Goal: Information Seeking & Learning: Learn about a topic

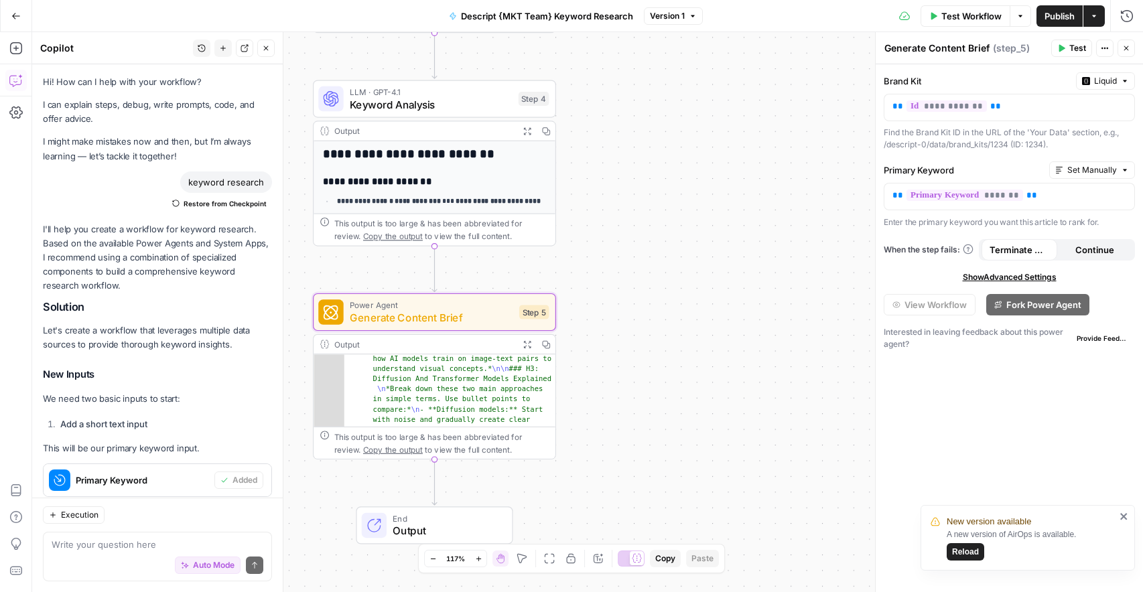
click at [1100, 17] on button "Actions" at bounding box center [1093, 15] width 21 height 21
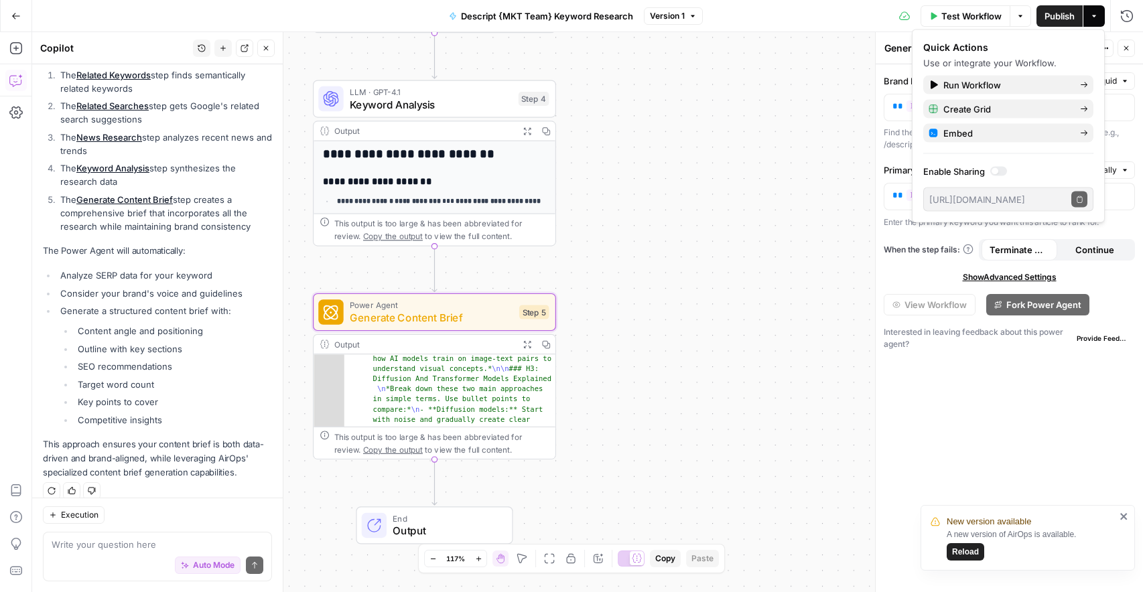
click at [996, 171] on div at bounding box center [995, 171] width 7 height 7
click at [1074, 198] on button "Copy public execute URL" at bounding box center [1079, 200] width 16 height 16
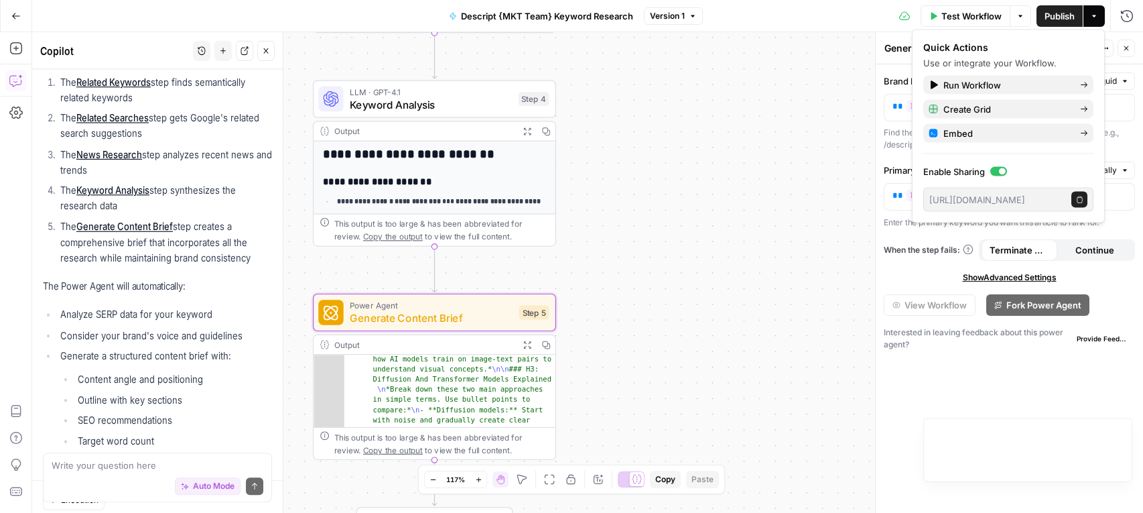
scroll to position [1648, 0]
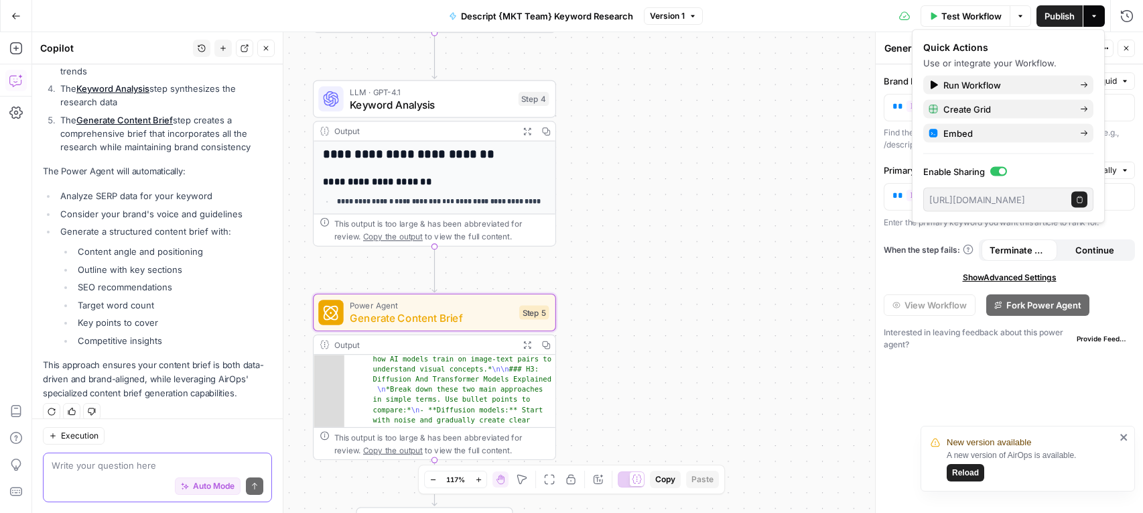
click at [116, 470] on textarea at bounding box center [158, 464] width 212 height 13
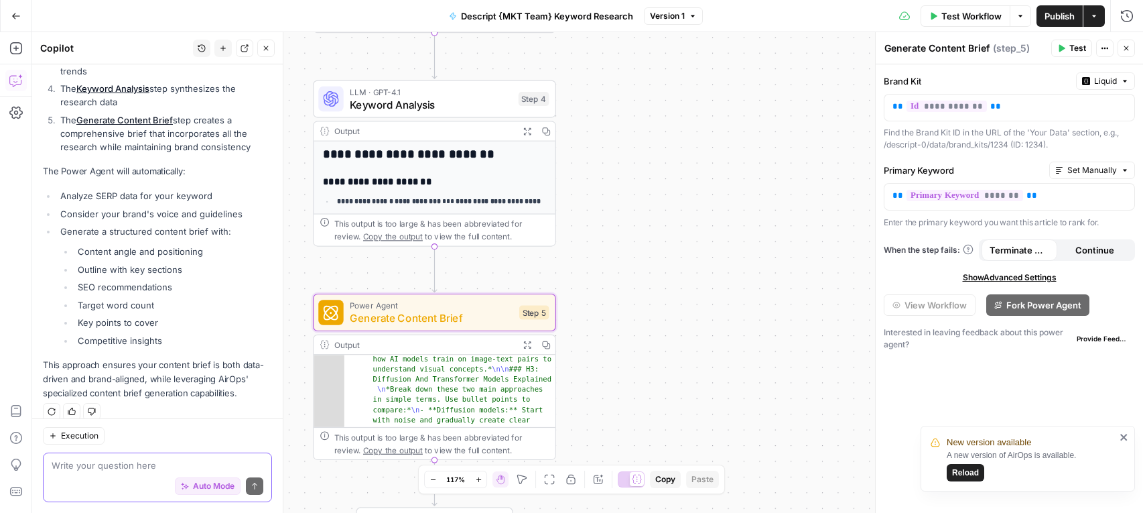
paste textarea "1. Add a “Creative Brief Snapshot” at the Top Include a 5–6 line summary for fa…"
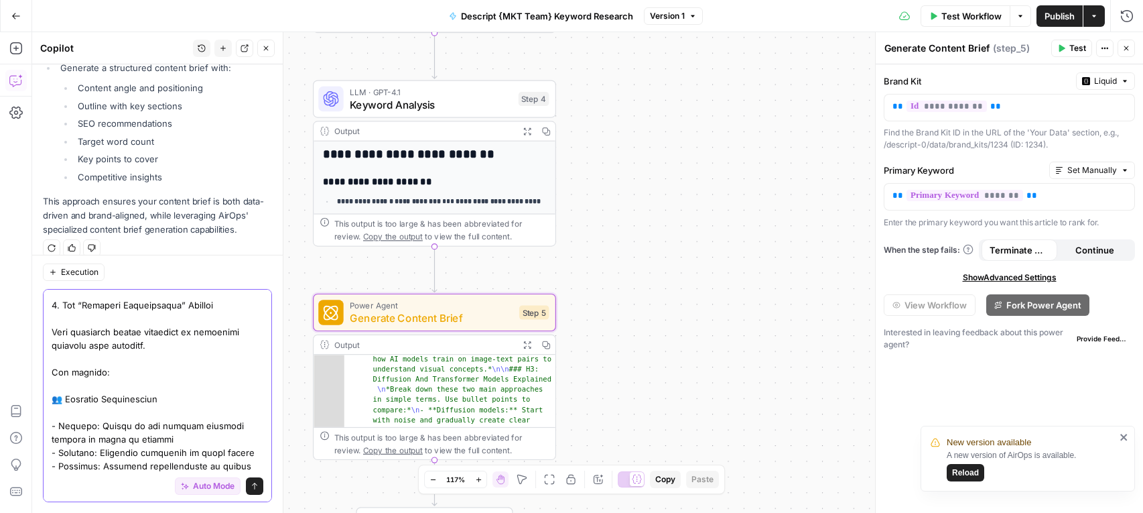
scroll to position [0, 0]
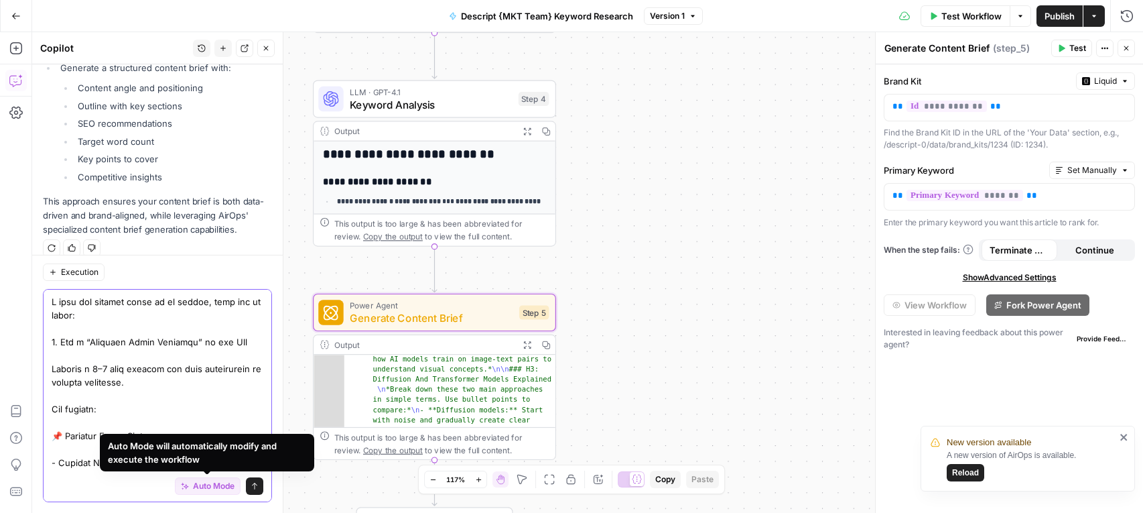
type textarea "I want the content brief to be better, here are my notes: 1. Add a “Creative Br…"
click at [259, 482] on button "Send" at bounding box center [254, 485] width 17 height 17
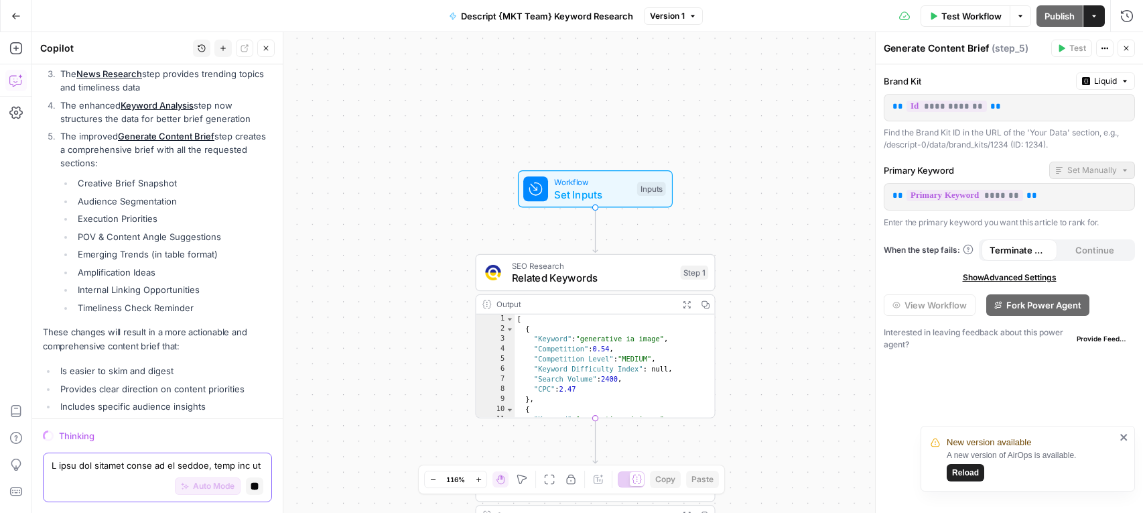
scroll to position [4748, 0]
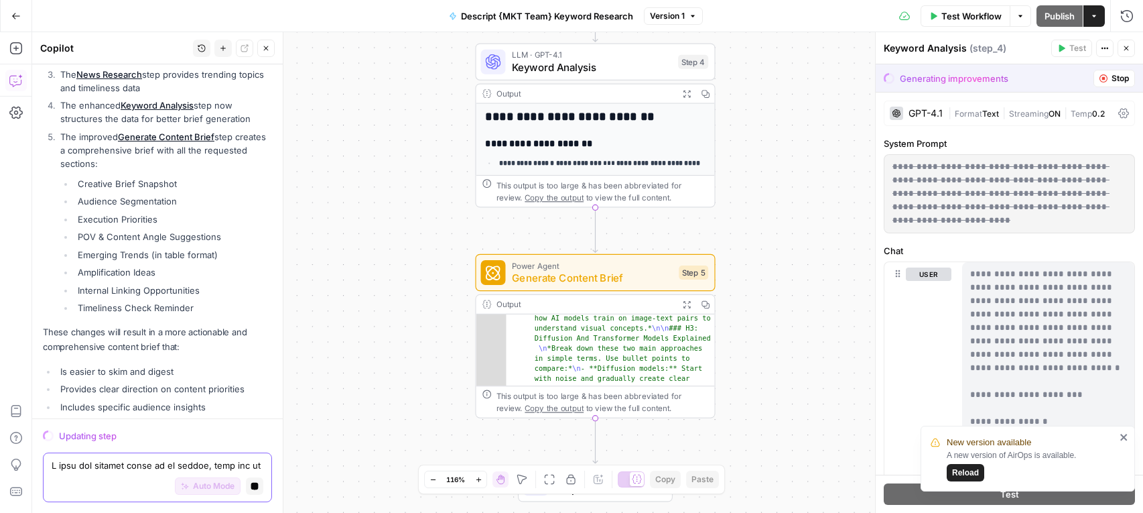
click at [1122, 440] on icon "close" at bounding box center [1124, 436] width 9 height 11
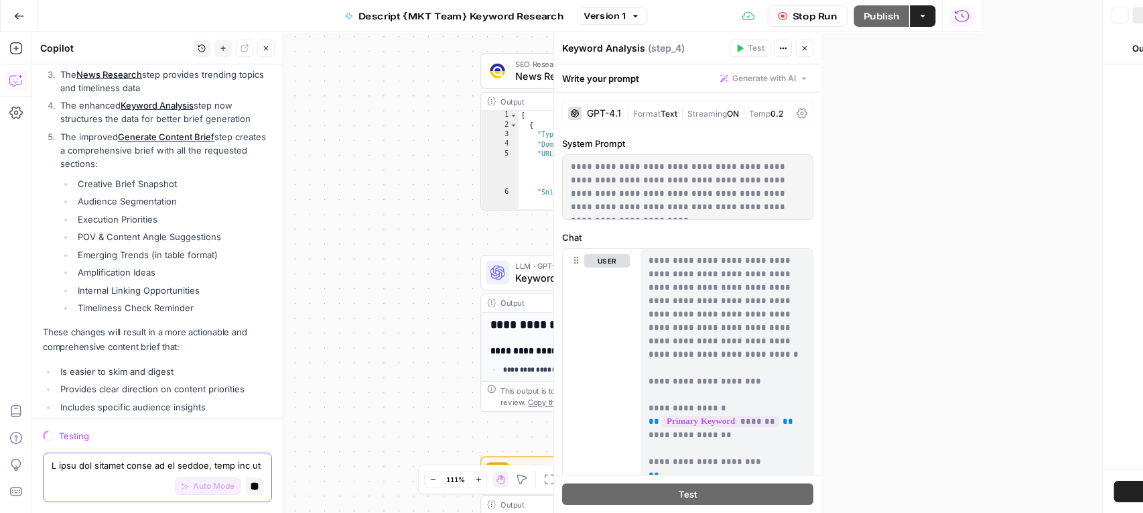
click at [119, 462] on textarea at bounding box center [158, 464] width 212 height 13
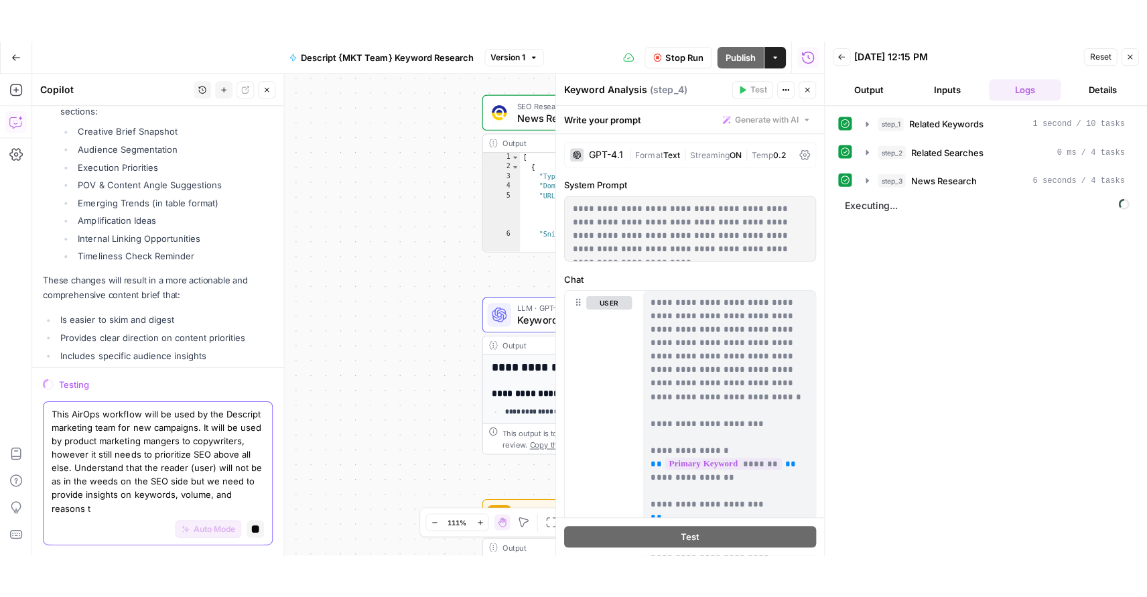
scroll to position [4842, 0]
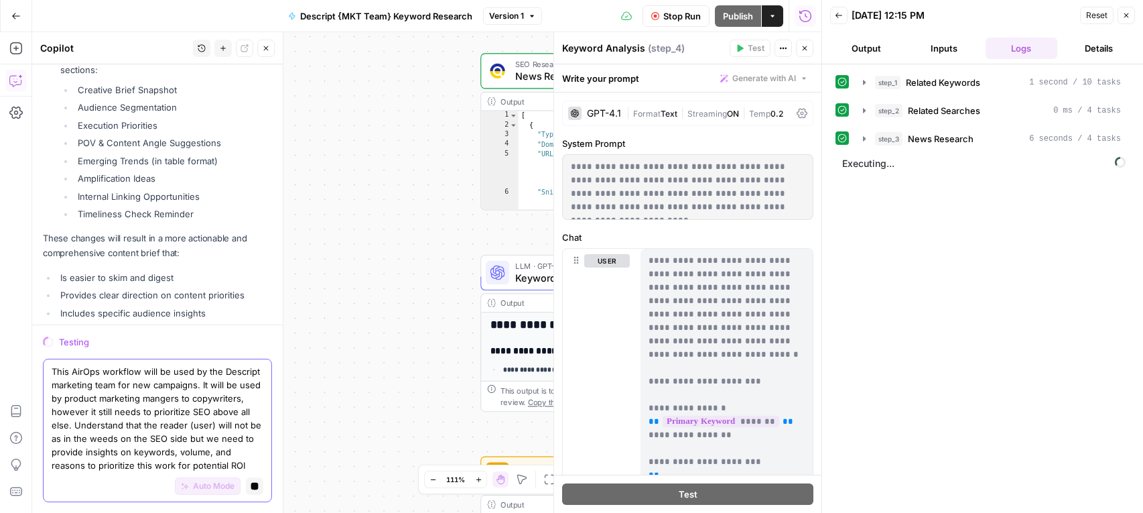
type textarea "This AirOps workflow will be used by the Descript marketing team for new campai…"
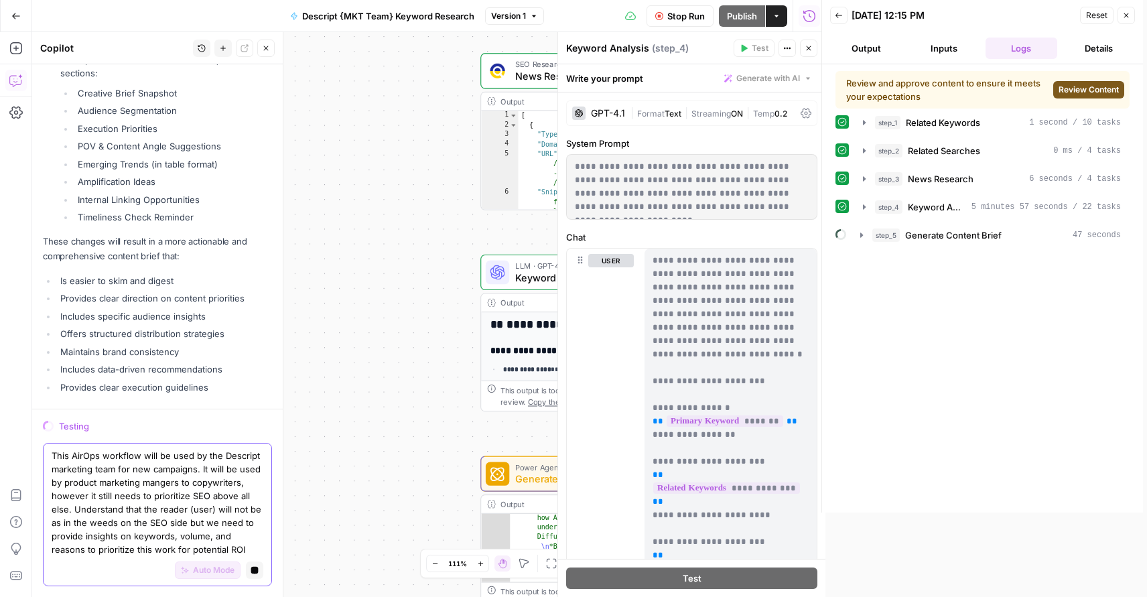
scroll to position [4758, 0]
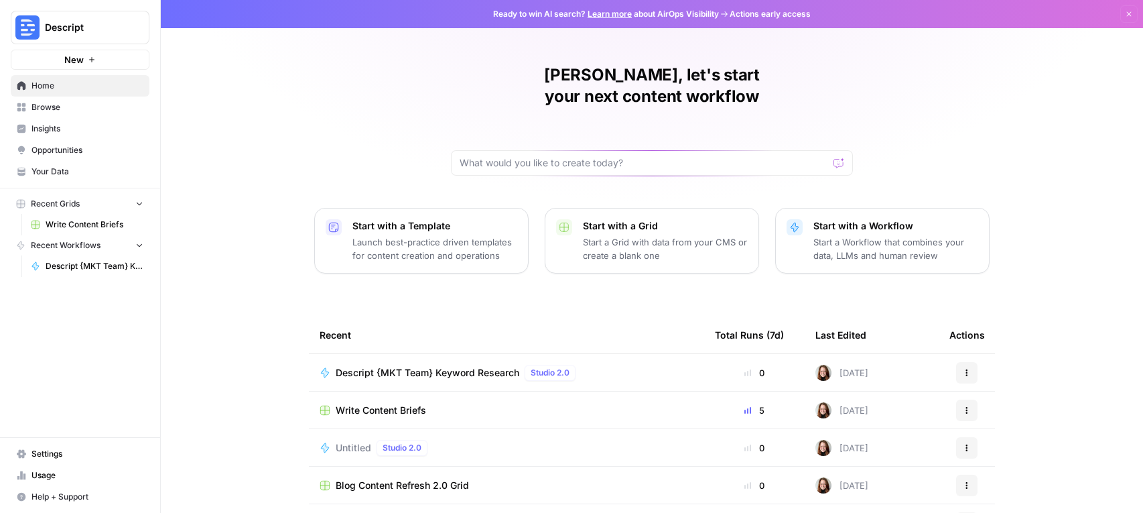
click at [58, 104] on span "Browse" at bounding box center [87, 107] width 112 height 12
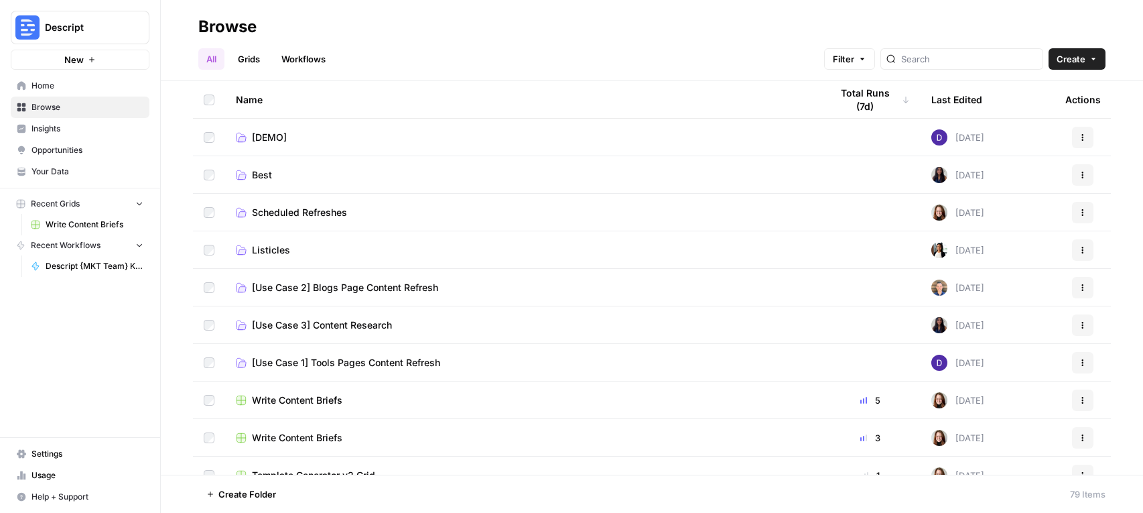
click at [387, 290] on span "[Use Case 2] Blogs Page Content Refresh" at bounding box center [345, 287] width 186 height 13
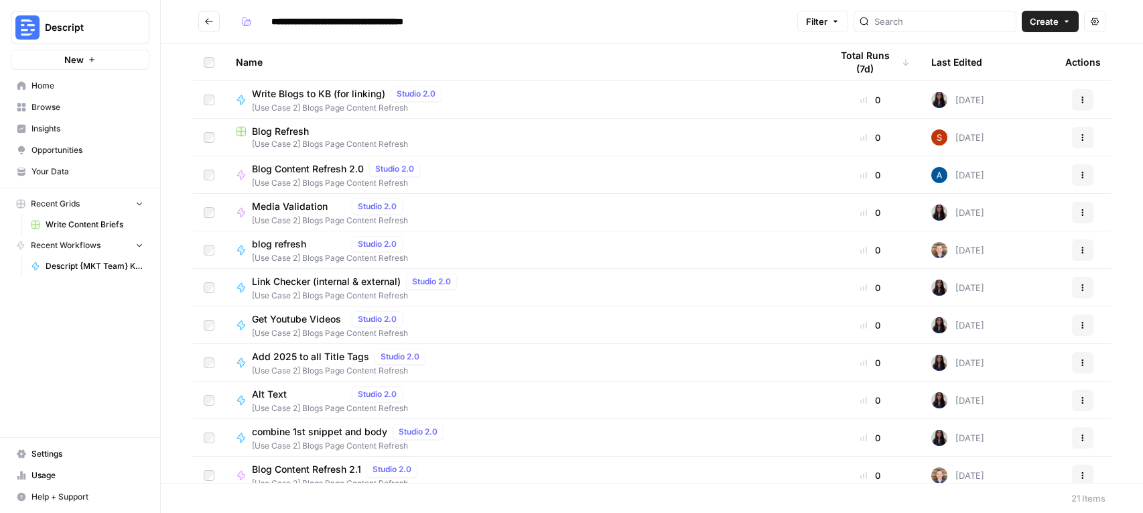
click at [346, 132] on div "Blog Refresh" at bounding box center [523, 131] width 574 height 13
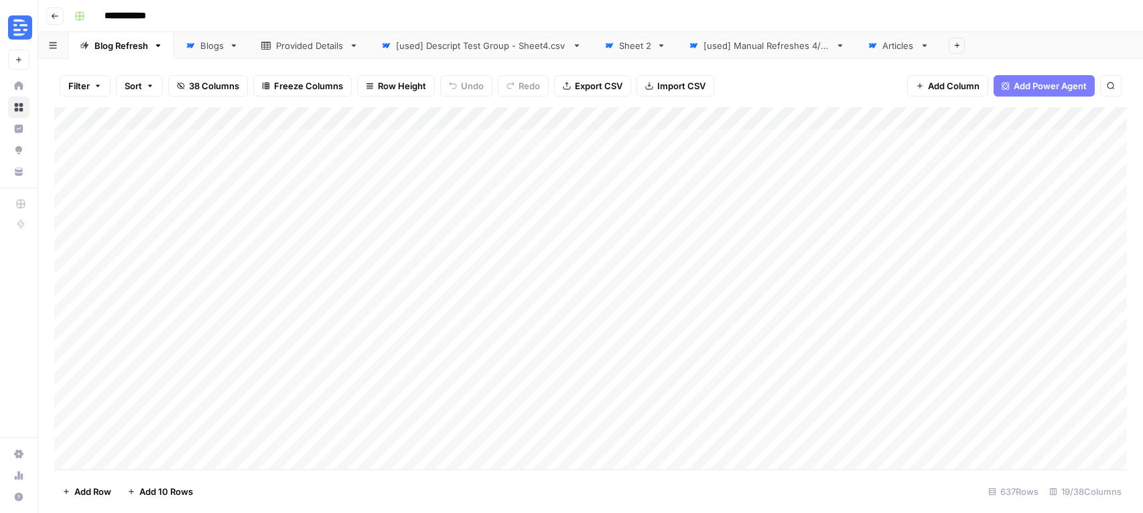
click at [492, 42] on div "[used] Descript Test Group - Sheet4.csv" at bounding box center [481, 45] width 171 height 13
click at [124, 250] on div "Add Column" at bounding box center [590, 288] width 1073 height 362
click at [750, 45] on div "[used] Manual Refreshes 4/29" at bounding box center [767, 45] width 127 height 13
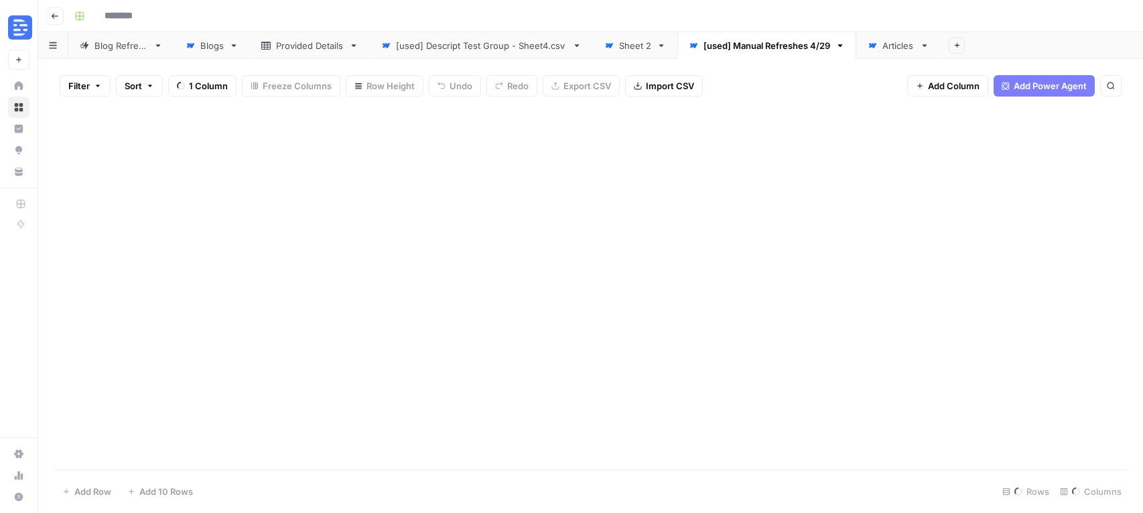
type input "**********"
click at [1027, 52] on div "Add Sheet" at bounding box center [1042, 45] width 202 height 27
click at [1025, 42] on div "Add Sheet" at bounding box center [1042, 45] width 202 height 27
click at [1024, 48] on div "Add Sheet" at bounding box center [1042, 45] width 202 height 27
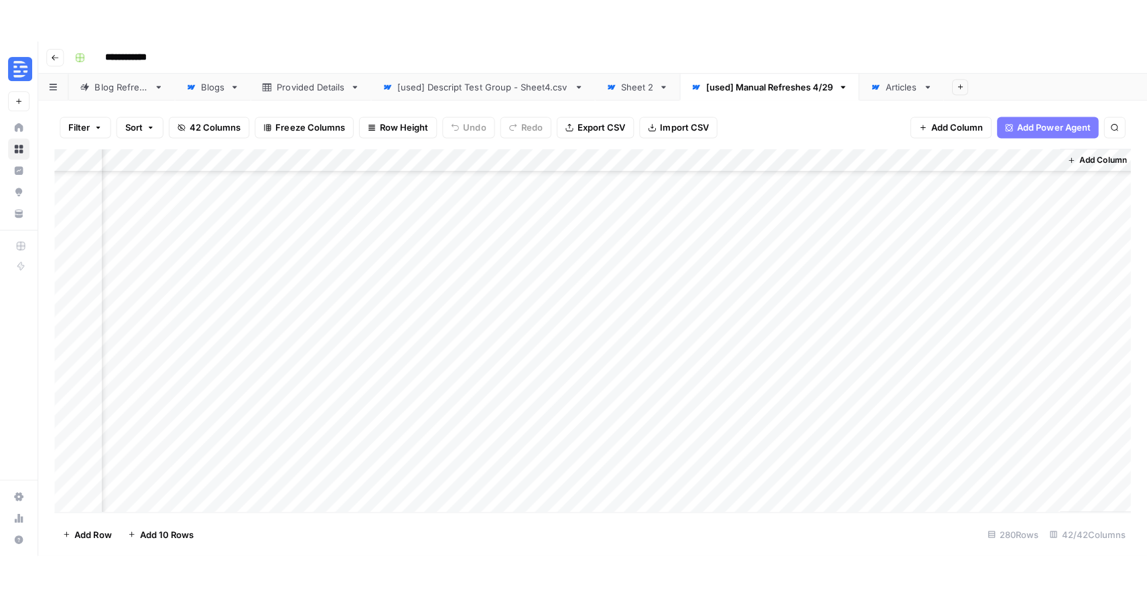
scroll to position [2723, 4574]
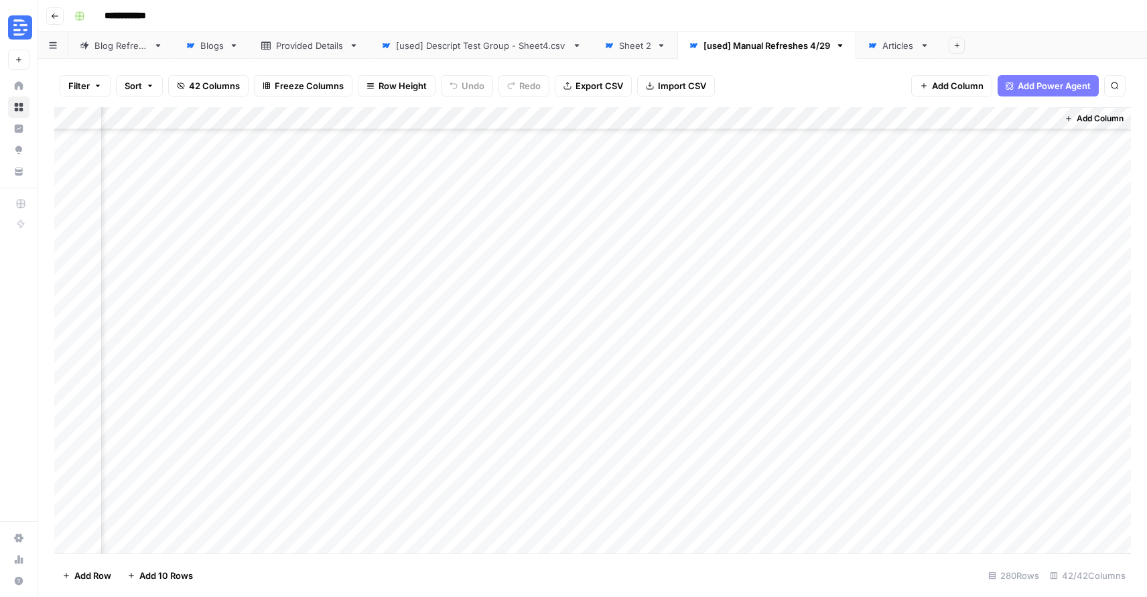
click at [1037, 48] on div "Add Sheet" at bounding box center [1044, 45] width 206 height 27
click at [600, 91] on span "Export CSV" at bounding box center [600, 85] width 48 height 13
click at [502, 50] on div "[used] Descript Test Group - Sheet4.csv" at bounding box center [481, 45] width 171 height 13
click at [582, 91] on span "Export CSV" at bounding box center [600, 85] width 48 height 13
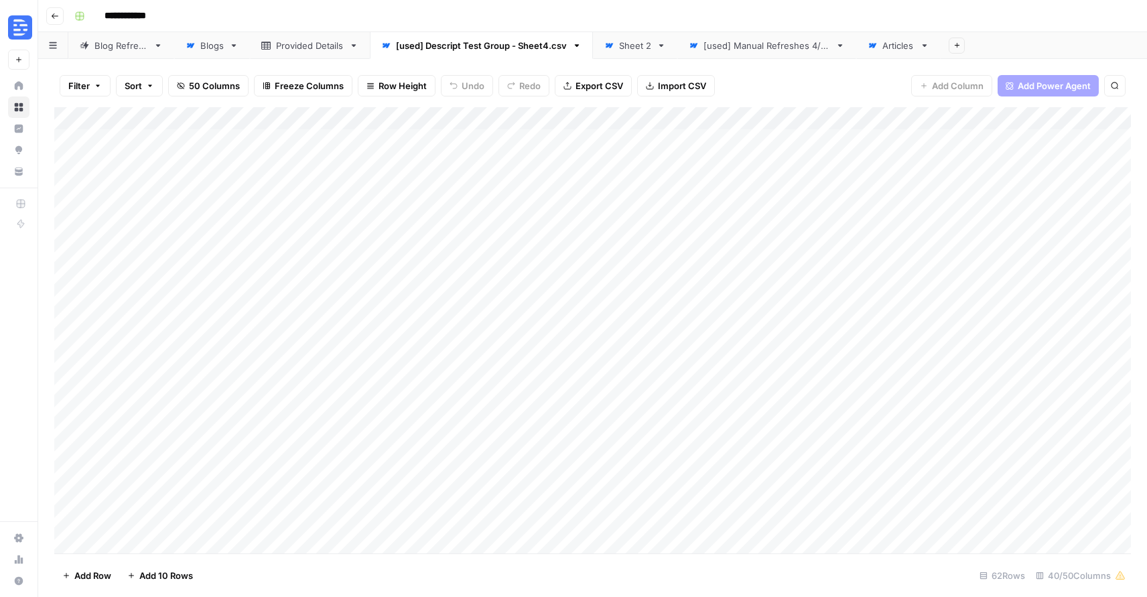
click at [628, 48] on div "Sheet 2" at bounding box center [635, 45] width 32 height 13
click at [897, 49] on div "Articles" at bounding box center [898, 45] width 32 height 13
click at [49, 16] on button "Go back" at bounding box center [54, 15] width 17 height 17
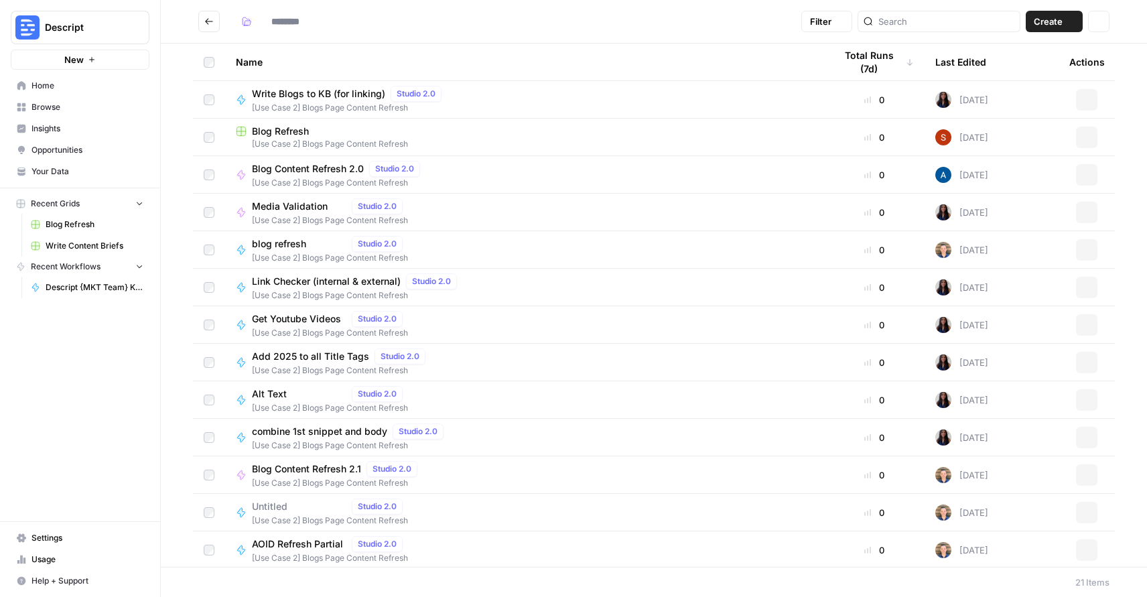
type input "**********"
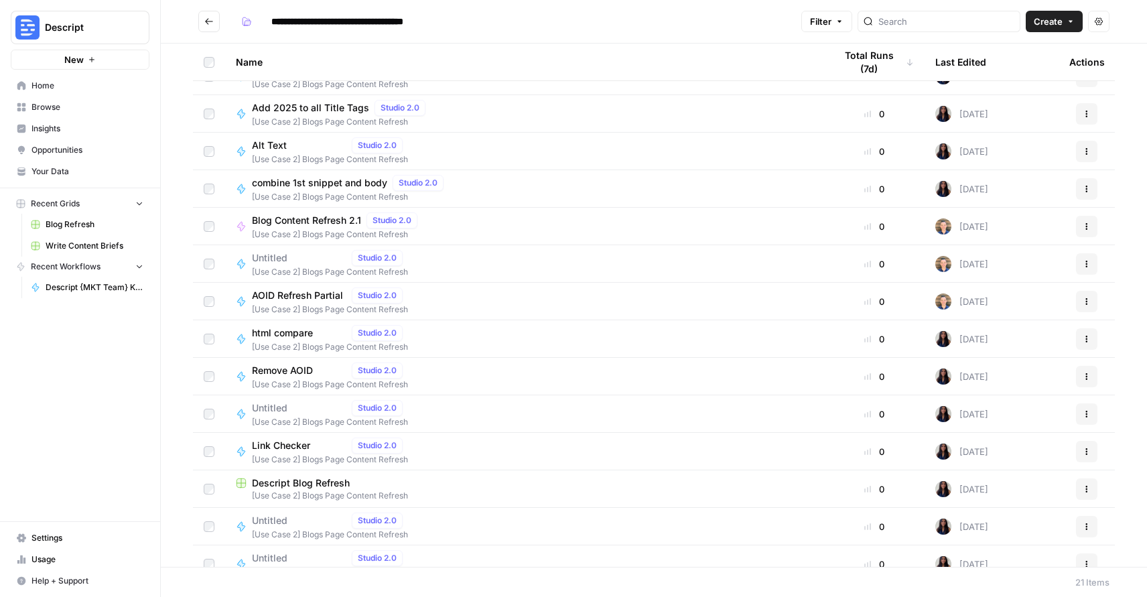
scroll to position [302, 0]
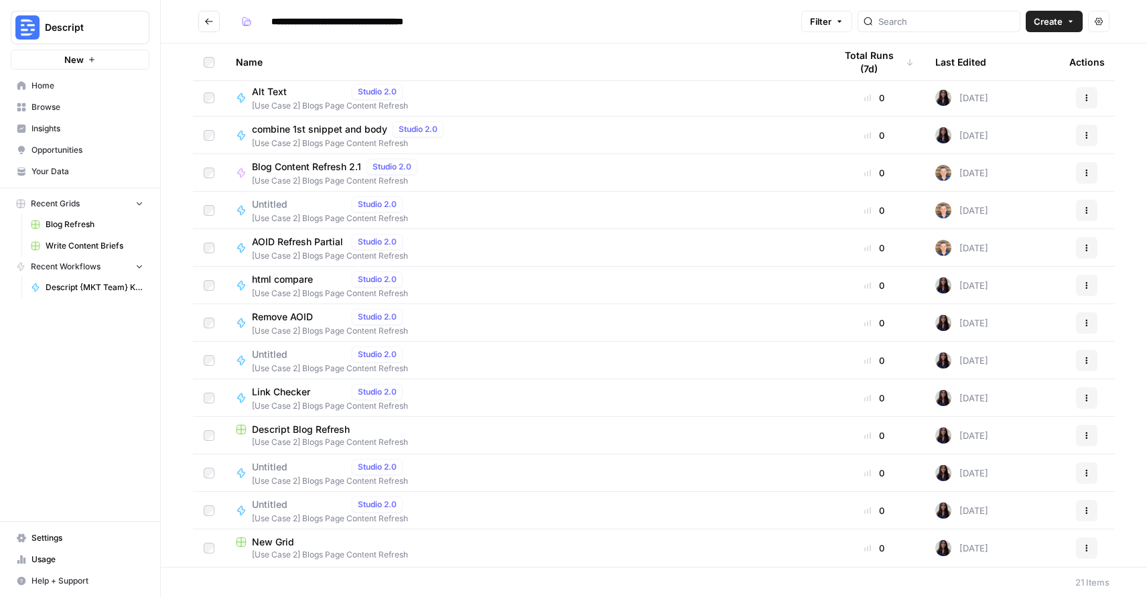
click at [464, 428] on div "Descript Blog Refresh" at bounding box center [525, 429] width 578 height 13
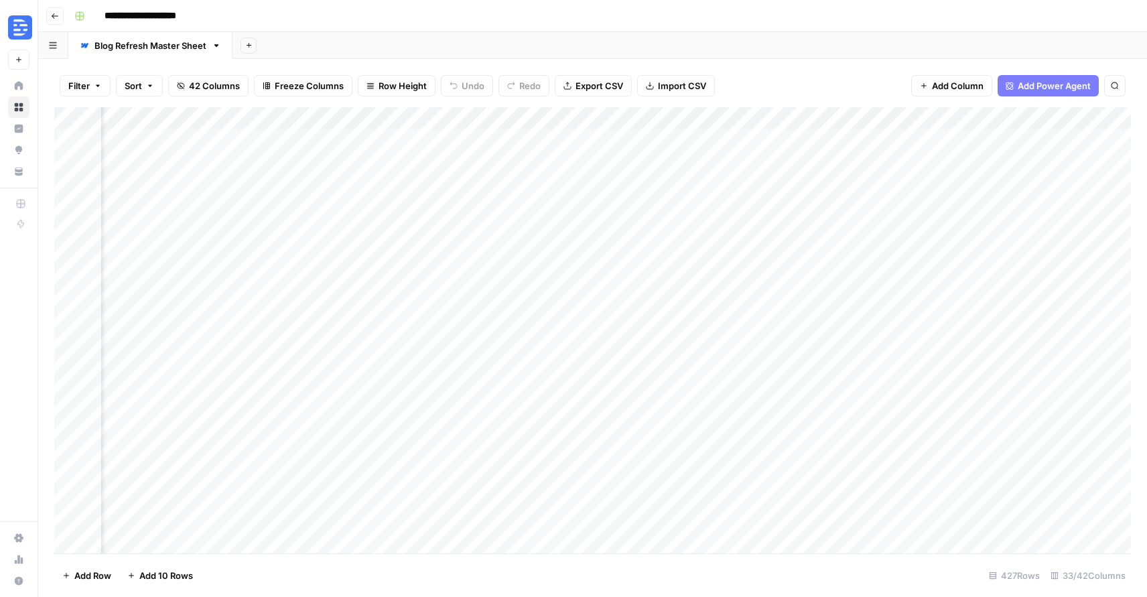
scroll to position [0, 3531]
click at [570, 82] on button "Export CSV" at bounding box center [593, 85] width 77 height 21
click at [46, 14] on button "Go back" at bounding box center [54, 15] width 17 height 17
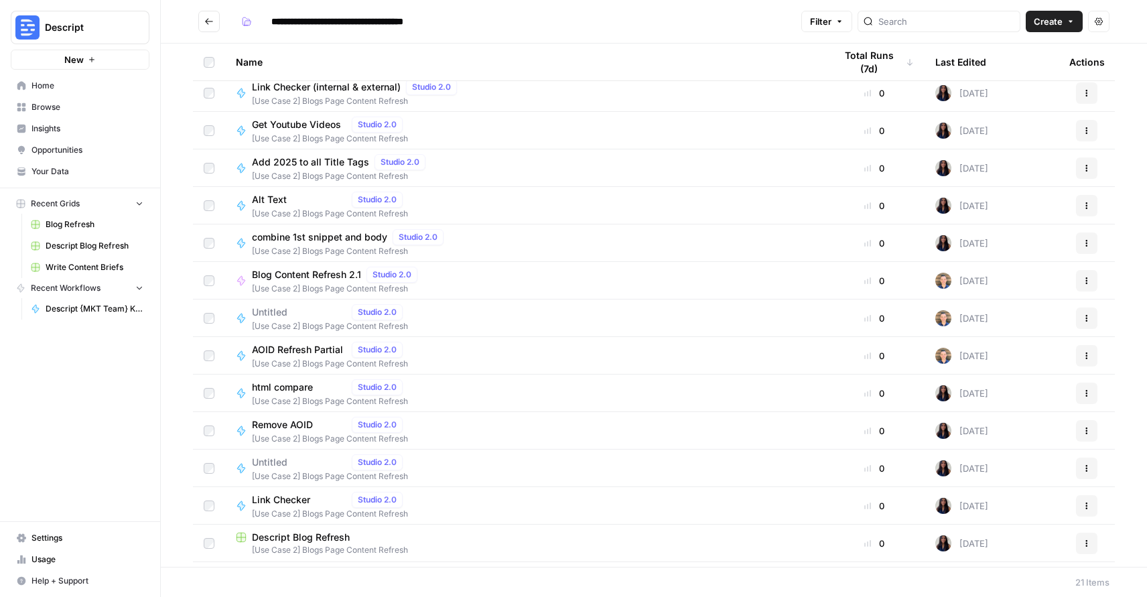
scroll to position [302, 0]
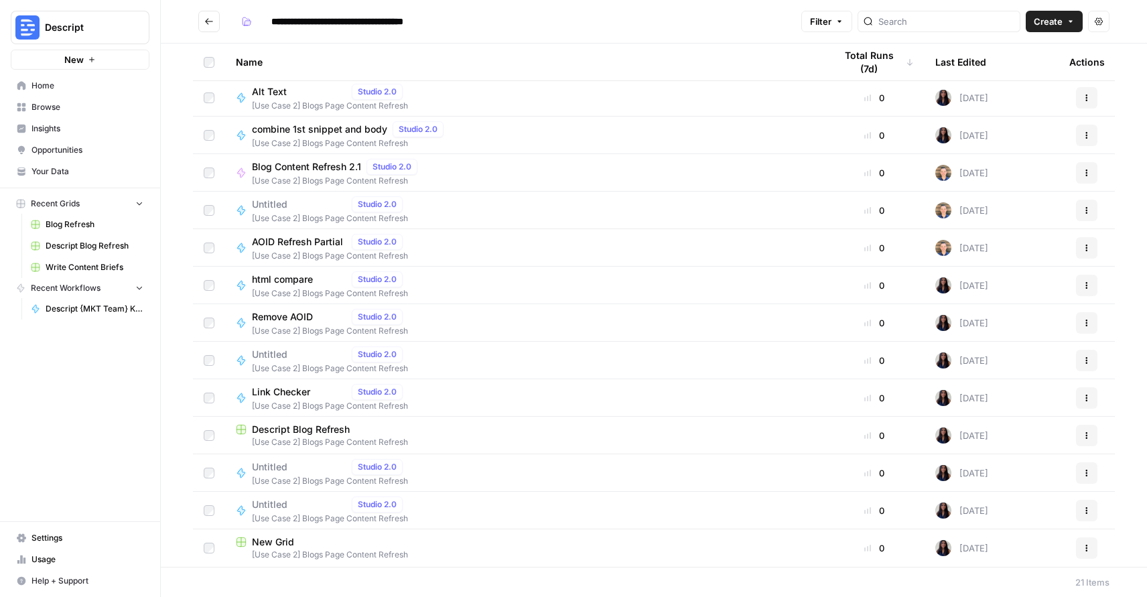
click at [465, 512] on span "[Use Case 2] Blogs Page Content Refresh" at bounding box center [525, 555] width 578 height 12
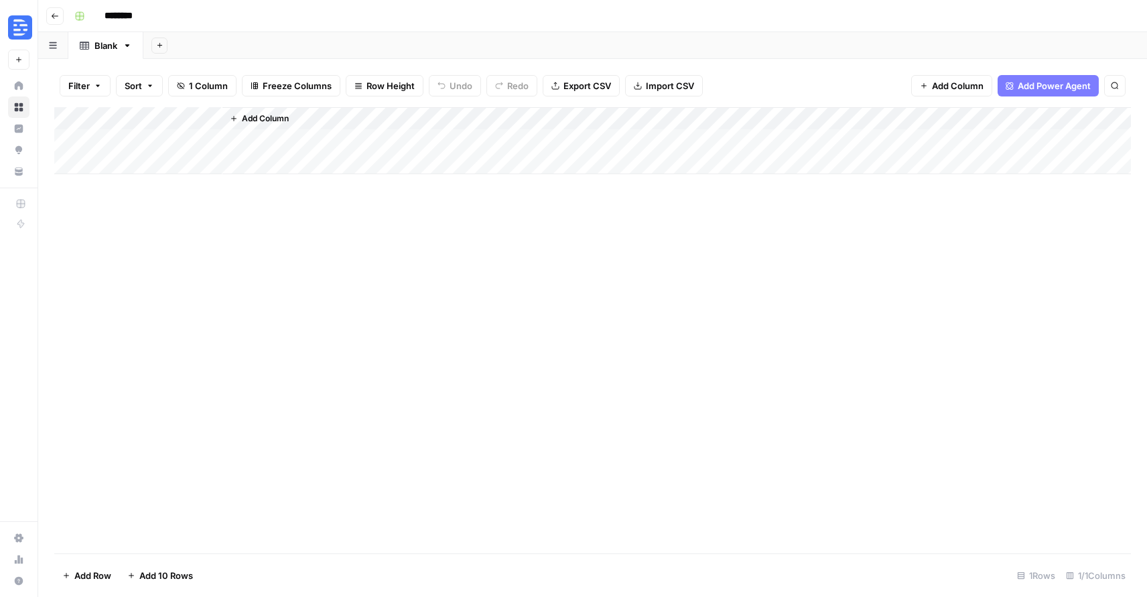
click at [51, 18] on icon "button" at bounding box center [55, 16] width 8 height 8
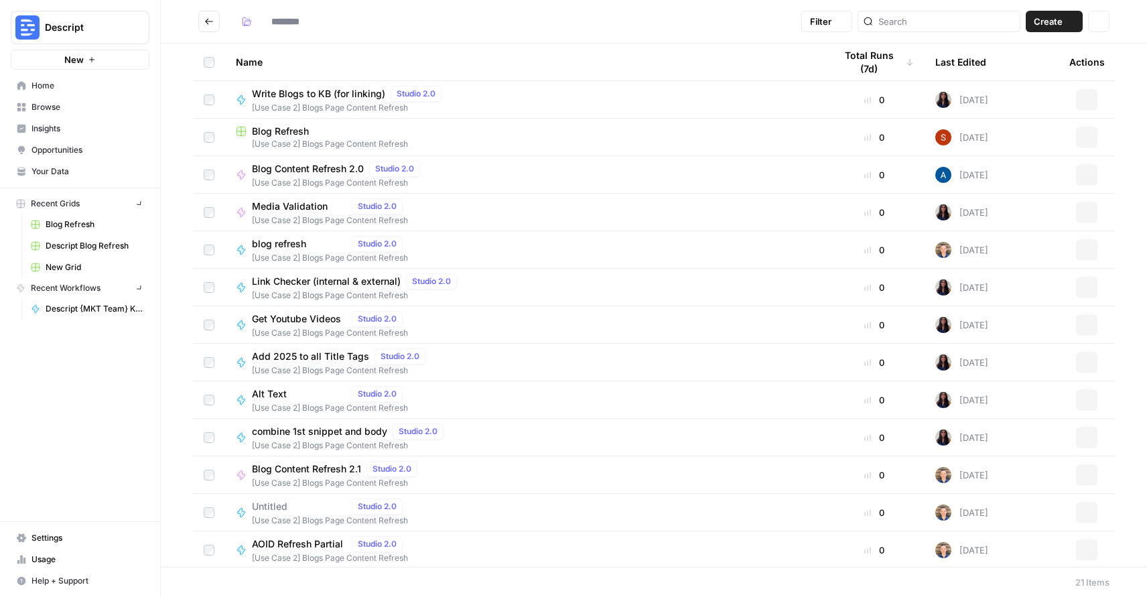
type input "**********"
click at [212, 23] on icon "Go back" at bounding box center [208, 21] width 9 height 9
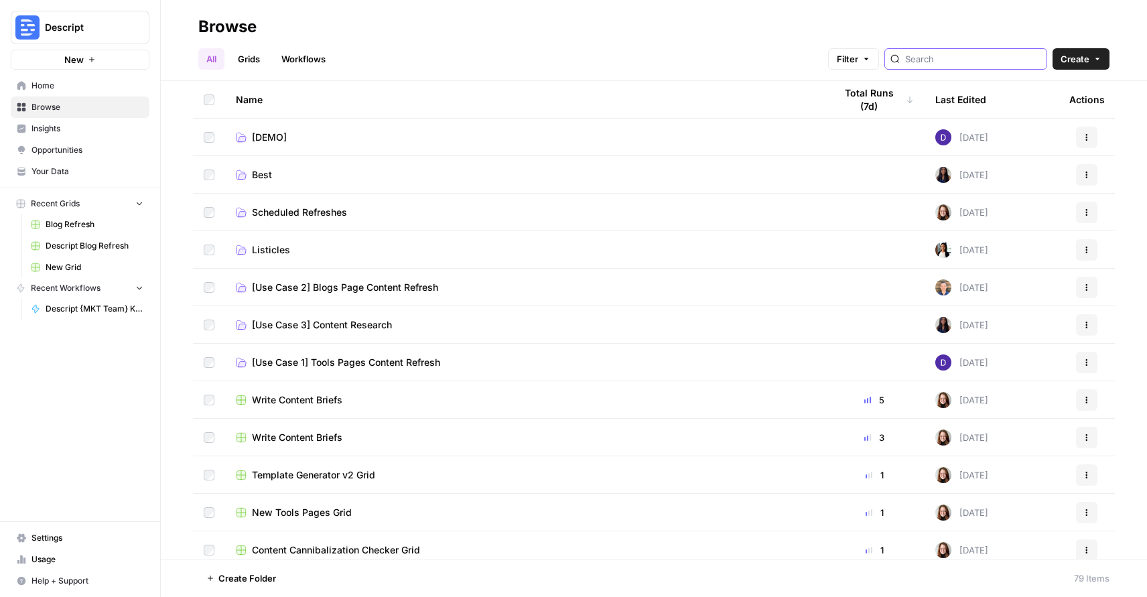
click at [957, 59] on input "search" at bounding box center [973, 58] width 136 height 13
type input "blog"
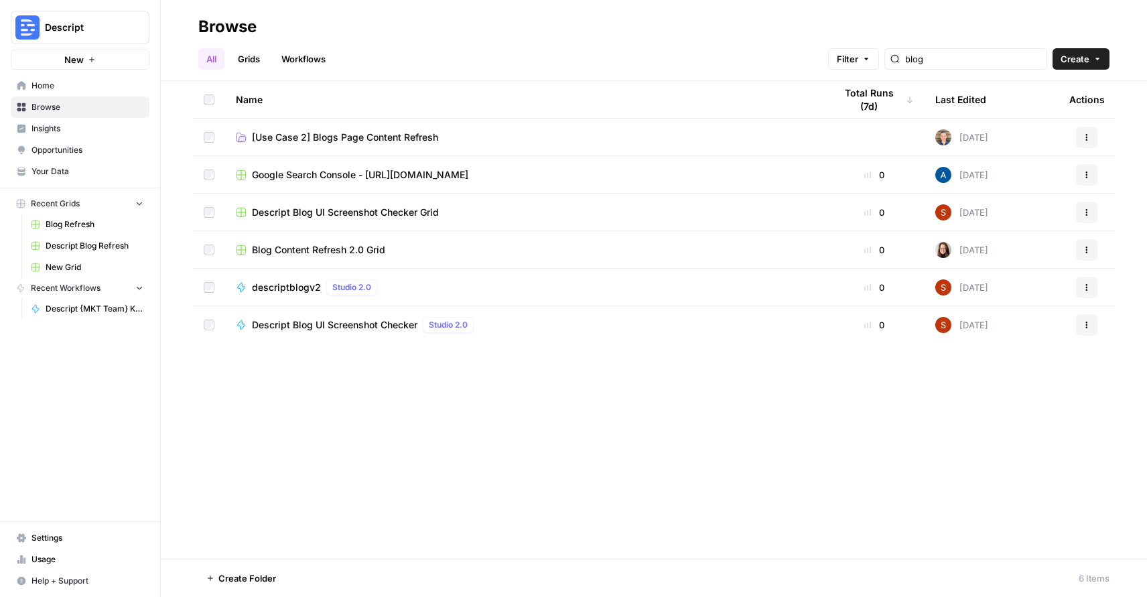
click at [626, 283] on div "descriptblogv2 Studio 2.0" at bounding box center [525, 287] width 578 height 16
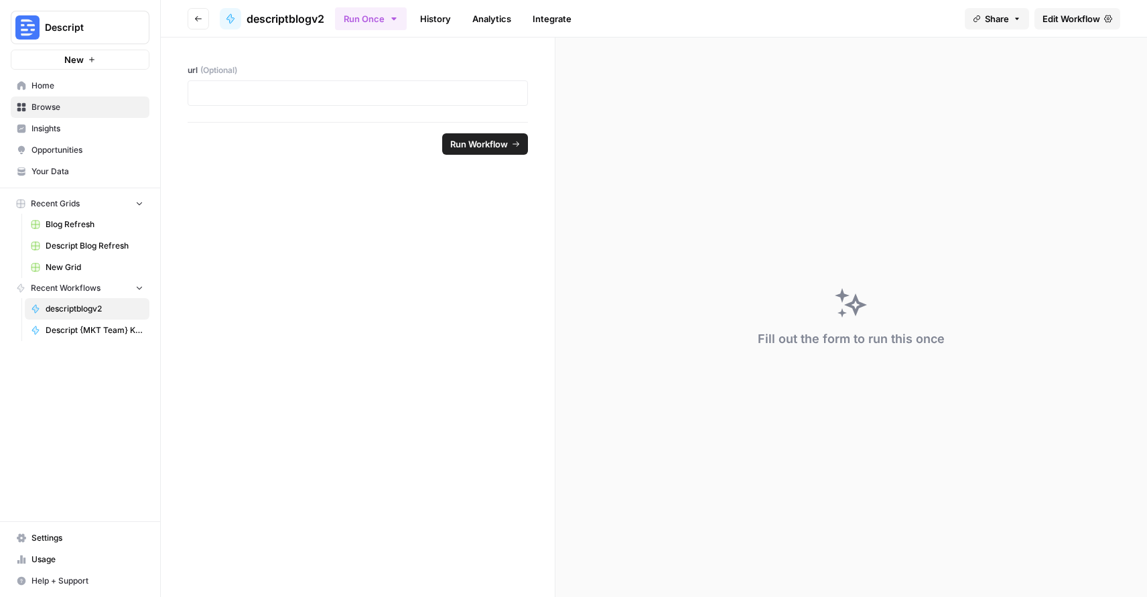
click at [192, 9] on button "Go back" at bounding box center [198, 18] width 21 height 21
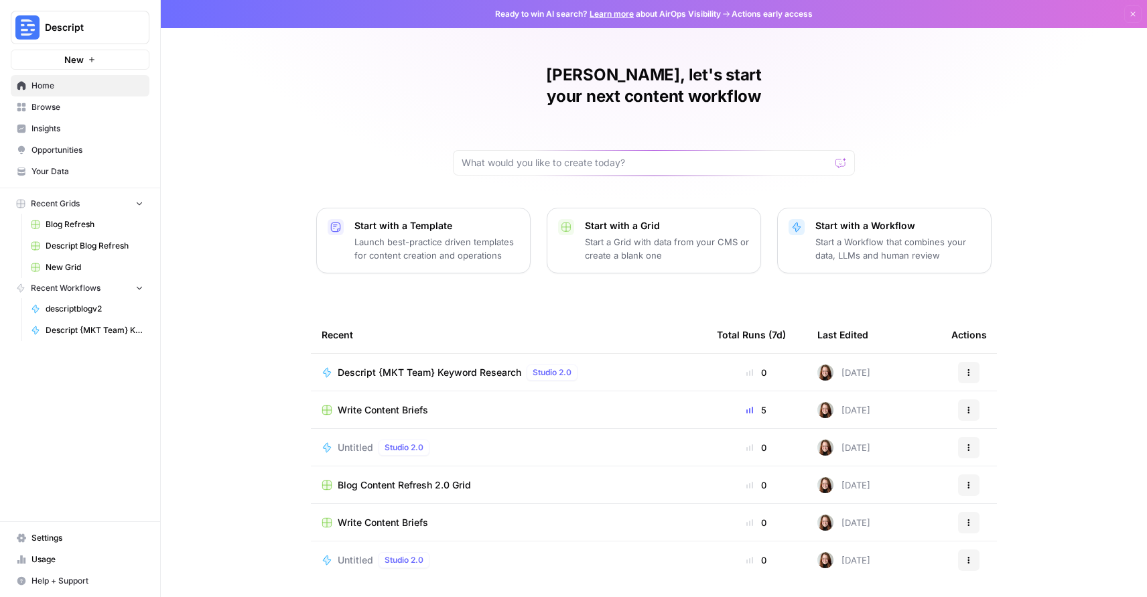
click at [54, 104] on span "Browse" at bounding box center [87, 107] width 112 height 12
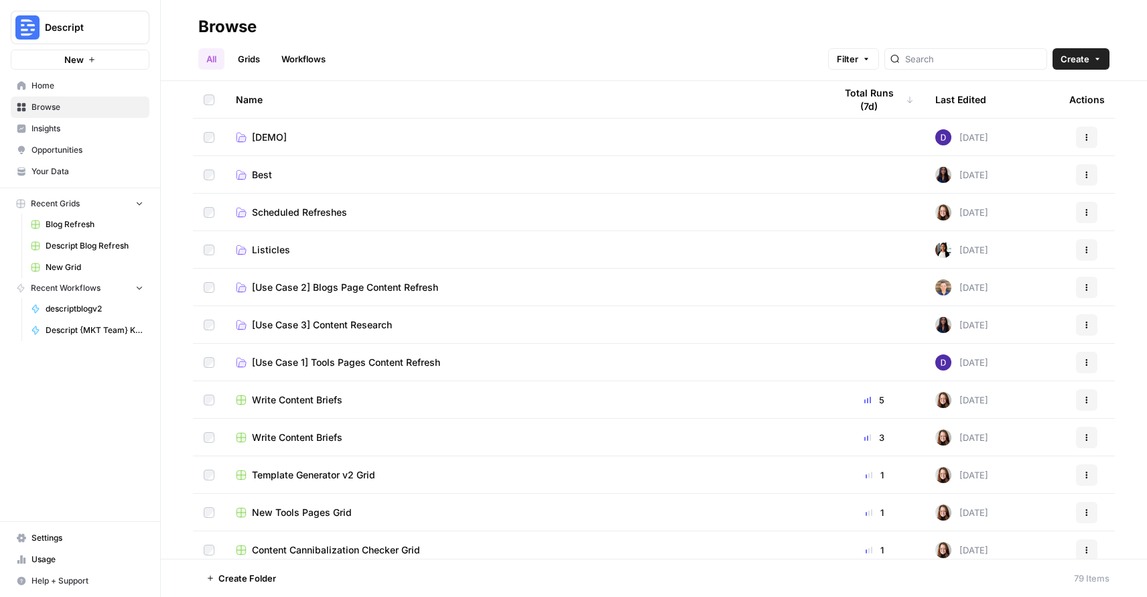
click at [390, 364] on span "[Use Case 1] Tools Pages Content Refresh" at bounding box center [346, 362] width 188 height 13
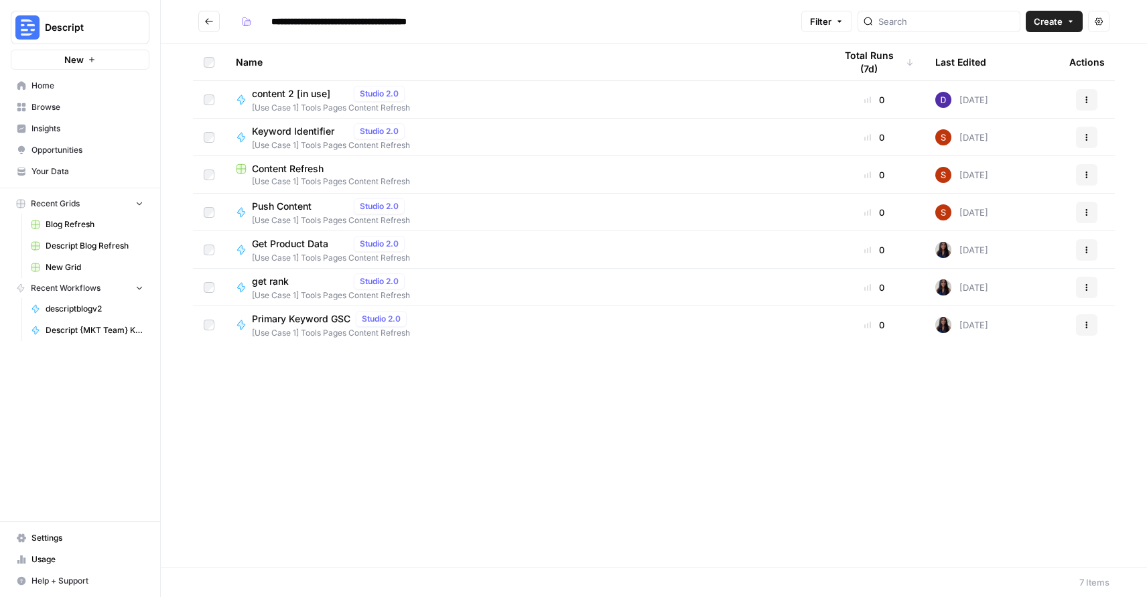
click at [303, 167] on span "Content Refresh" at bounding box center [288, 168] width 72 height 13
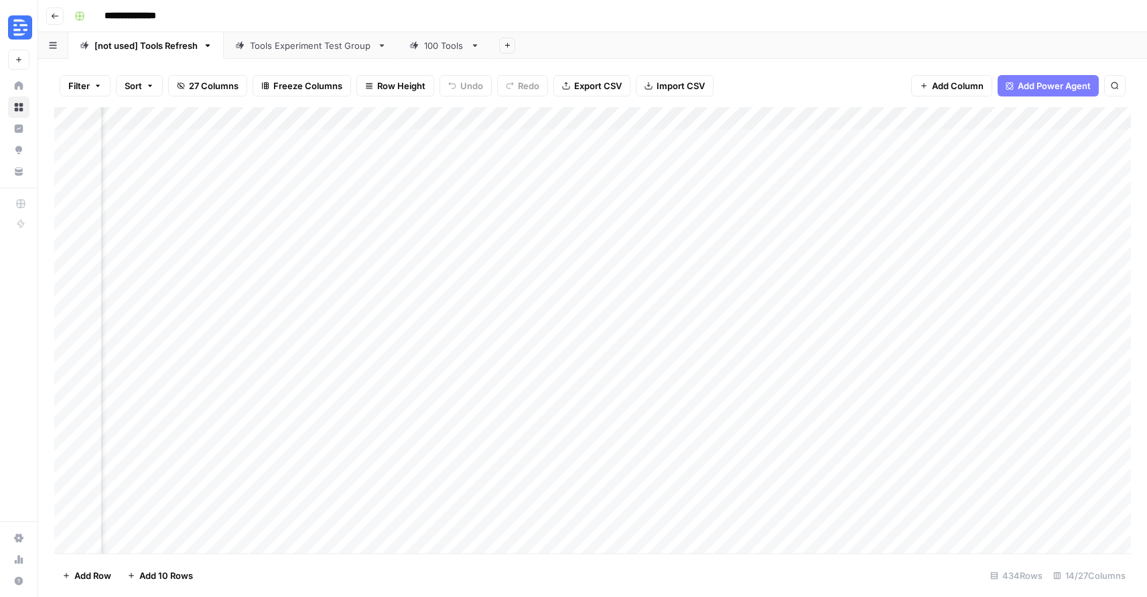
scroll to position [0, 1411]
click at [294, 46] on div "Tools Experiment Test Group" at bounding box center [311, 45] width 122 height 13
click at [502, 147] on div "Add Column" at bounding box center [592, 330] width 1077 height 446
click at [538, 340] on div "Add Column" at bounding box center [592, 330] width 1077 height 446
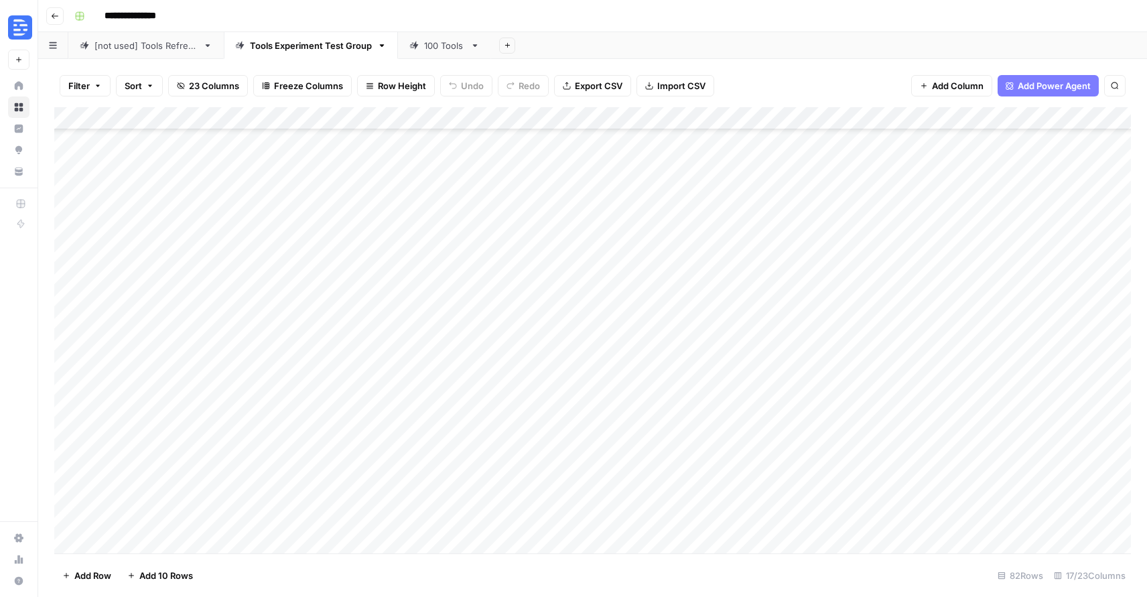
scroll to position [0, 0]
click at [521, 139] on div "Add Column" at bounding box center [592, 330] width 1077 height 446
click at [372, 143] on div "Add Column" at bounding box center [592, 330] width 1077 height 446
click at [831, 145] on div "Add Column" at bounding box center [592, 330] width 1077 height 446
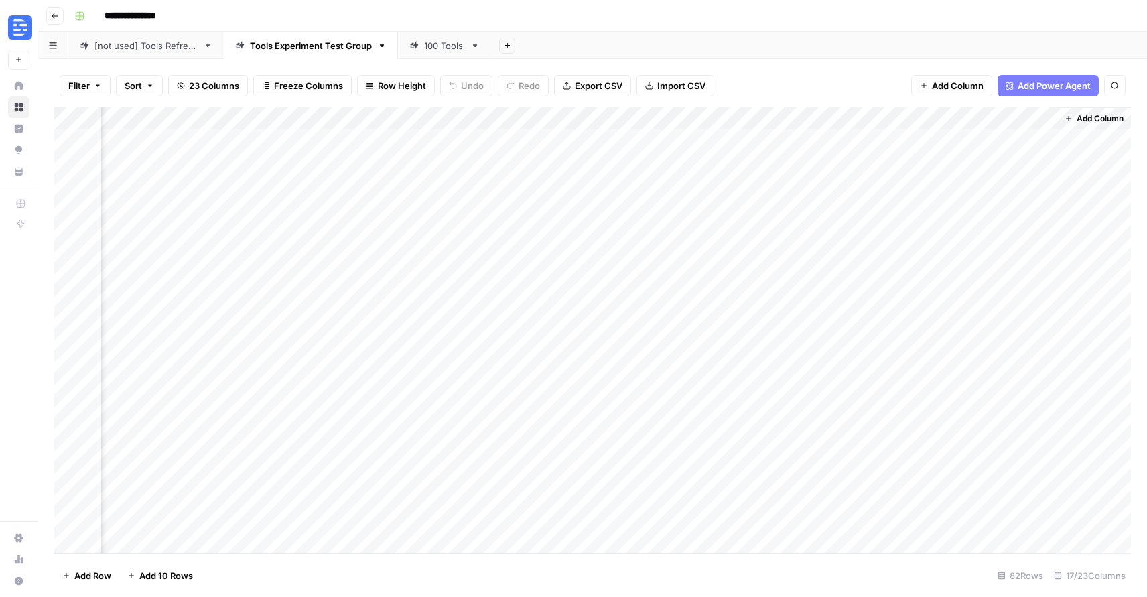
click at [980, 142] on div "Add Column" at bounding box center [592, 330] width 1077 height 446
click at [423, 39] on div "100 Tools" at bounding box center [437, 45] width 56 height 13
click at [494, 116] on div "Add Column" at bounding box center [592, 330] width 1077 height 446
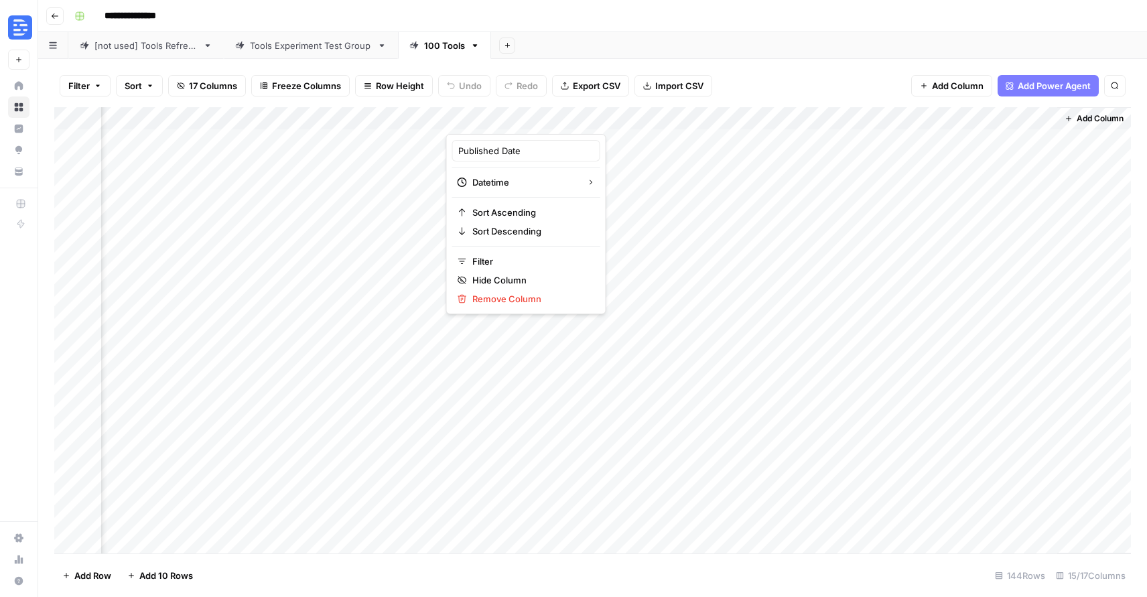
click at [494, 116] on div at bounding box center [506, 120] width 121 height 27
click at [828, 36] on div "Add Sheet" at bounding box center [819, 45] width 656 height 27
type input "*******"
click at [1099, 121] on icon "Close Search" at bounding box center [1103, 124] width 11 height 11
click at [55, 13] on icon "button" at bounding box center [55, 16] width 8 height 8
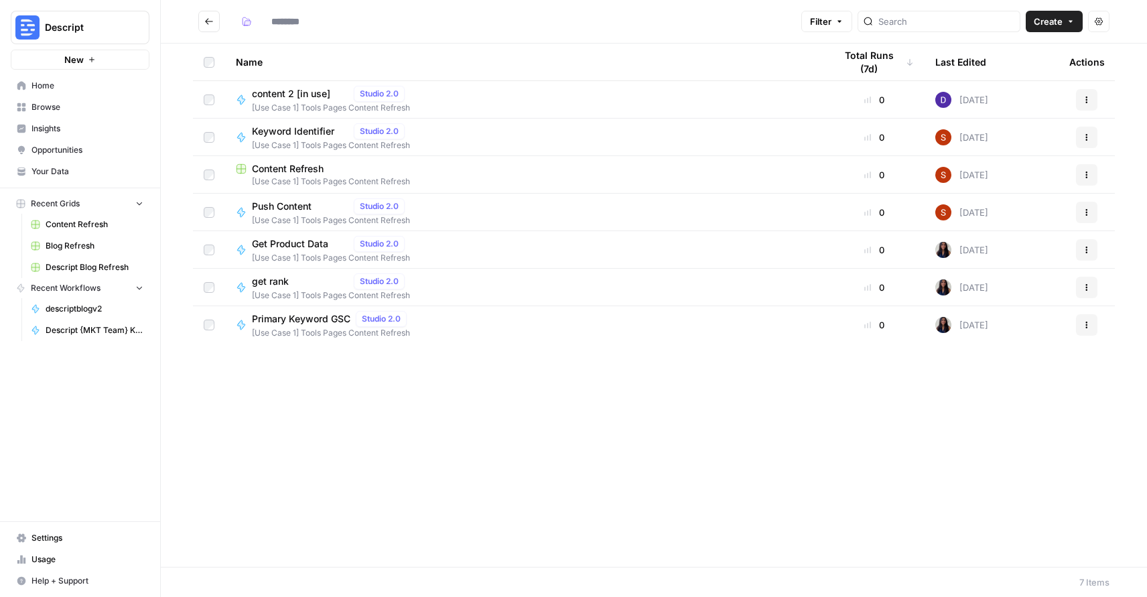
type input "**********"
click at [213, 18] on icon "Go back" at bounding box center [208, 21] width 9 height 9
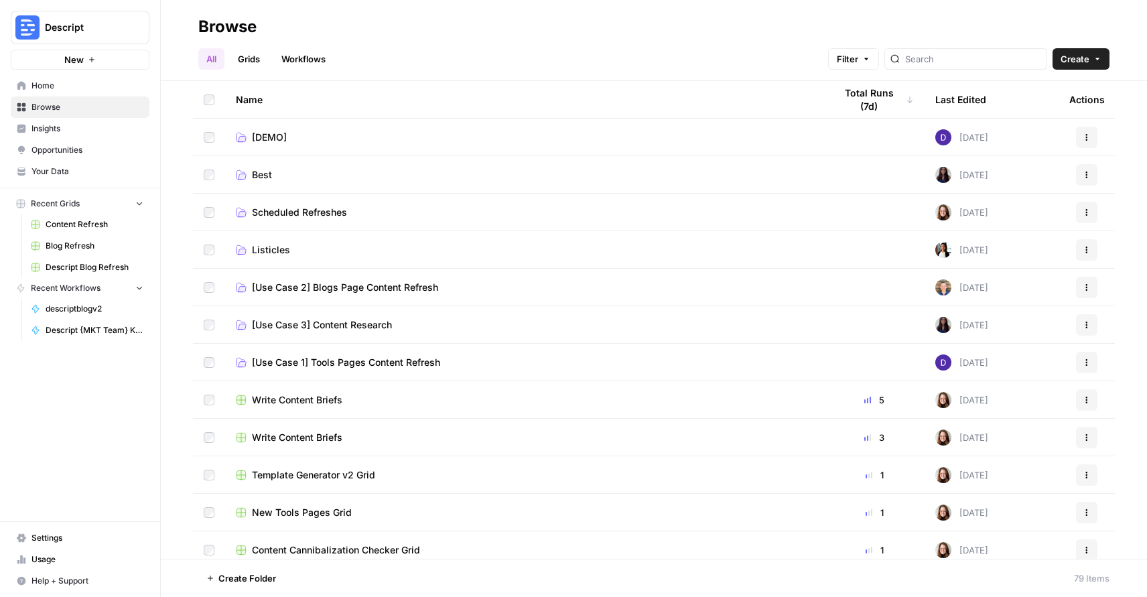
click at [326, 202] on td "Scheduled Refreshes" at bounding box center [524, 212] width 599 height 37
click at [366, 323] on span "[Use Case 3] Content Research" at bounding box center [322, 324] width 140 height 13
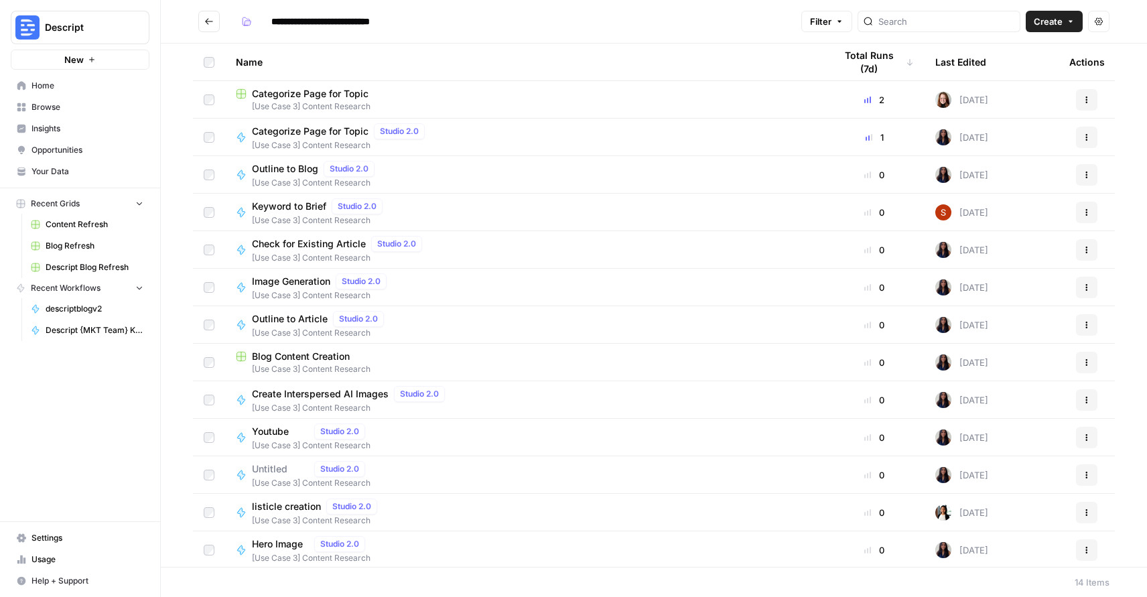
click at [373, 363] on span "[Use Case 3] Content Research" at bounding box center [525, 369] width 578 height 12
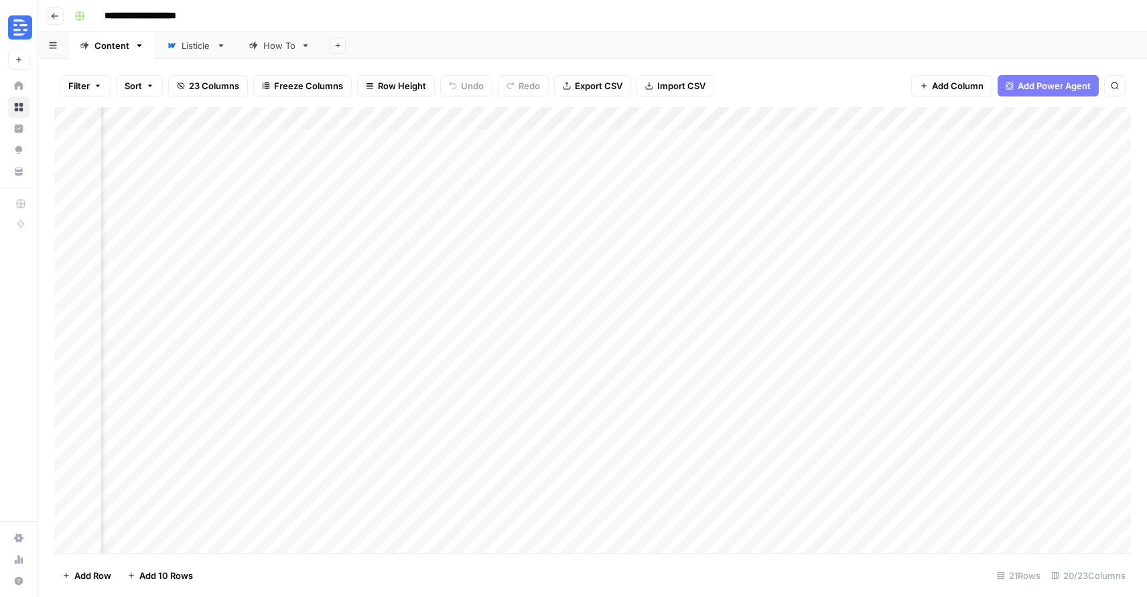
scroll to position [0, 1893]
click at [186, 38] on link "Listicle" at bounding box center [196, 45] width 82 height 27
click at [841, 151] on div "Add Column" at bounding box center [592, 330] width 1077 height 446
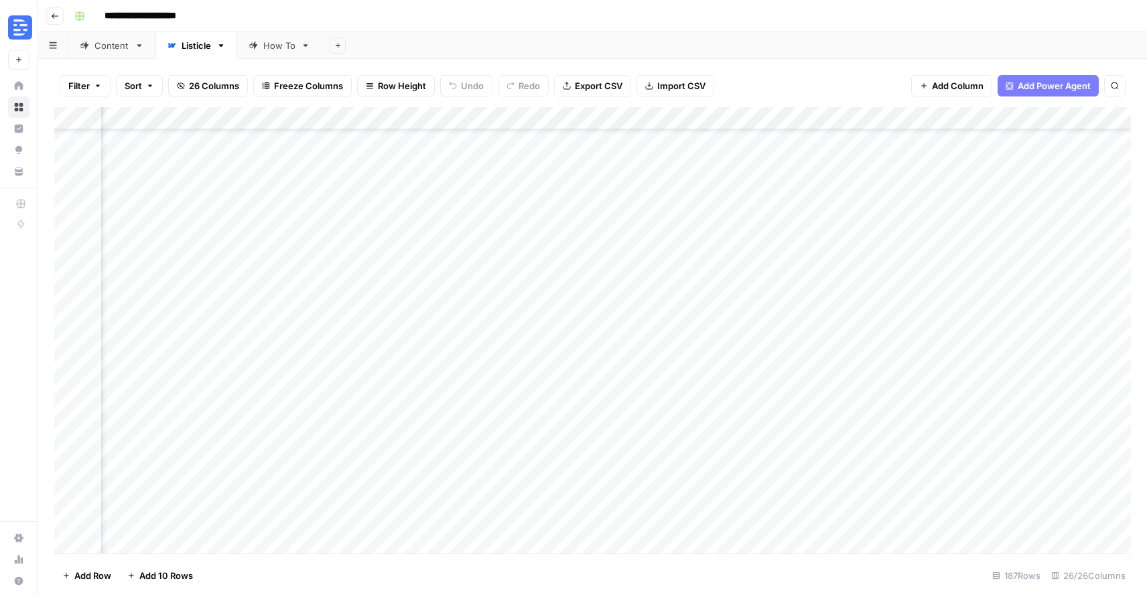
click at [844, 328] on div "Add Column" at bounding box center [592, 330] width 1077 height 446
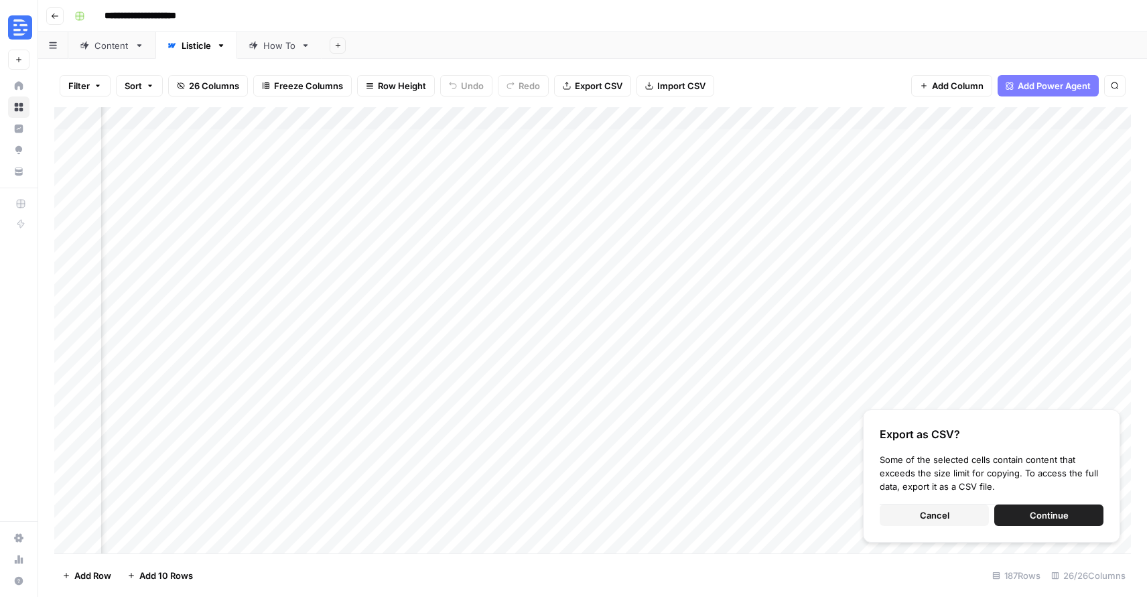
click at [842, 140] on div "Add Column" at bounding box center [592, 330] width 1077 height 446
drag, startPoint x: 842, startPoint y: 140, endPoint x: 827, endPoint y: 235, distance: 96.4
click at [827, 235] on div "Add Column" at bounding box center [592, 330] width 1077 height 446
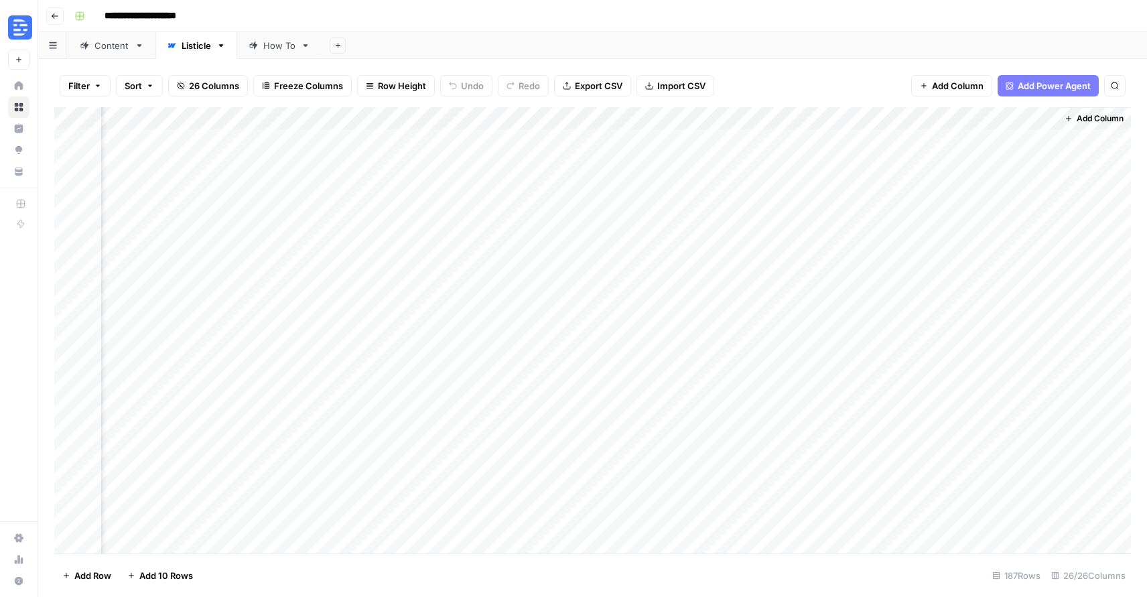
scroll to position [0, 2480]
click at [898, 143] on div "Add Column" at bounding box center [592, 330] width 1077 height 446
click at [898, 322] on div "Add Column" at bounding box center [592, 330] width 1077 height 446
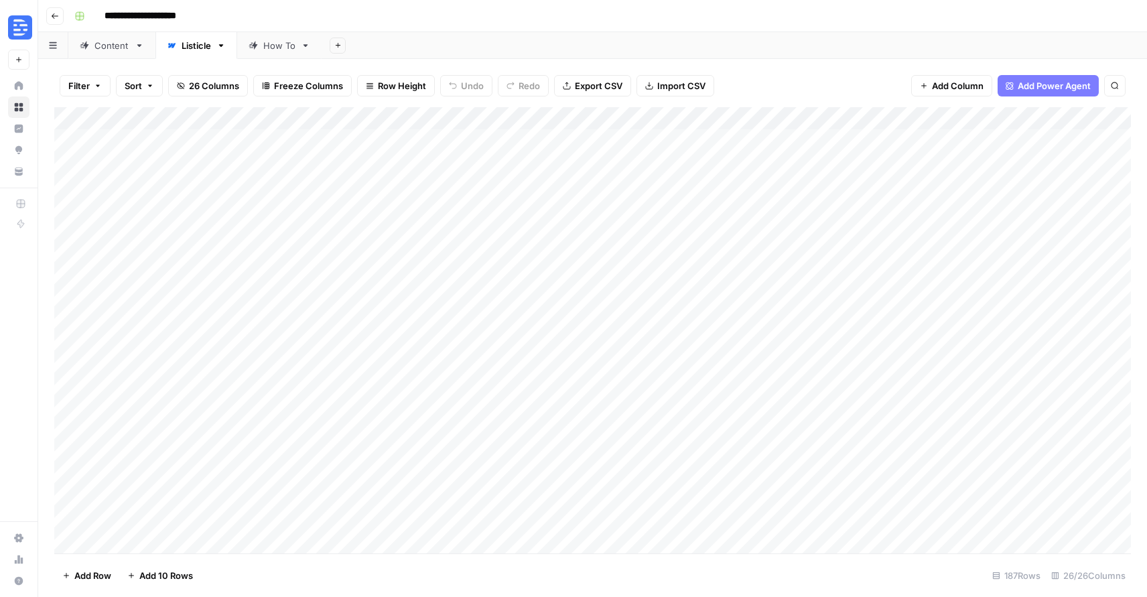
click at [190, 134] on div "Add Column" at bounding box center [592, 330] width 1077 height 446
click at [193, 291] on div "Add Column" at bounding box center [592, 330] width 1077 height 446
click at [206, 299] on div "Add Column" at bounding box center [592, 330] width 1077 height 446
click at [226, 389] on div "Add Column" at bounding box center [592, 330] width 1077 height 446
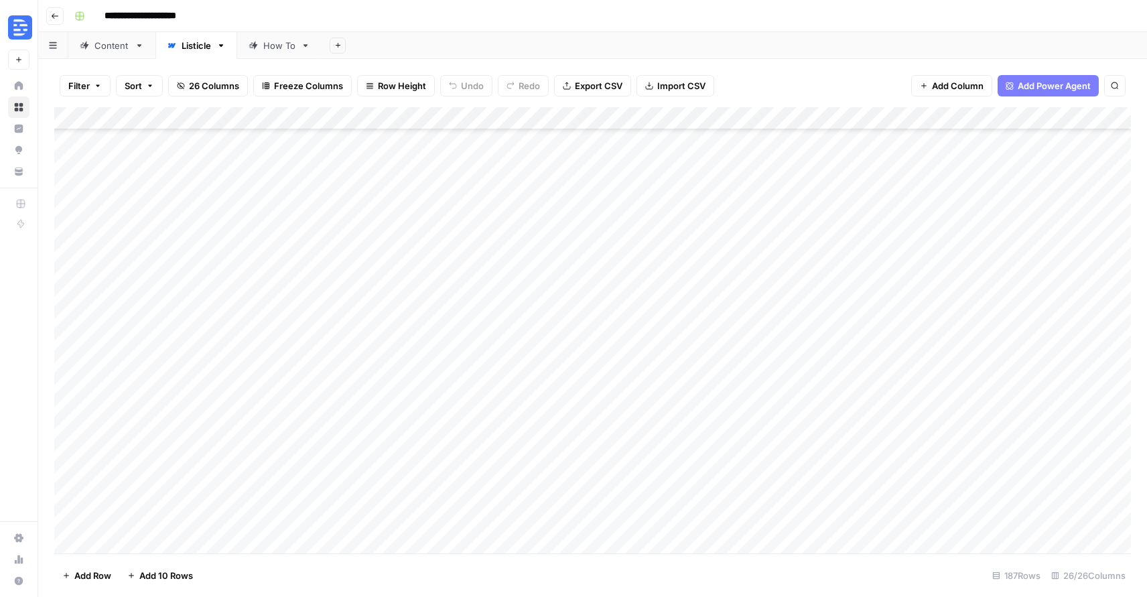
click at [236, 300] on div "Add Column" at bounding box center [592, 330] width 1077 height 446
click at [263, 50] on div "How To" at bounding box center [279, 45] width 32 height 13
drag, startPoint x: 210, startPoint y: 142, endPoint x: 212, endPoint y: 186, distance: 43.6
click at [212, 186] on div "Add Column" at bounding box center [592, 330] width 1077 height 446
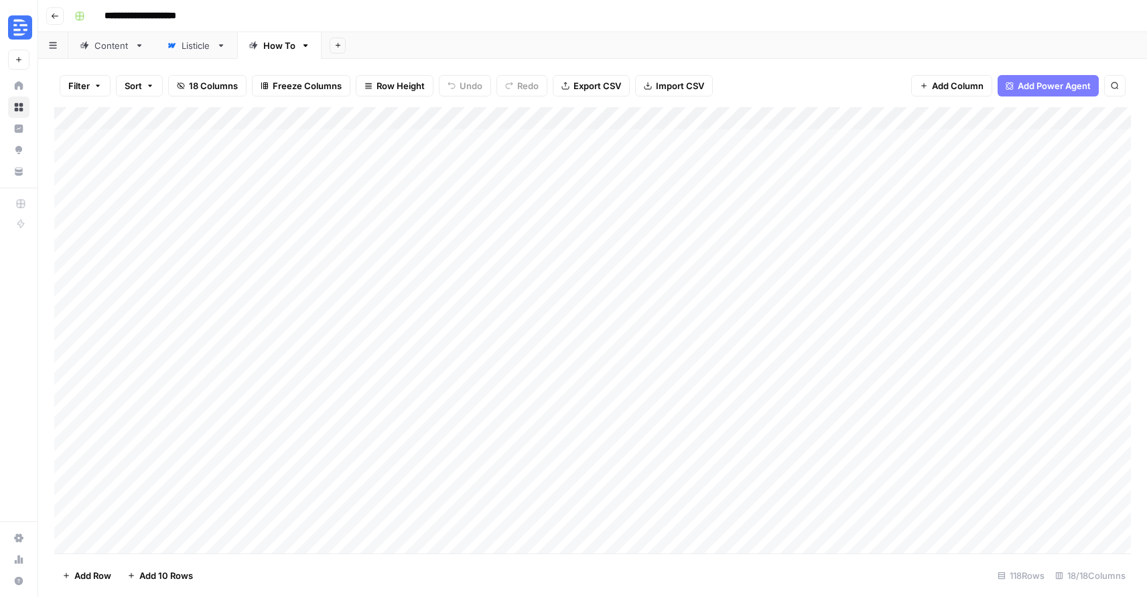
click at [232, 142] on div "Add Column" at bounding box center [592, 330] width 1077 height 446
click at [232, 142] on textarea "**********" at bounding box center [216, 141] width 230 height 19
drag, startPoint x: 982, startPoint y: 143, endPoint x: 983, endPoint y: 186, distance: 42.9
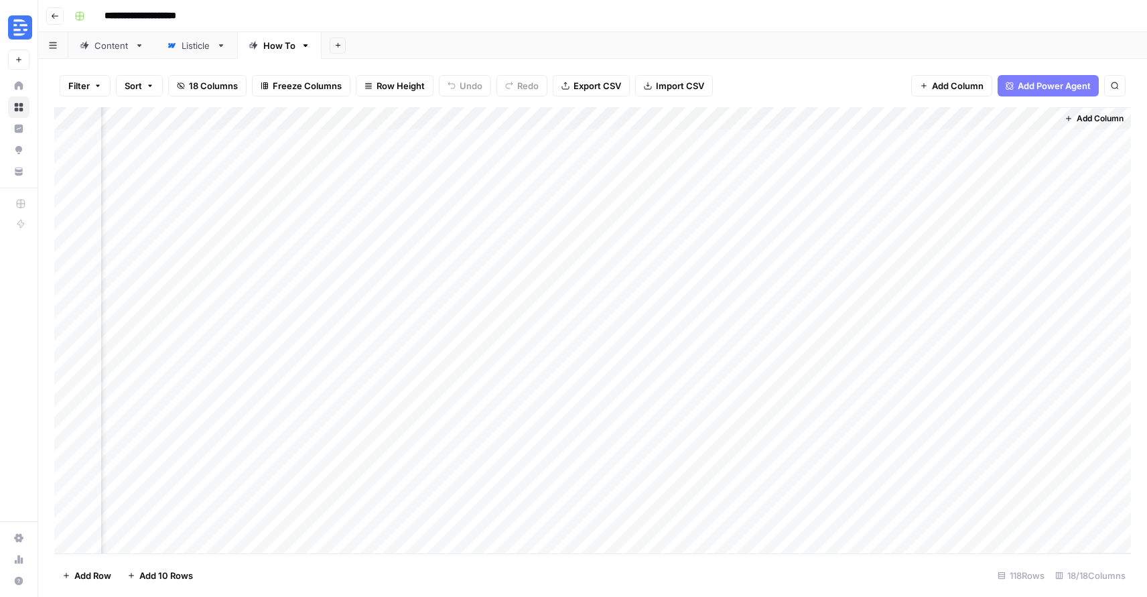
click at [983, 186] on div "Add Column" at bounding box center [592, 330] width 1077 height 446
type input "****"
click at [1105, 123] on icon "Close Search" at bounding box center [1103, 124] width 11 height 11
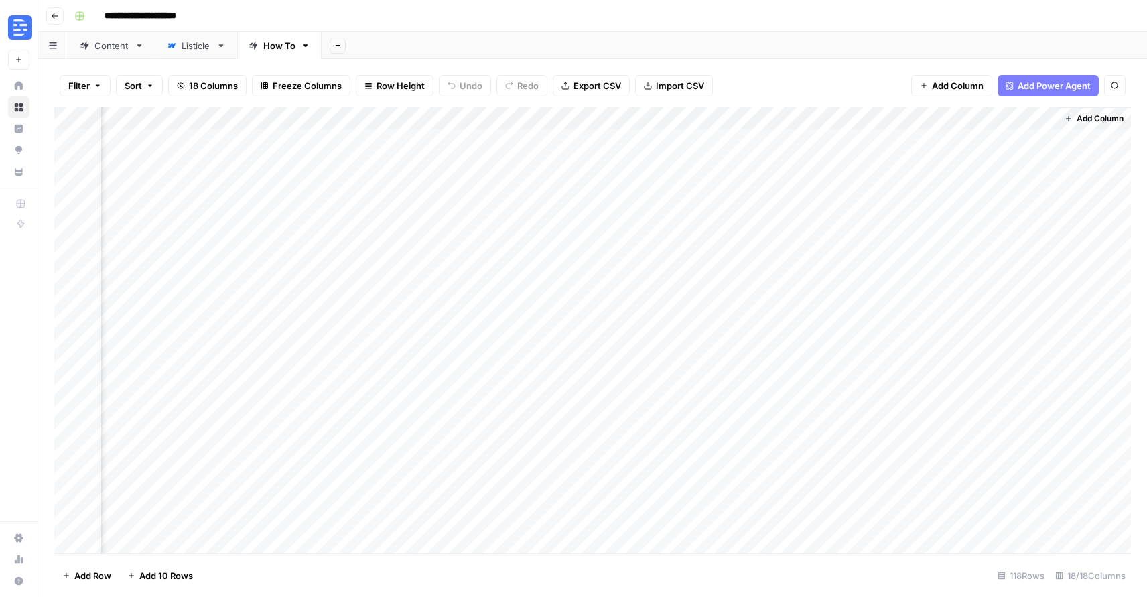
click at [412, 151] on div "Add Column" at bounding box center [592, 330] width 1077 height 446
click at [328, 146] on div "Add Column" at bounding box center [592, 330] width 1077 height 446
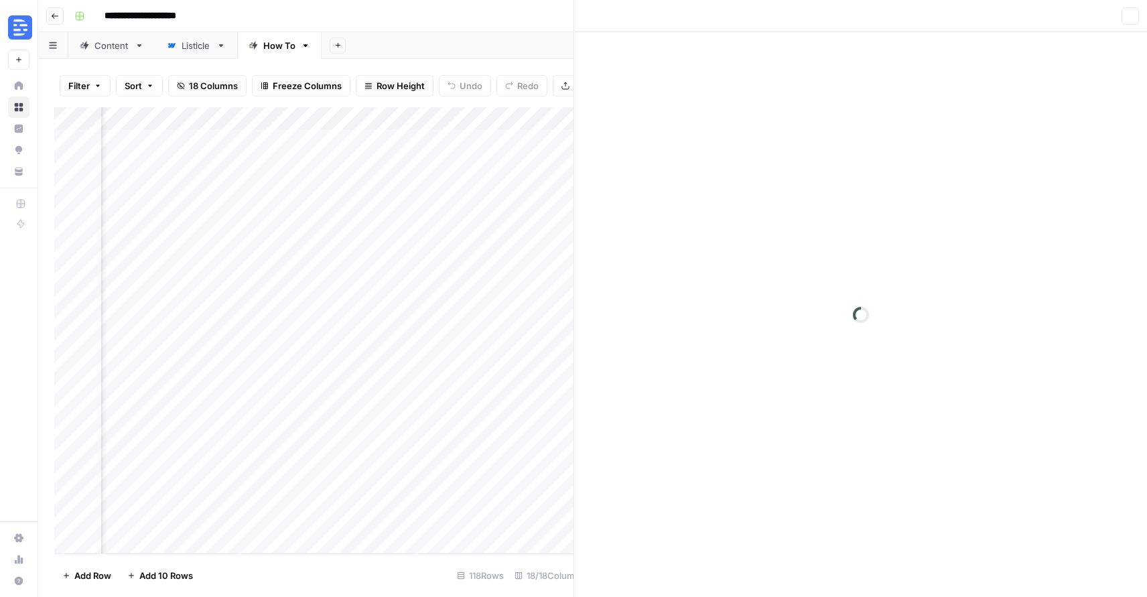
click at [328, 146] on div at bounding box center [379, 140] width 149 height 25
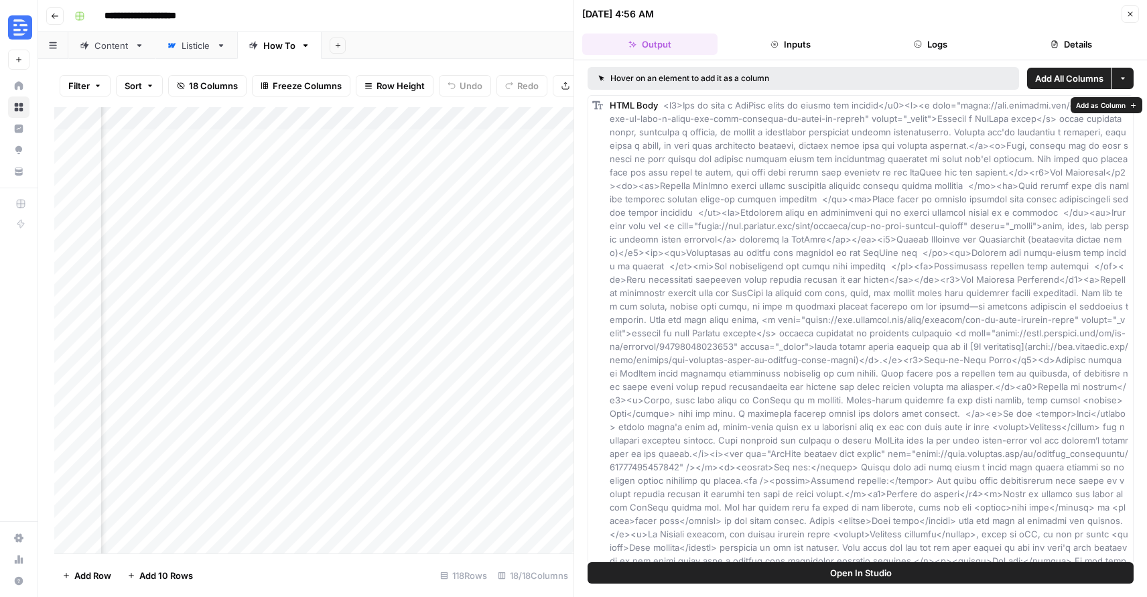
drag, startPoint x: 870, startPoint y: 116, endPoint x: 981, endPoint y: 105, distance: 111.8
copy span "[URL][DOMAIN_NAME]"
click at [59, 21] on button "Go back" at bounding box center [54, 15] width 17 height 17
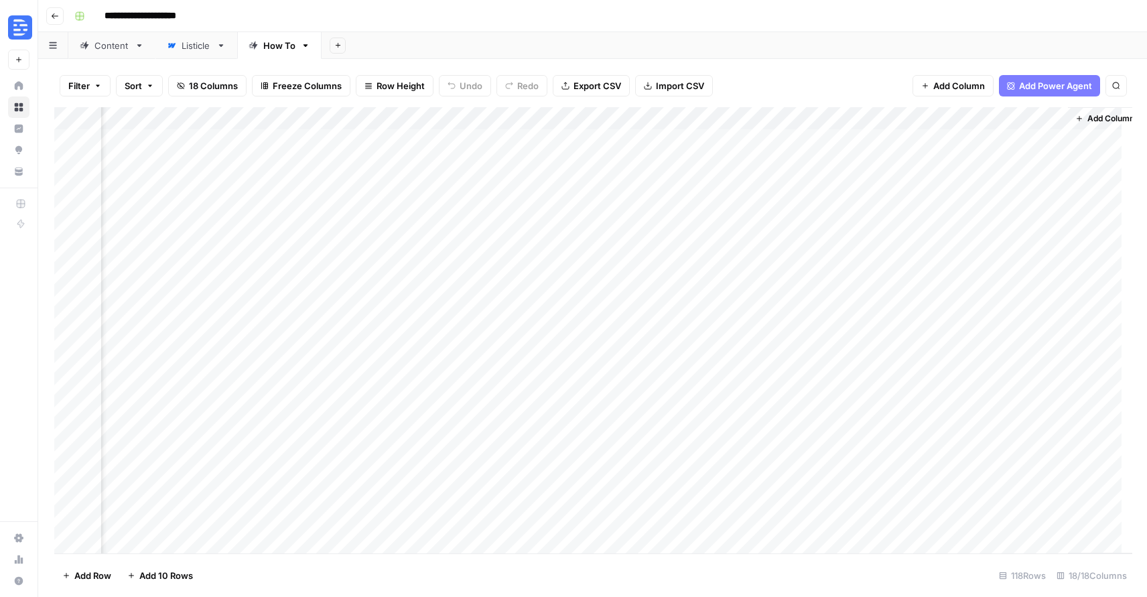
scroll to position [0, 1357]
click at [96, 48] on div "Content" at bounding box center [111, 45] width 35 height 13
click at [56, 21] on button "Go back" at bounding box center [54, 15] width 17 height 17
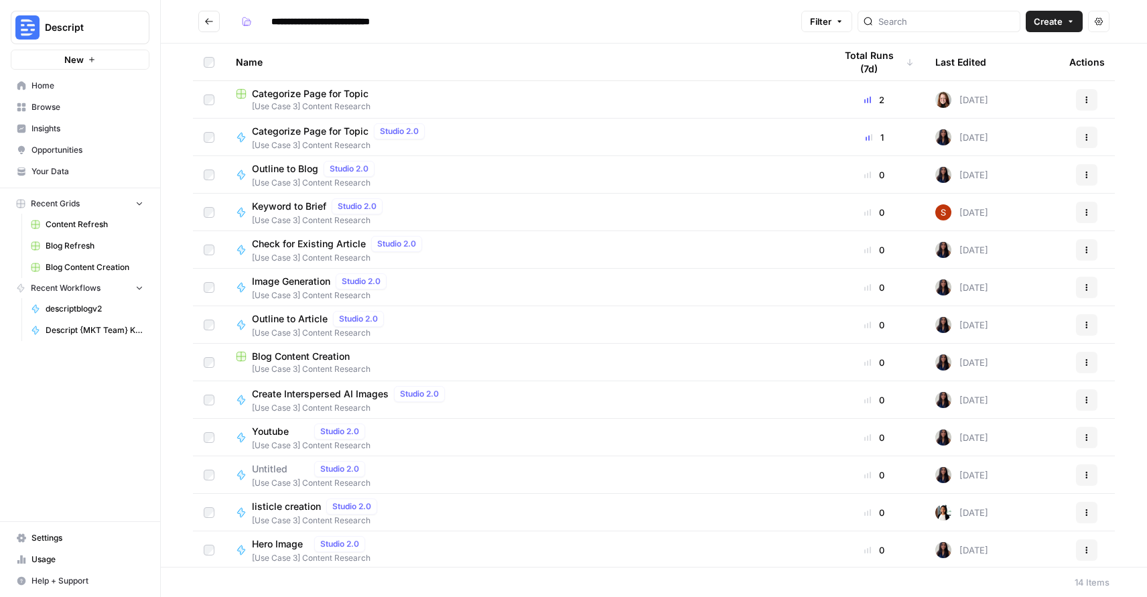
click at [202, 26] on button "Go back" at bounding box center [208, 21] width 21 height 21
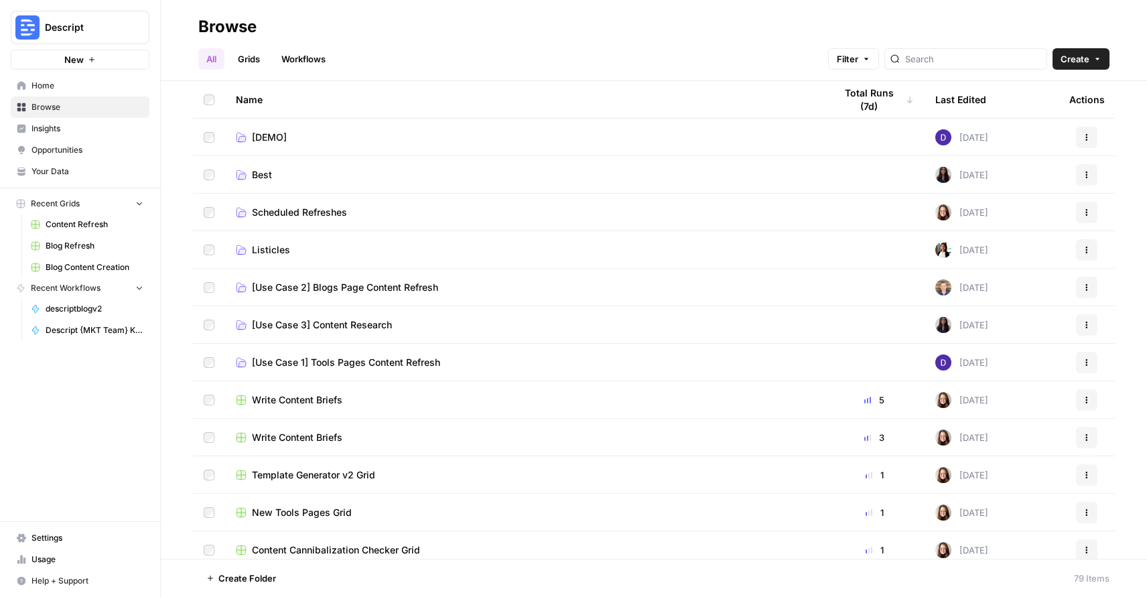
click at [338, 167] on td "Best" at bounding box center [524, 174] width 599 height 37
click at [251, 174] on link "Best" at bounding box center [525, 174] width 578 height 13
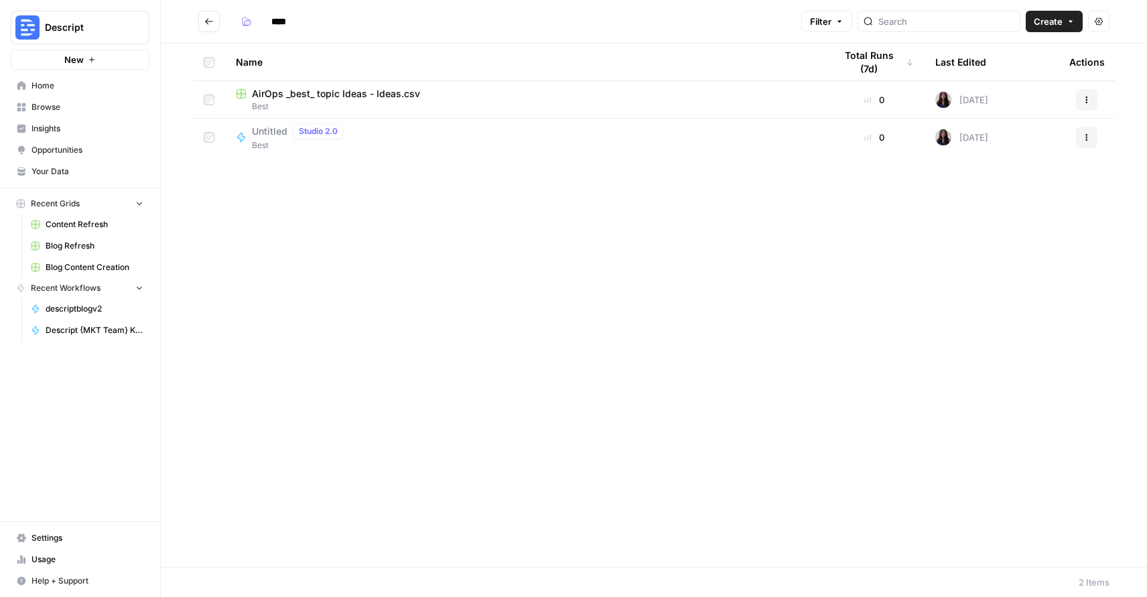
click at [206, 29] on button "Go back" at bounding box center [208, 21] width 21 height 21
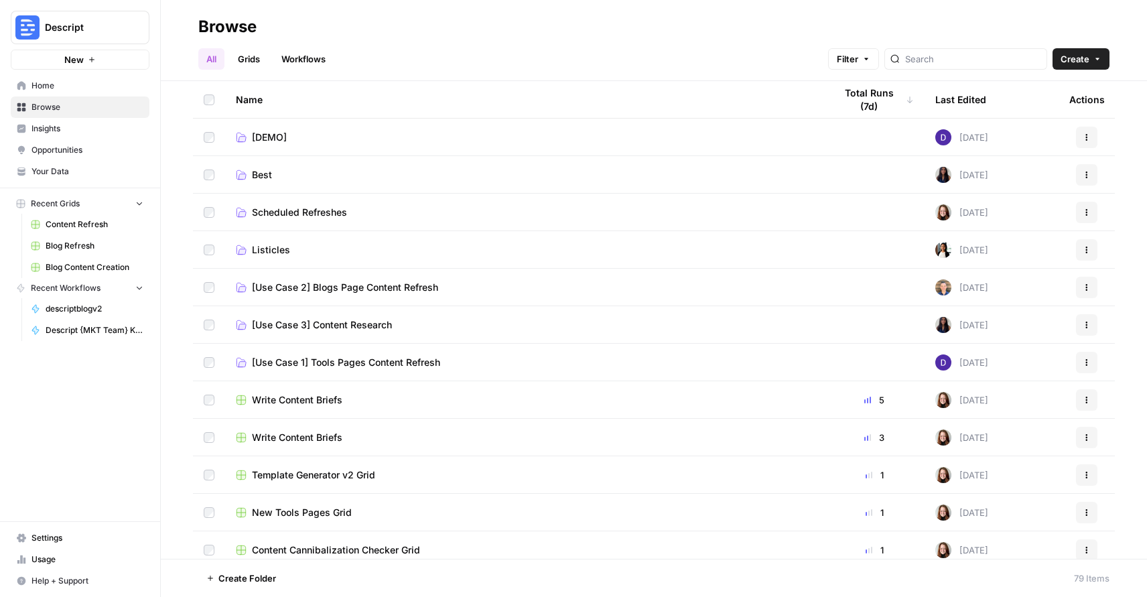
click at [304, 206] on span "Scheduled Refreshes" at bounding box center [299, 212] width 95 height 13
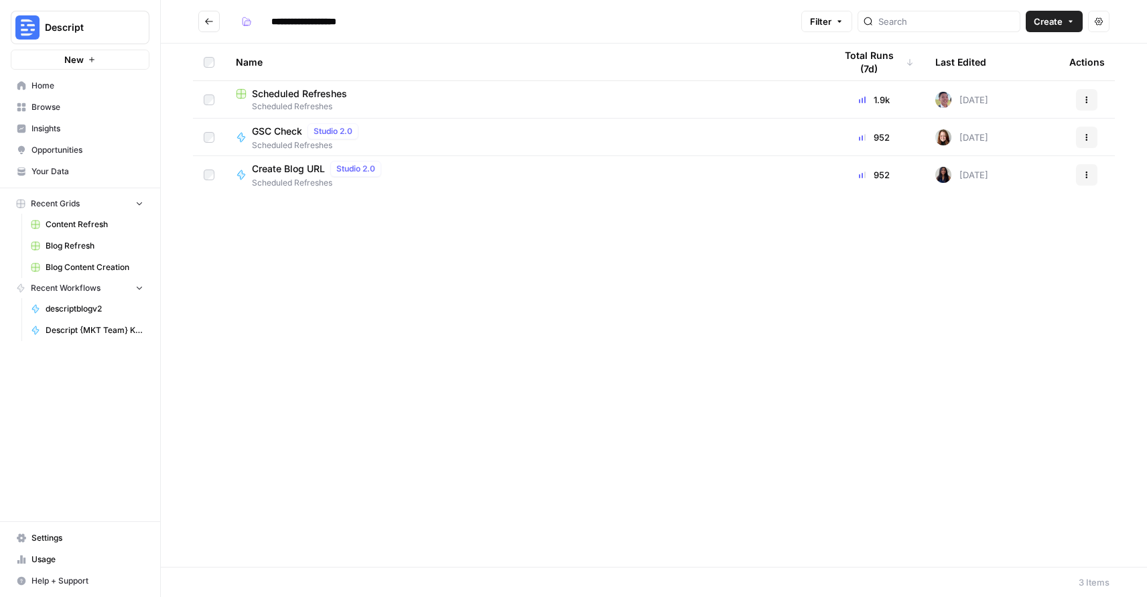
click at [289, 95] on span "Scheduled Refreshes" at bounding box center [299, 93] width 95 height 13
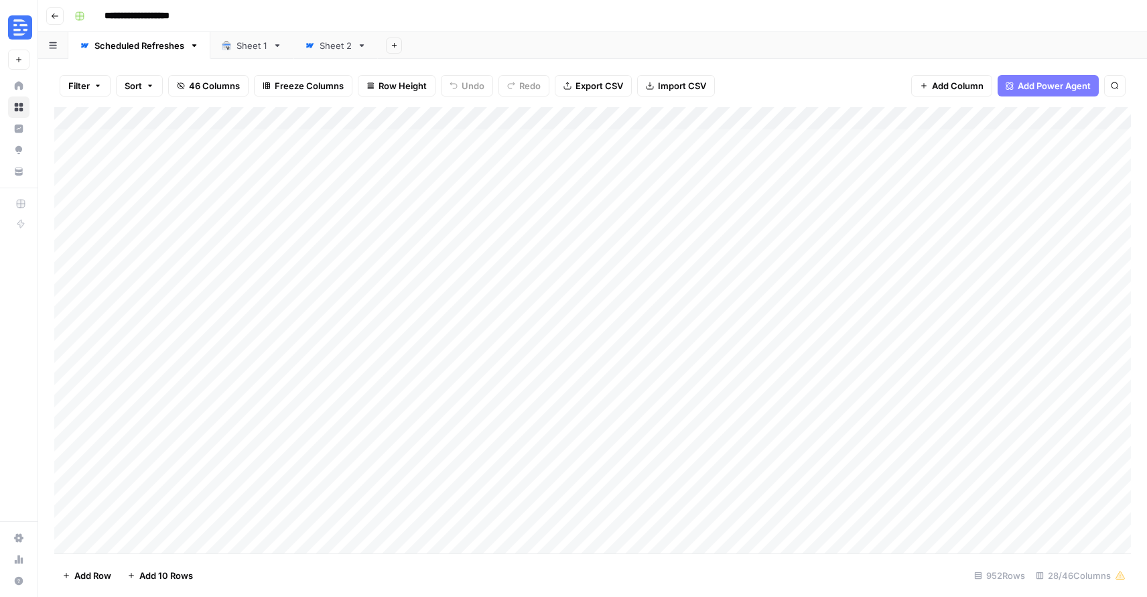
click at [255, 45] on div "Sheet 1" at bounding box center [252, 45] width 31 height 13
click at [332, 46] on div "Sheet 2" at bounding box center [336, 45] width 32 height 13
click at [245, 54] on link "Sheet 1" at bounding box center [251, 45] width 83 height 27
click at [114, 55] on link "Scheduled Refreshes" at bounding box center [139, 45] width 142 height 27
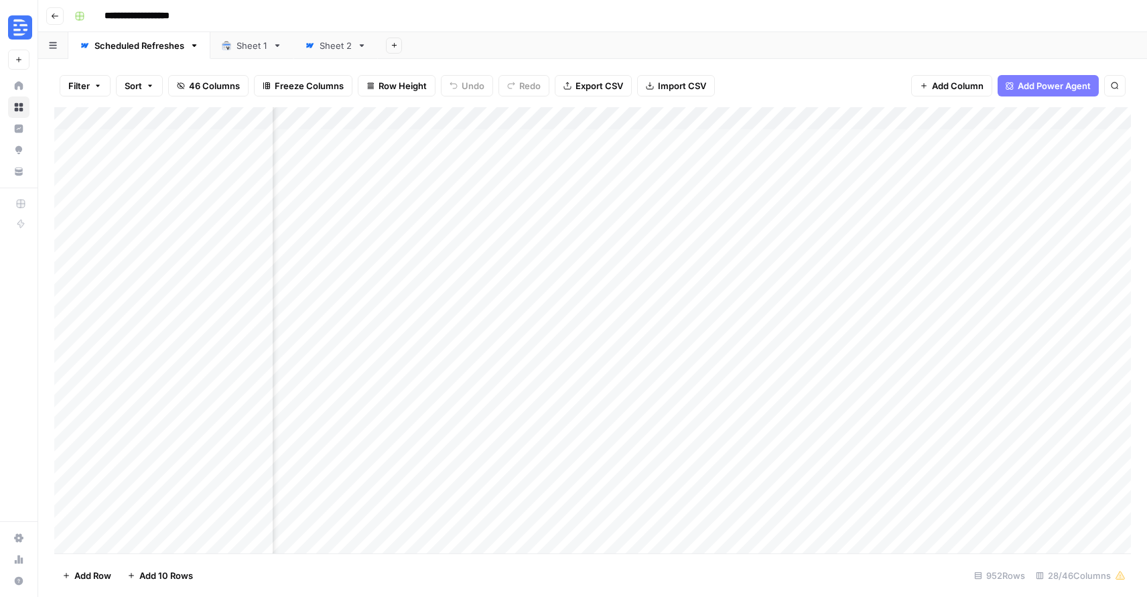
scroll to position [0, 3195]
click at [54, 17] on icon "button" at bounding box center [55, 16] width 8 height 8
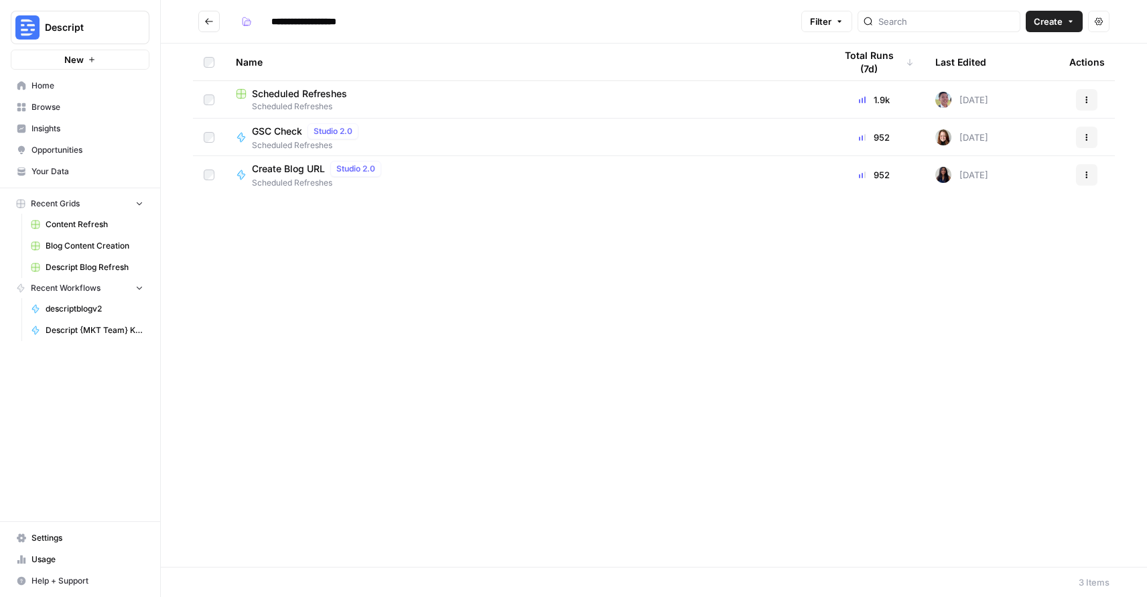
click at [216, 21] on button "Go back" at bounding box center [208, 21] width 21 height 21
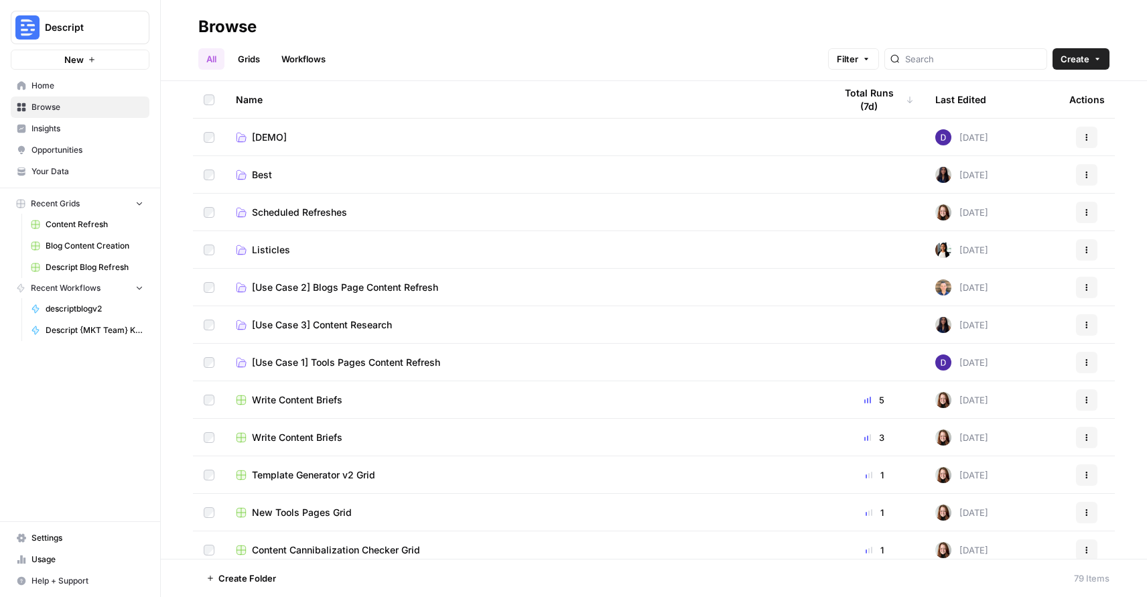
click at [324, 256] on td "Listicles" at bounding box center [524, 249] width 599 height 37
click at [279, 250] on span "Listicles" at bounding box center [271, 249] width 38 height 13
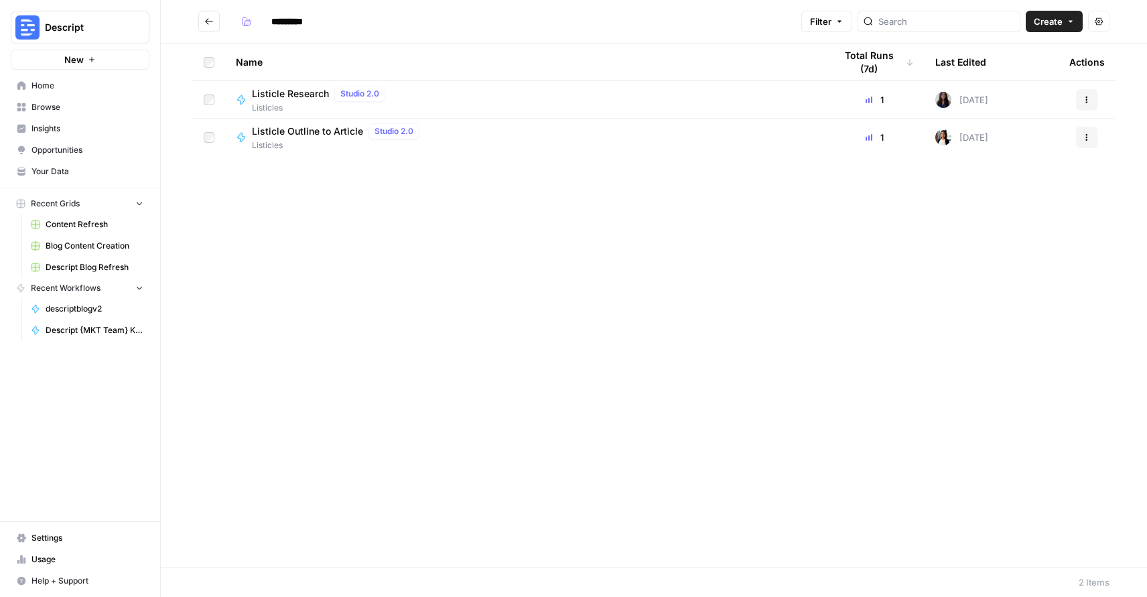
click at [212, 29] on button "Go back" at bounding box center [208, 21] width 21 height 21
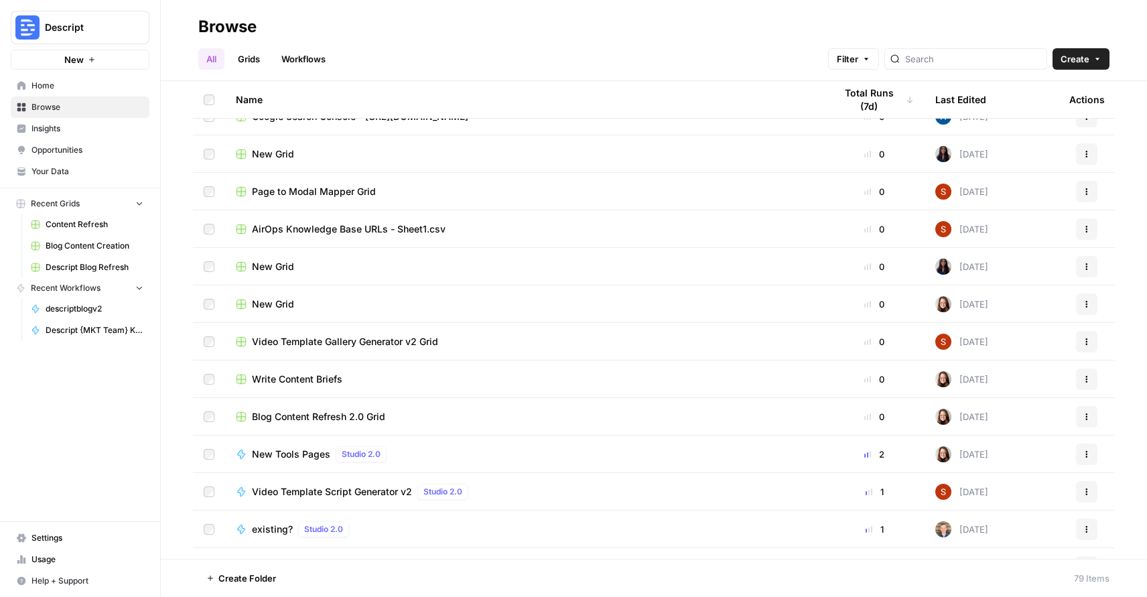
scroll to position [663, 0]
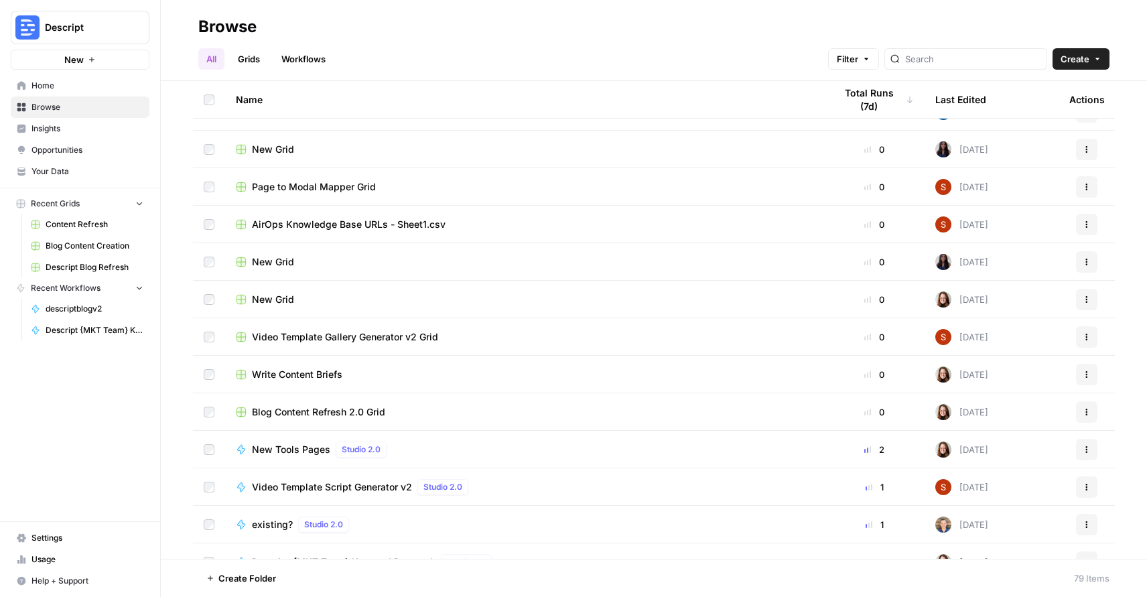
click at [418, 422] on td "Blog Content Refresh 2.0 Grid" at bounding box center [524, 411] width 599 height 37
click at [356, 411] on span "Blog Content Refresh 2.0 Grid" at bounding box center [318, 411] width 133 height 13
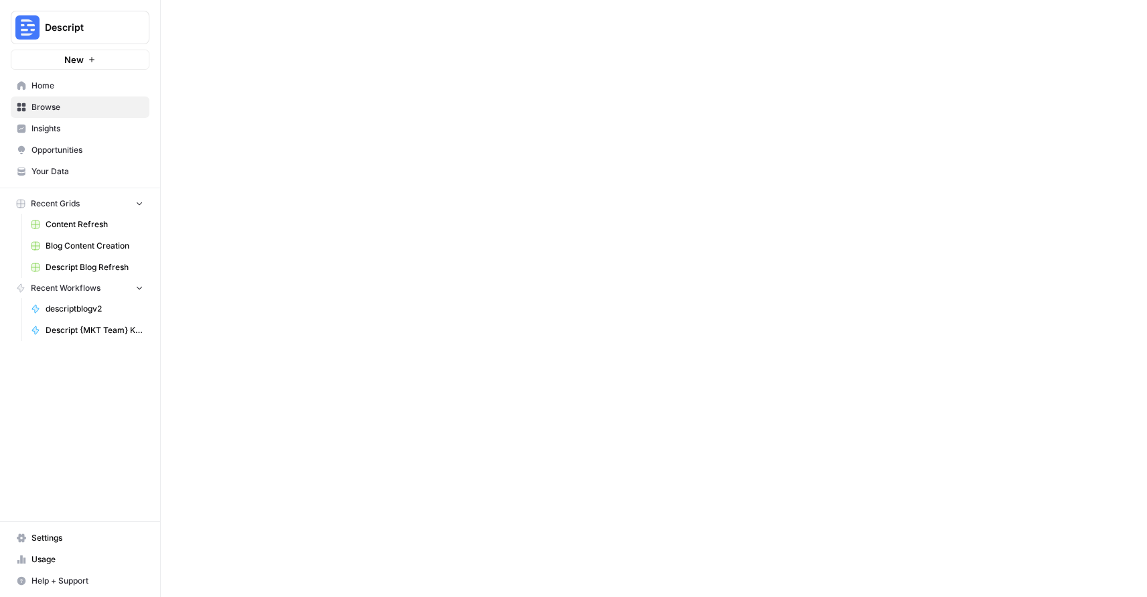
click at [356, 411] on div at bounding box center [654, 298] width 986 height 597
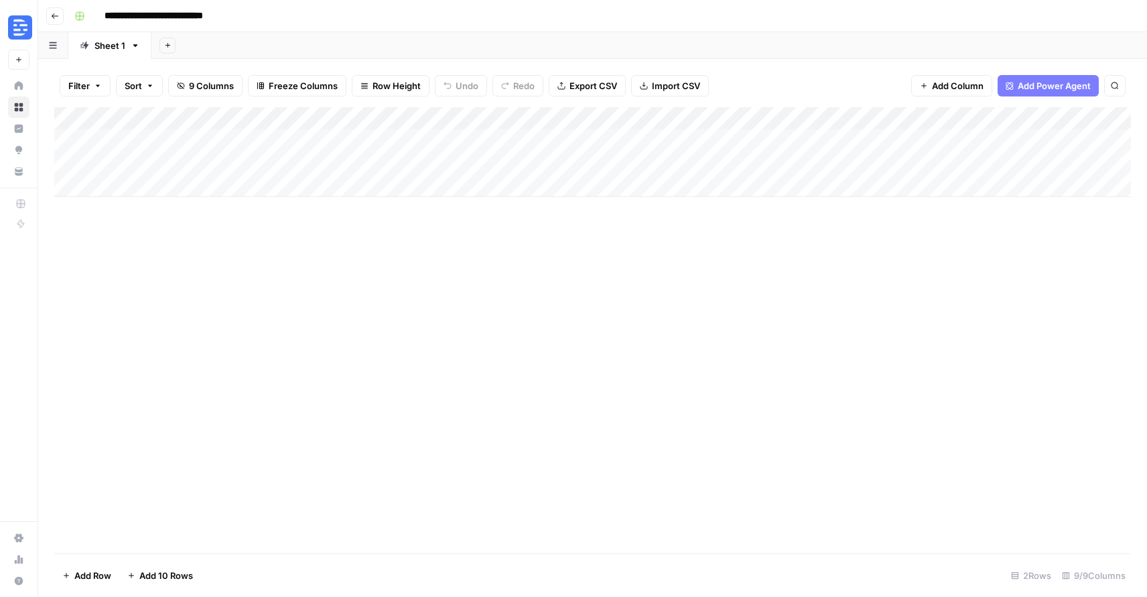
click at [50, 17] on button "Go back" at bounding box center [54, 15] width 17 height 17
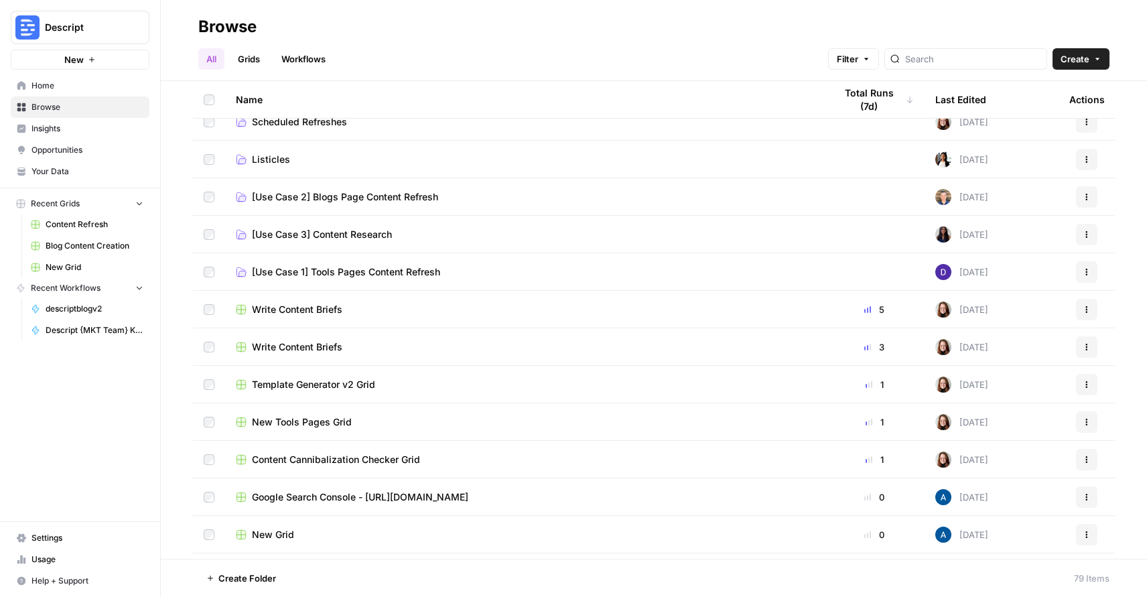
scroll to position [97, 0]
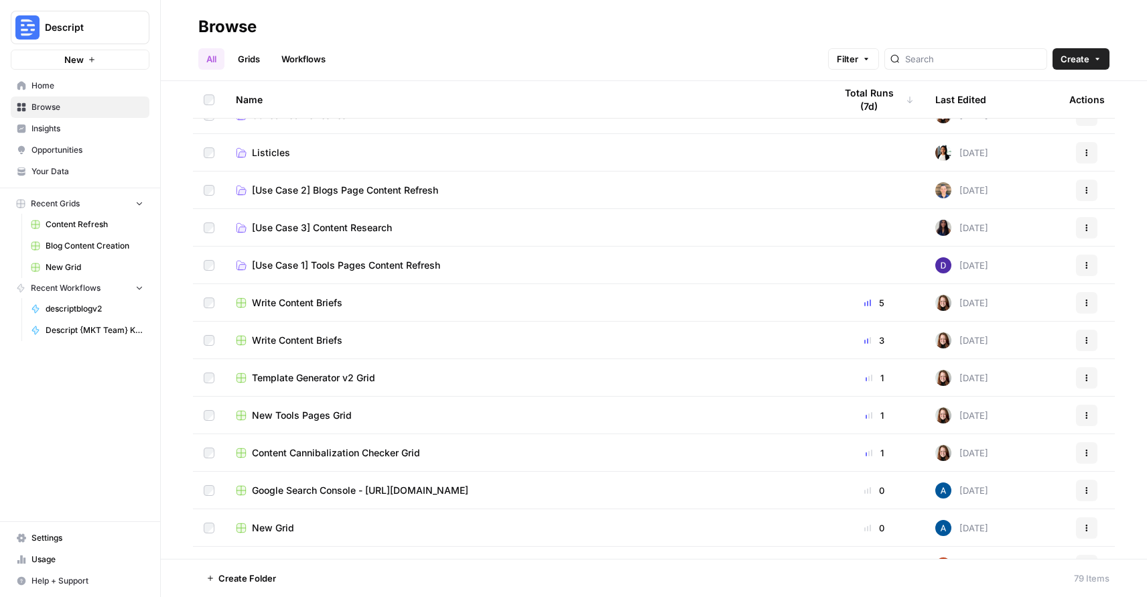
click at [293, 415] on span "New Tools Pages Grid" at bounding box center [302, 415] width 100 height 13
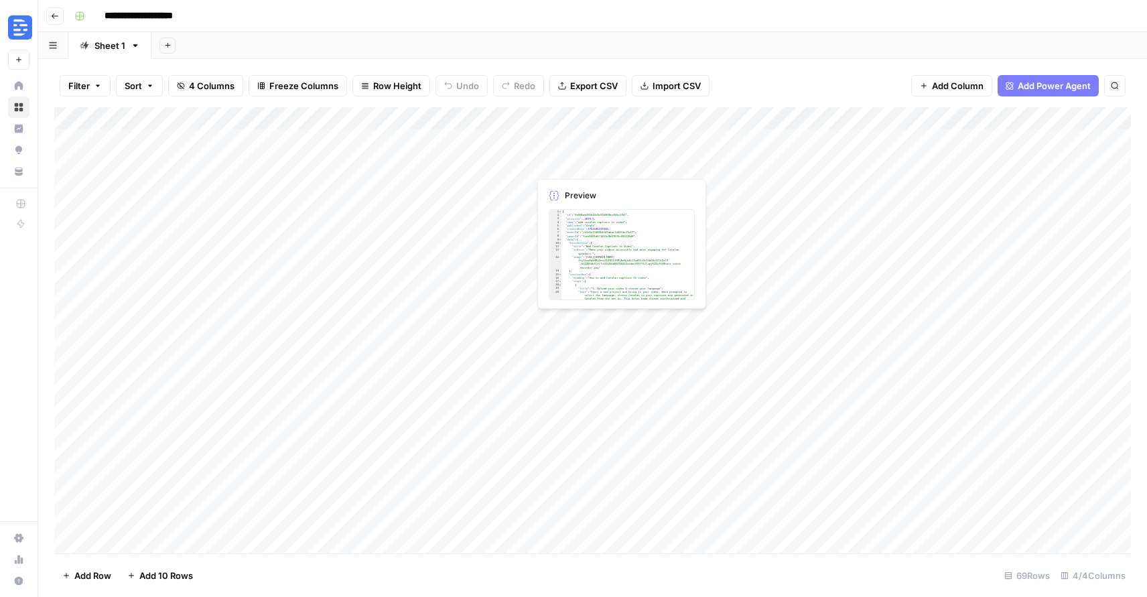
click at [601, 141] on div "Add Column" at bounding box center [592, 330] width 1077 height 446
click at [601, 141] on div at bounding box center [888, 140] width 718 height 25
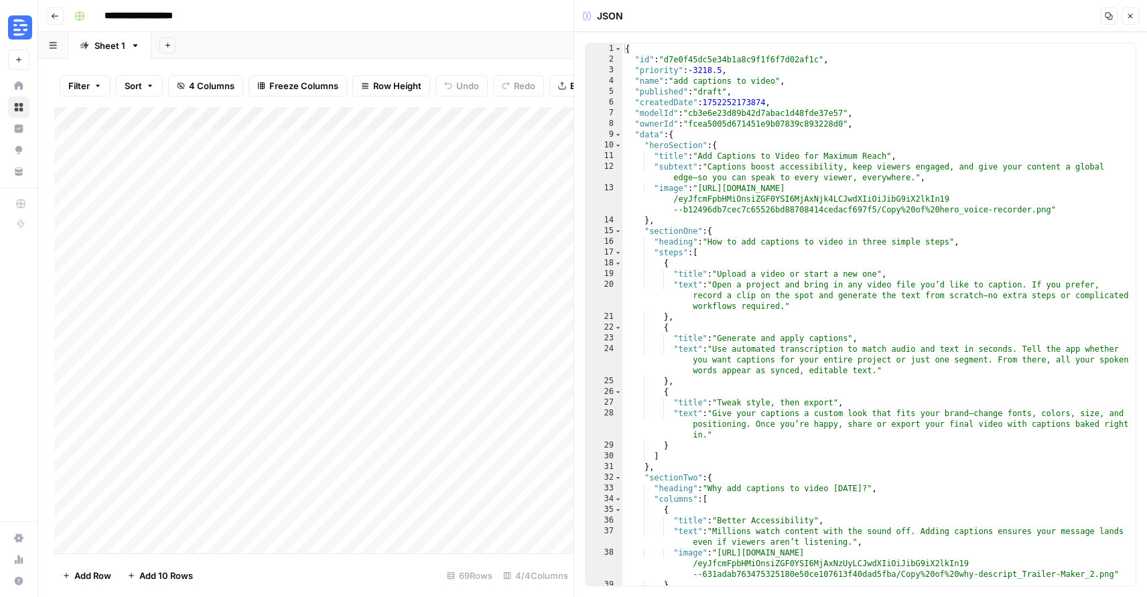
type textarea "**********"
click at [792, 203] on div "{ "id" : "d7e0f45dc5e34b1a8c9f1f6f7d02af1c" , "priority" : -3218.5 , "name" : "…" at bounding box center [878, 325] width 513 height 563
click at [1132, 13] on icon "button" at bounding box center [1130, 16] width 8 height 8
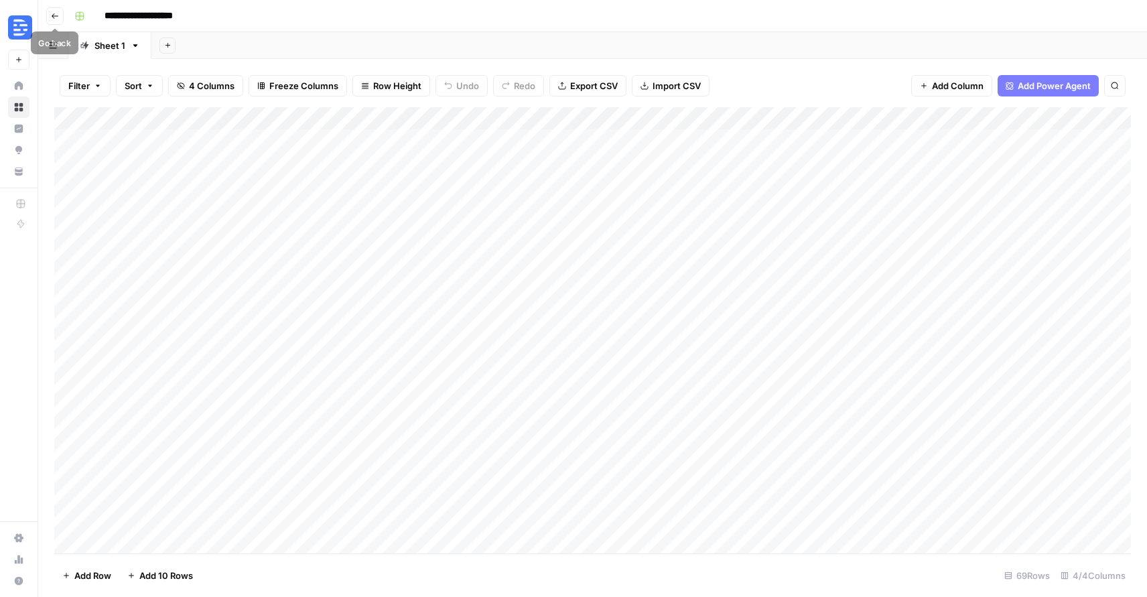
click at [48, 16] on button "Go back" at bounding box center [54, 15] width 17 height 17
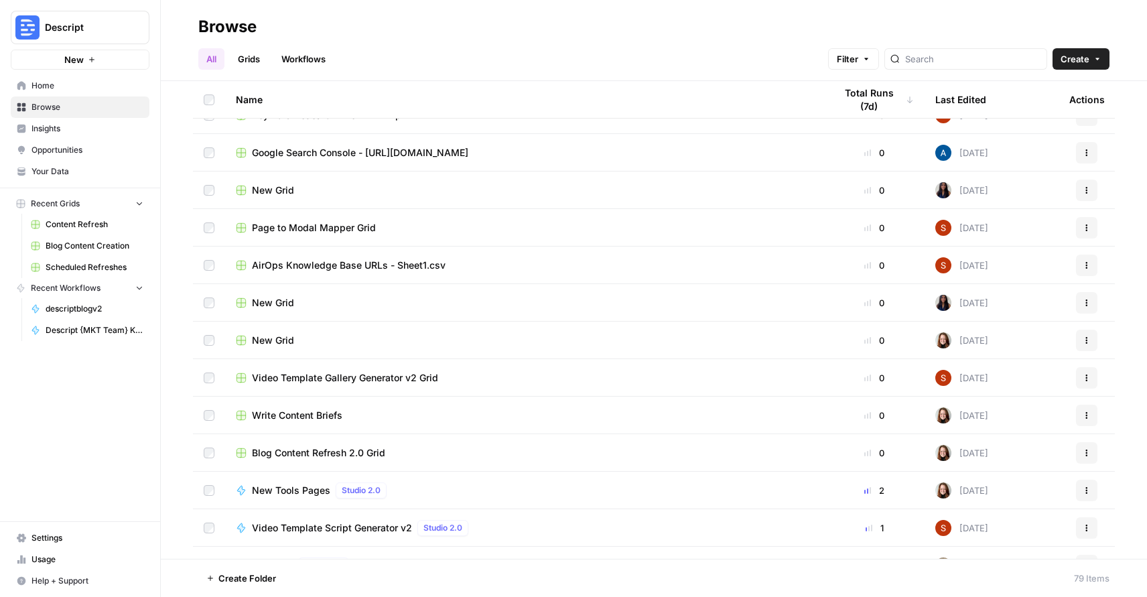
scroll to position [622, 0]
click at [519, 489] on div "New Tools Pages Studio 2.0" at bounding box center [525, 490] width 578 height 16
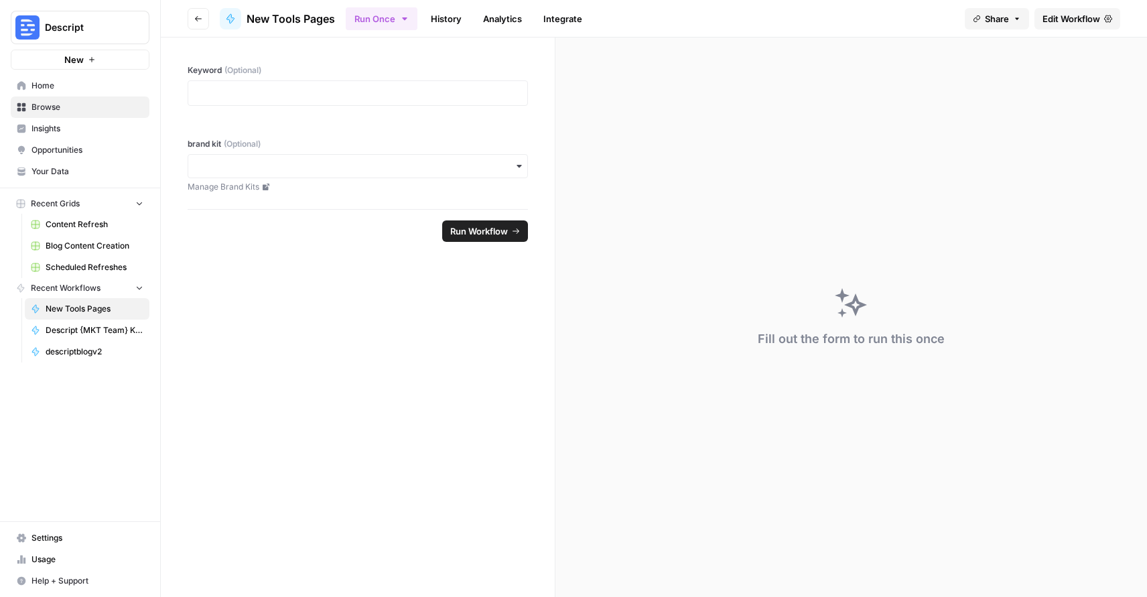
click at [200, 27] on button "Go back" at bounding box center [198, 18] width 21 height 21
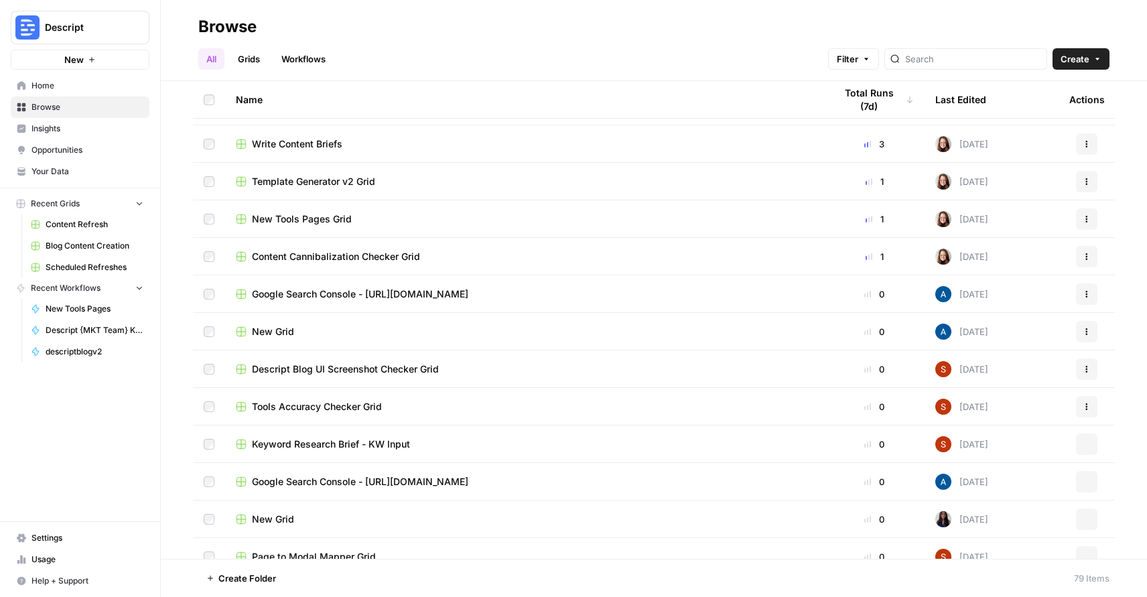
scroll to position [295, 0]
click at [985, 58] on input "search" at bounding box center [973, 58] width 136 height 13
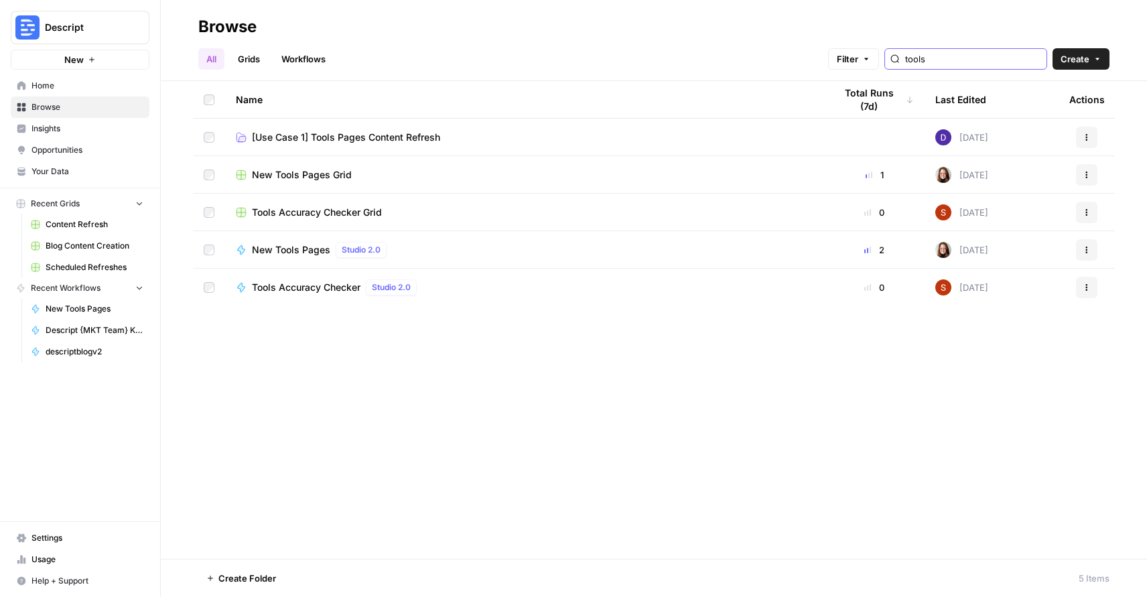
type input "tools"
click at [316, 174] on span "New Tools Pages Grid" at bounding box center [302, 174] width 100 height 13
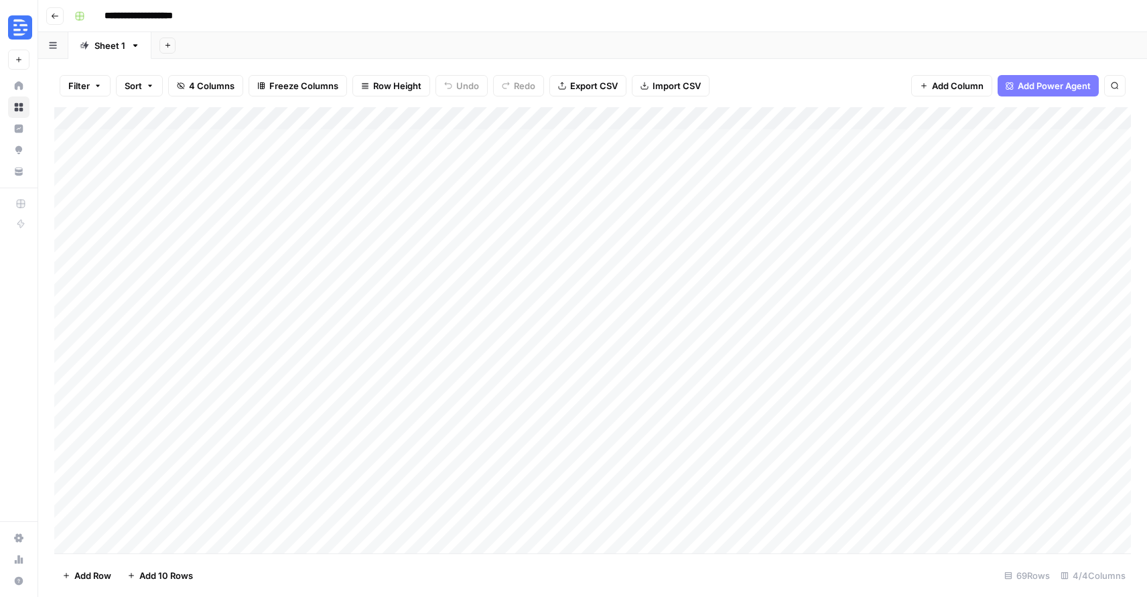
click at [59, 12] on button "Go back" at bounding box center [54, 15] width 17 height 17
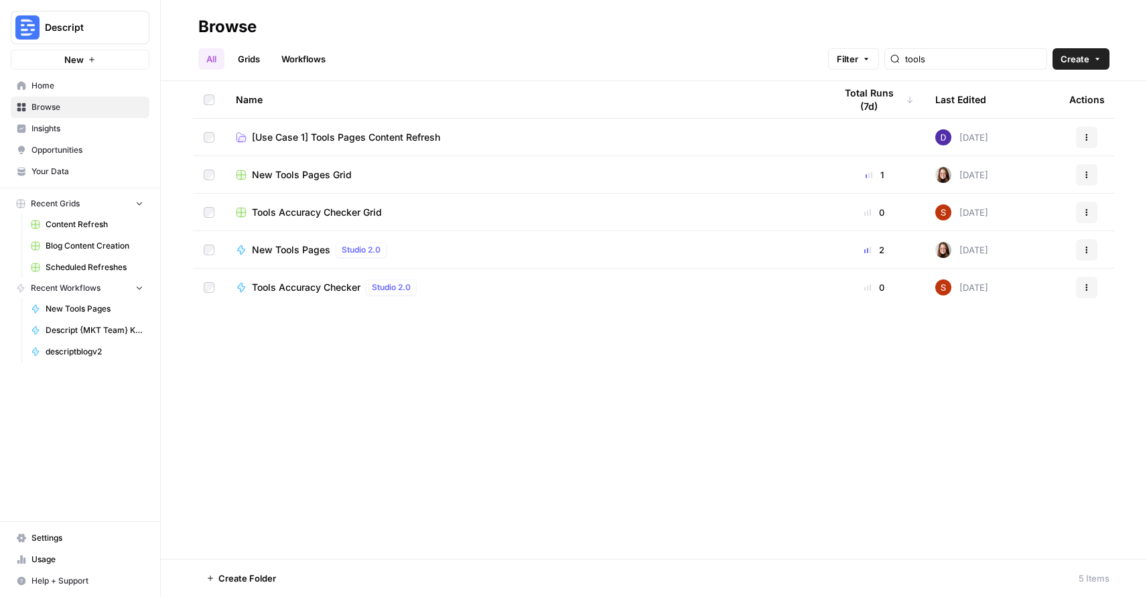
click at [324, 214] on span "Tools Accuracy Checker Grid" at bounding box center [317, 212] width 130 height 13
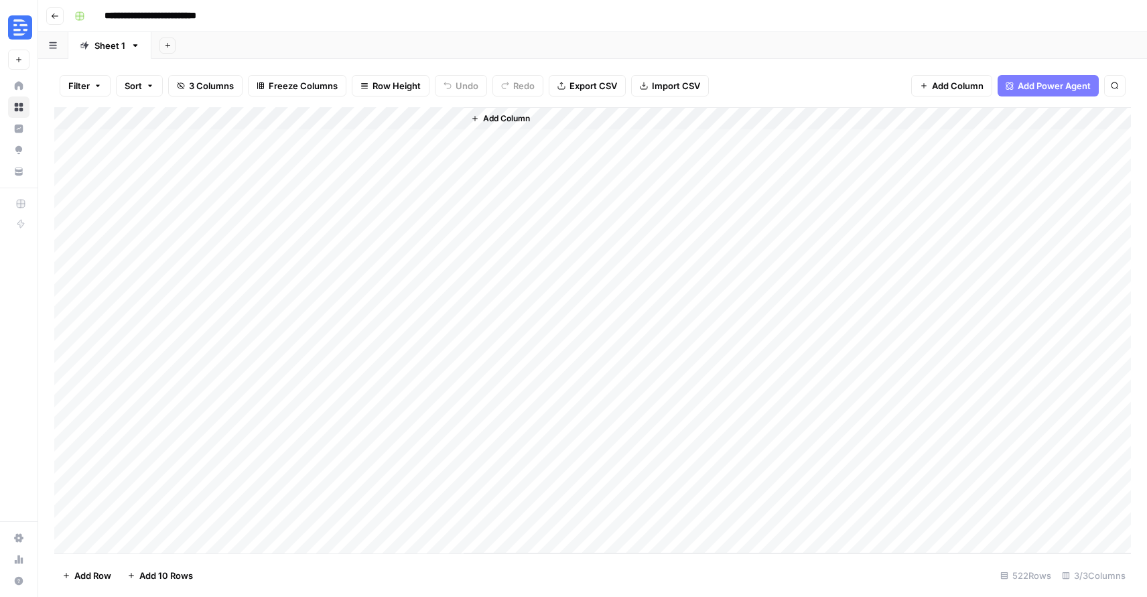
click at [58, 12] on icon "button" at bounding box center [55, 16] width 8 height 8
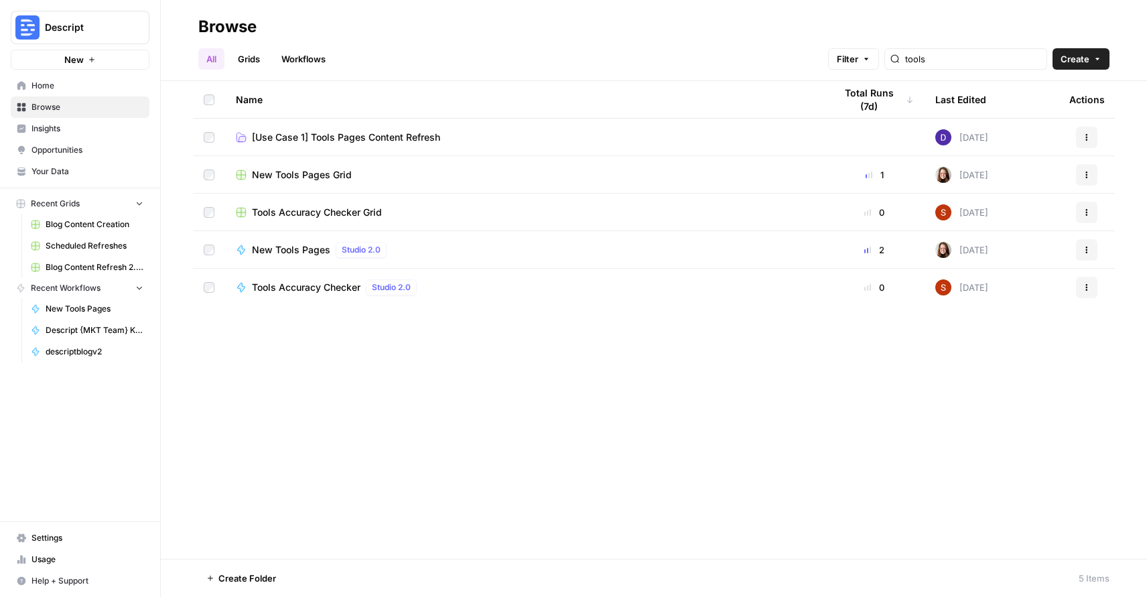
click at [334, 131] on span "[Use Case 1] Tools Pages Content Refresh" at bounding box center [346, 137] width 188 height 13
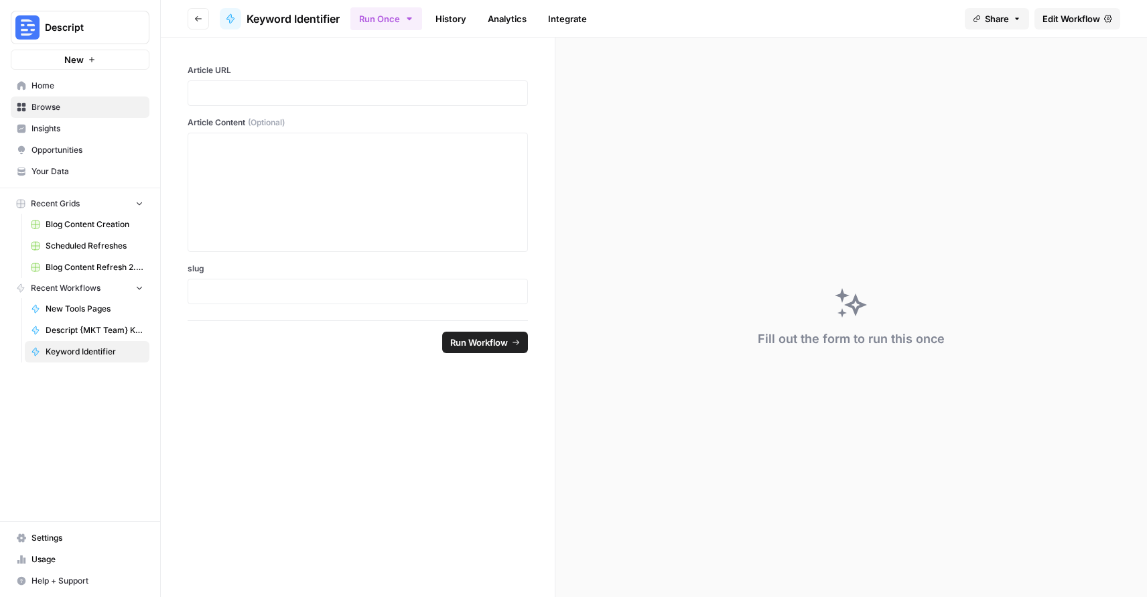
click at [194, 17] on icon "button" at bounding box center [198, 19] width 8 height 8
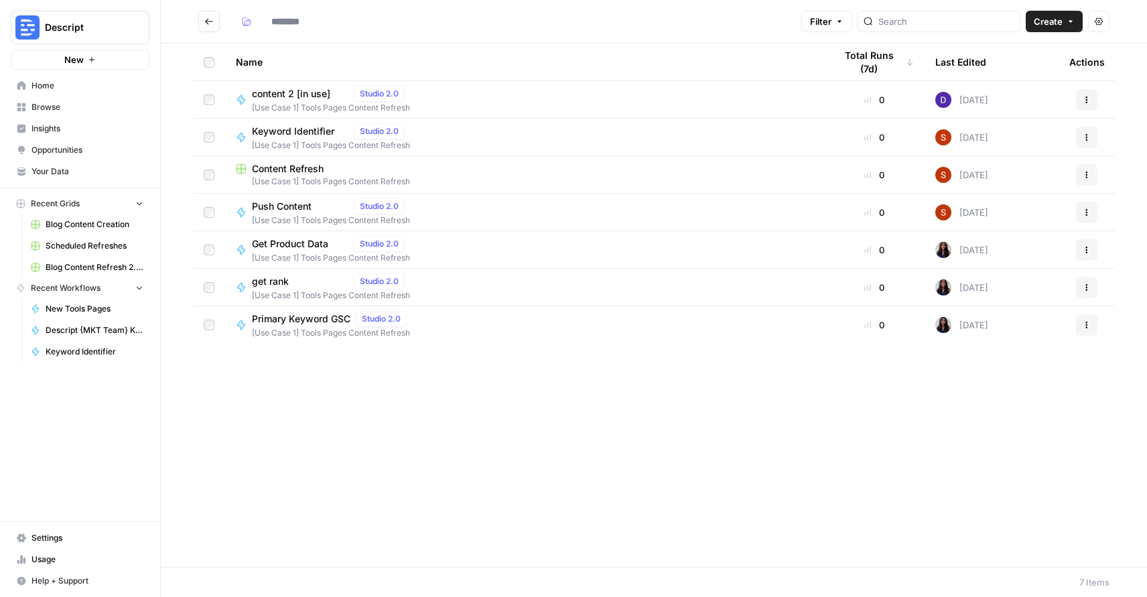
click at [324, 172] on span "Content Refresh" at bounding box center [288, 168] width 72 height 13
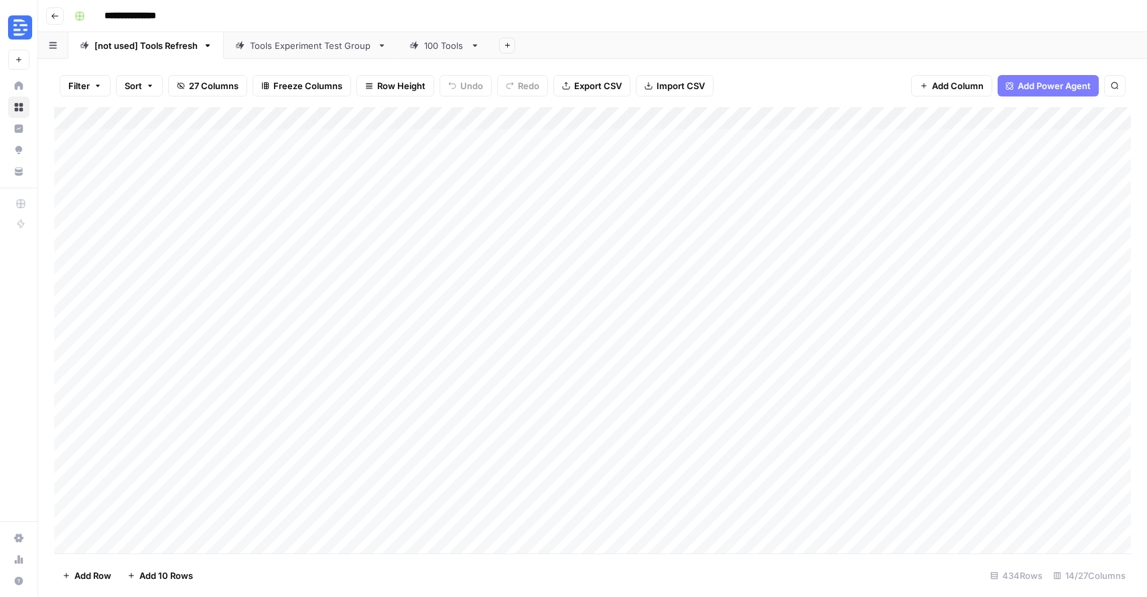
click at [306, 44] on div "Tools Experiment Test Group" at bounding box center [311, 45] width 122 height 13
click at [56, 15] on icon "button" at bounding box center [55, 16] width 8 height 8
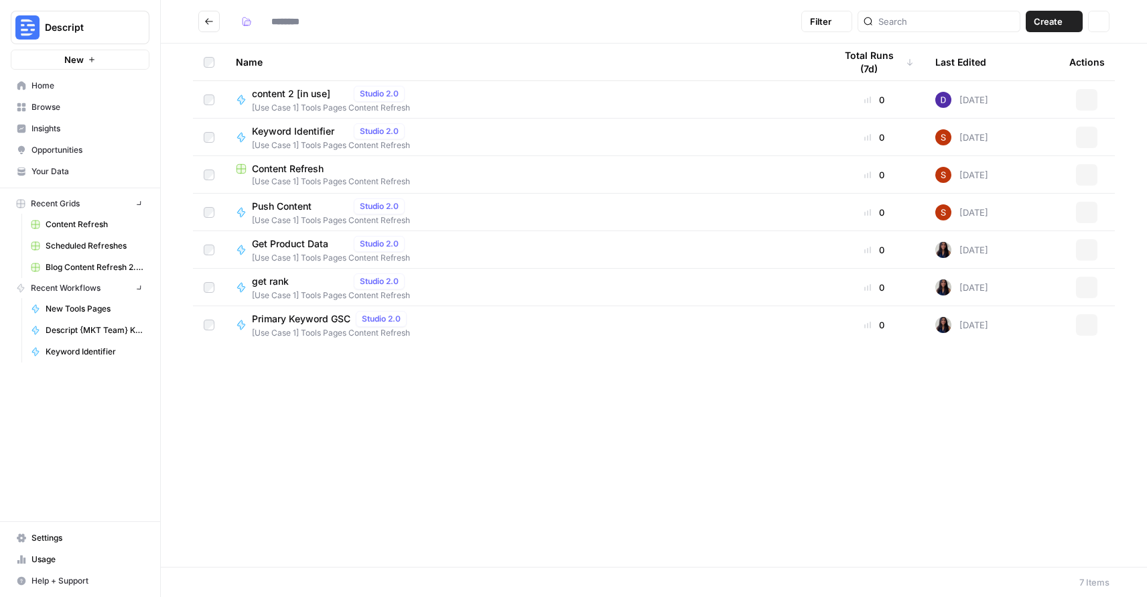
type input "**********"
click at [215, 25] on button "Go back" at bounding box center [208, 21] width 21 height 21
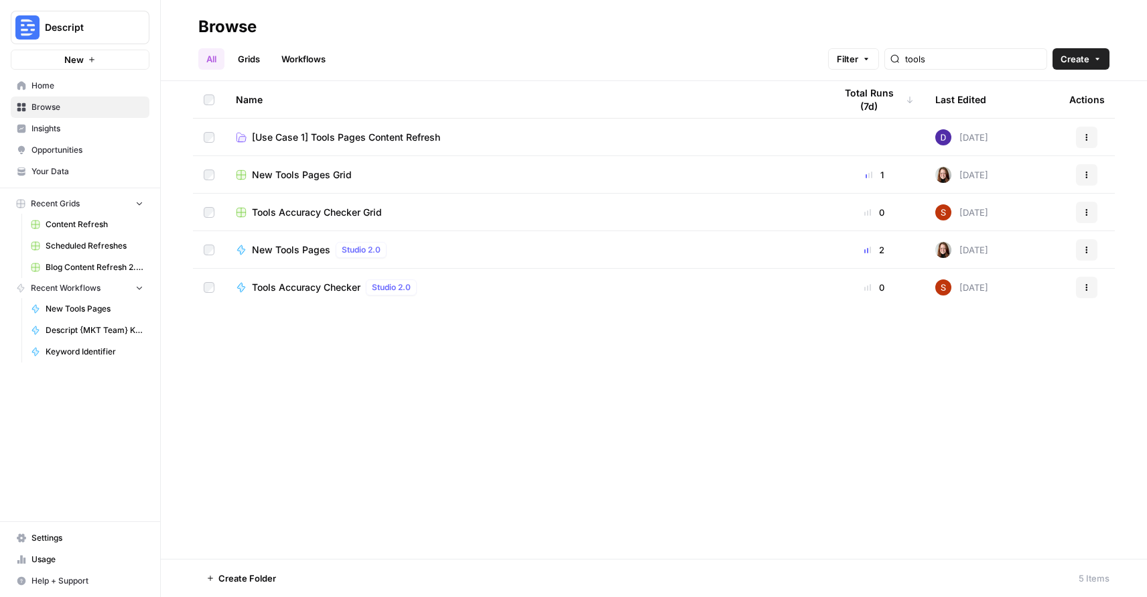
click at [263, 63] on link "Grids" at bounding box center [249, 58] width 38 height 21
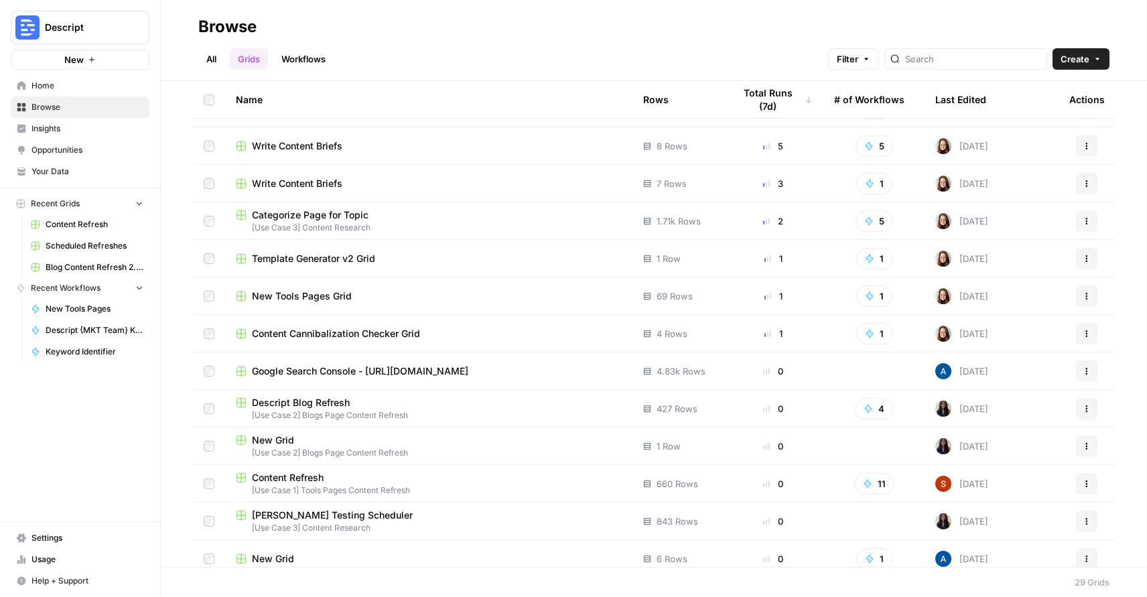
scroll to position [33, 0]
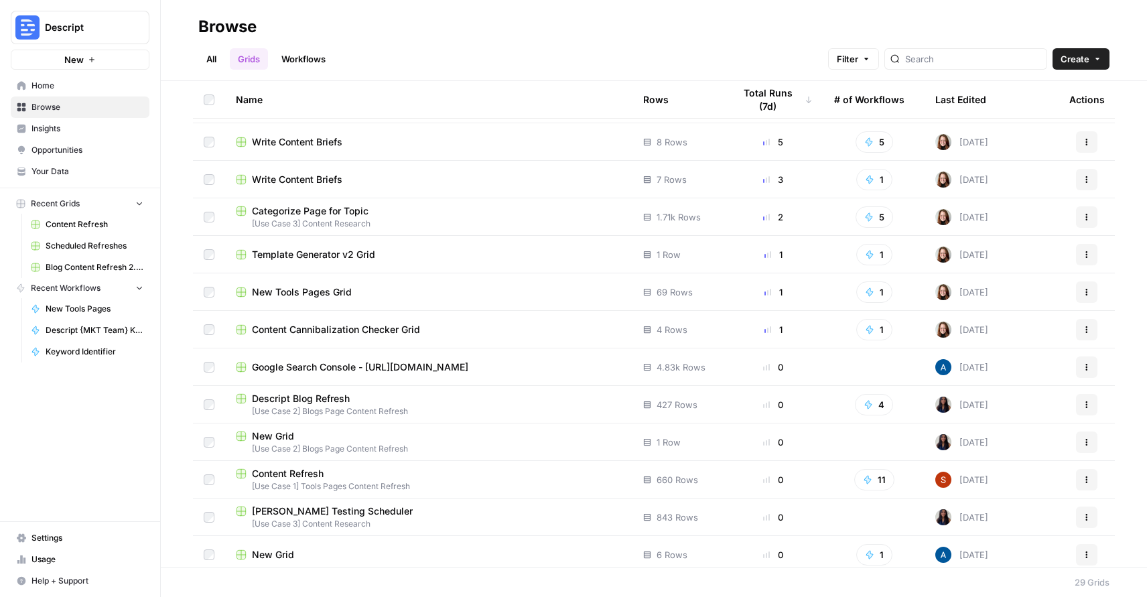
click at [362, 364] on span "Google Search Console - [URL][DOMAIN_NAME]" at bounding box center [360, 366] width 216 height 13
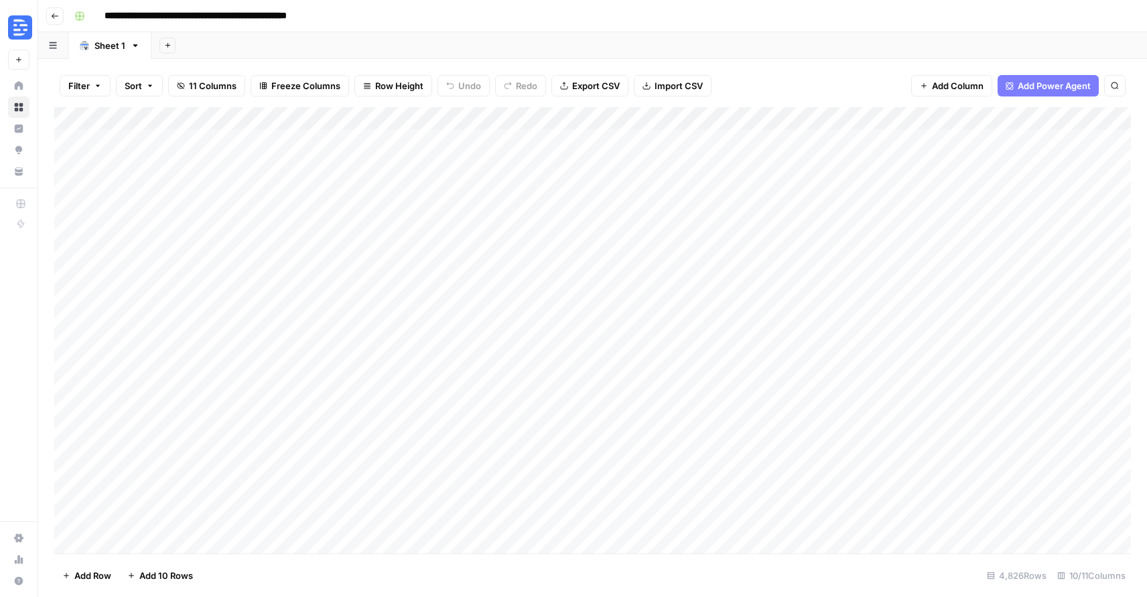
click at [52, 13] on icon "button" at bounding box center [55, 16] width 8 height 8
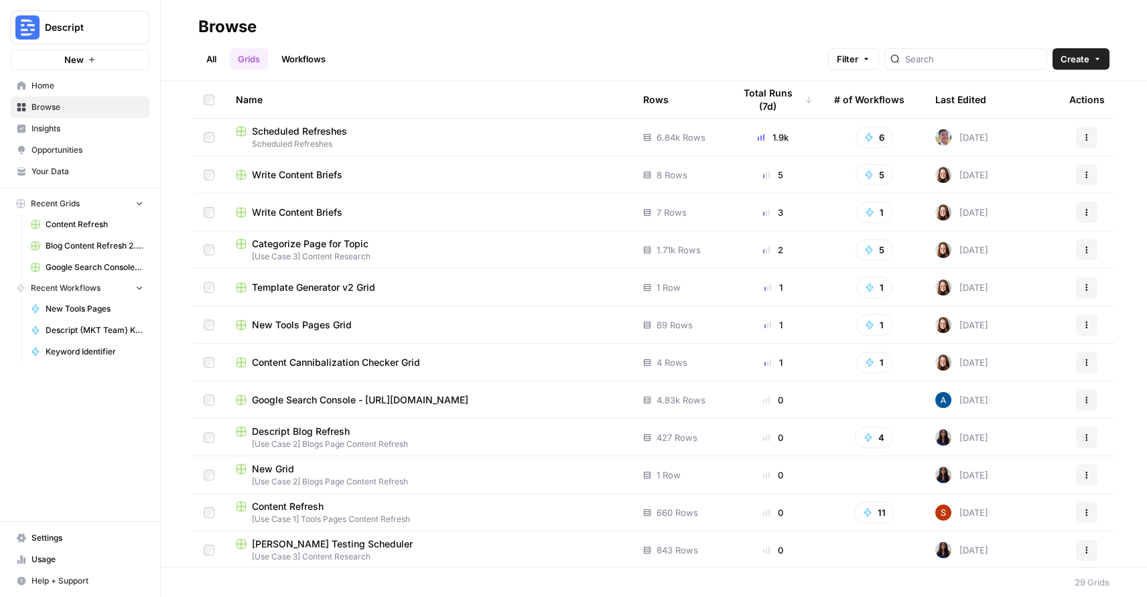
click at [434, 440] on span "[Use Case 2] Blogs Page Content Refresh" at bounding box center [429, 444] width 386 height 12
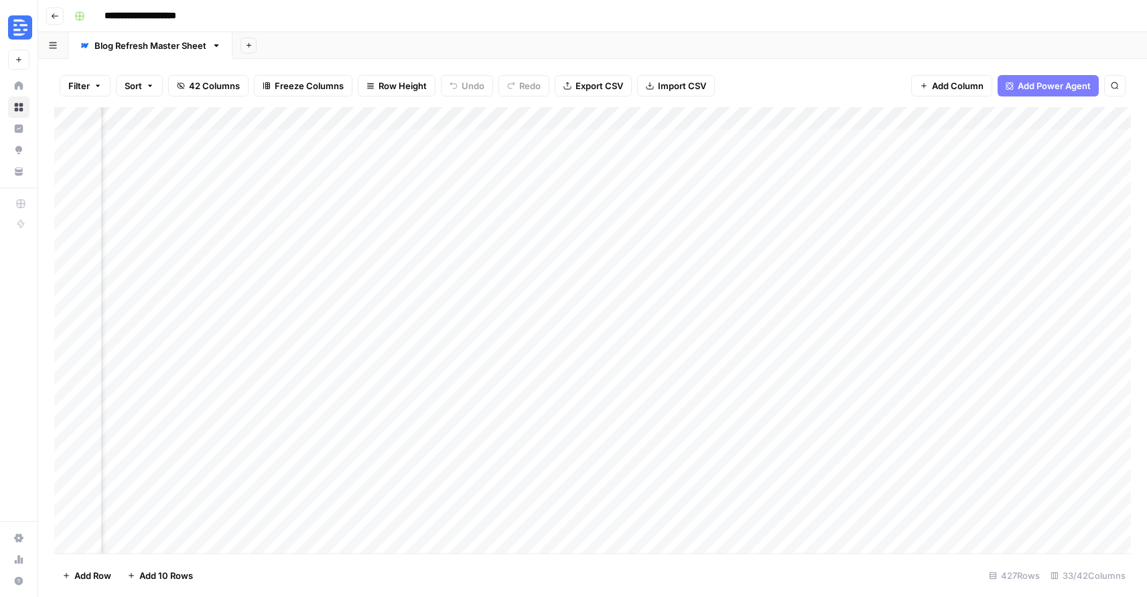
scroll to position [1, 3531]
click at [51, 17] on icon "button" at bounding box center [55, 16] width 8 height 8
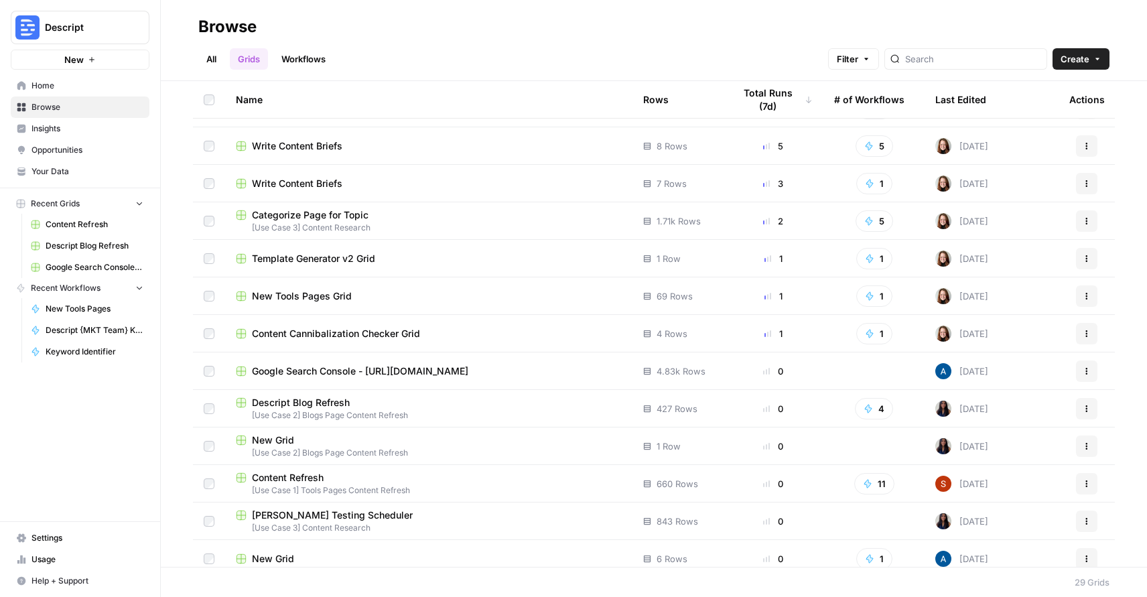
scroll to position [32, 0]
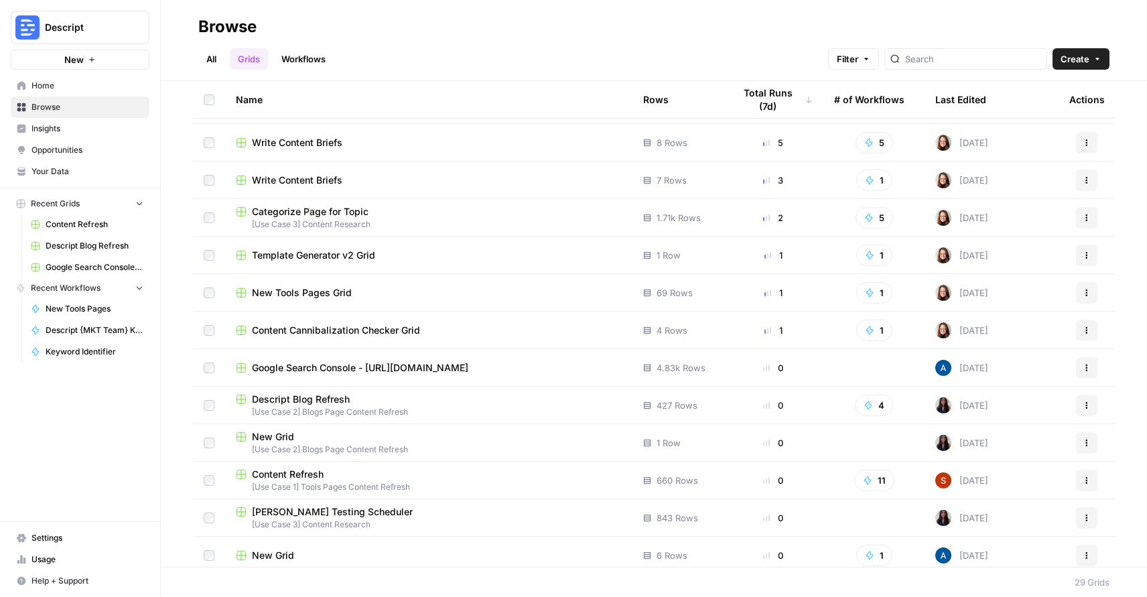
click at [348, 486] on span "[Use Case 1] Tools Pages Content Refresh" at bounding box center [429, 487] width 386 height 12
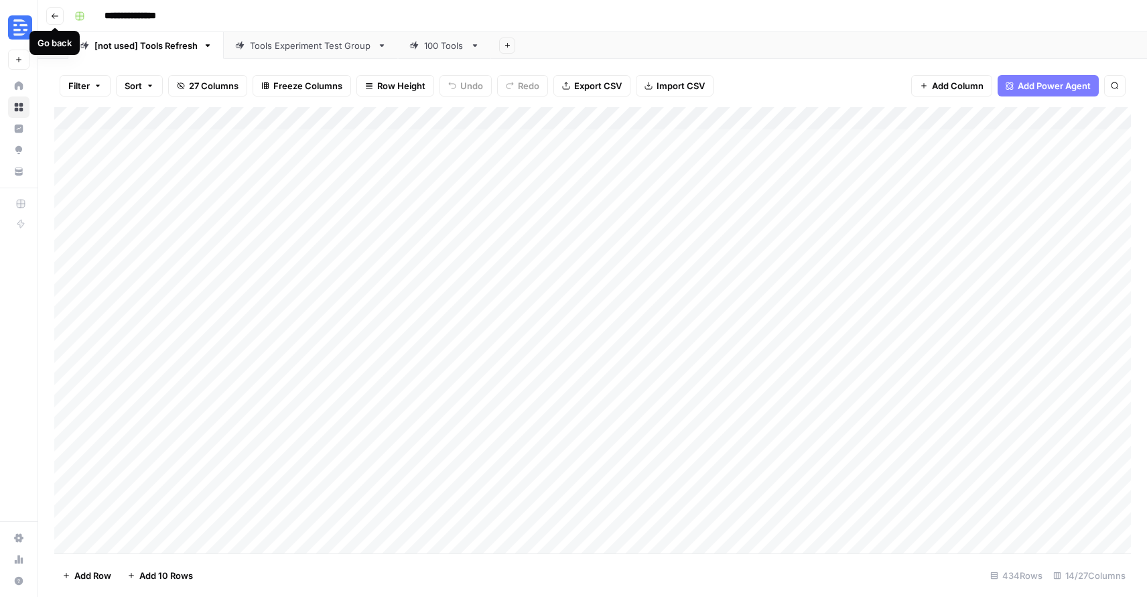
click at [54, 13] on icon "button" at bounding box center [55, 15] width 7 height 5
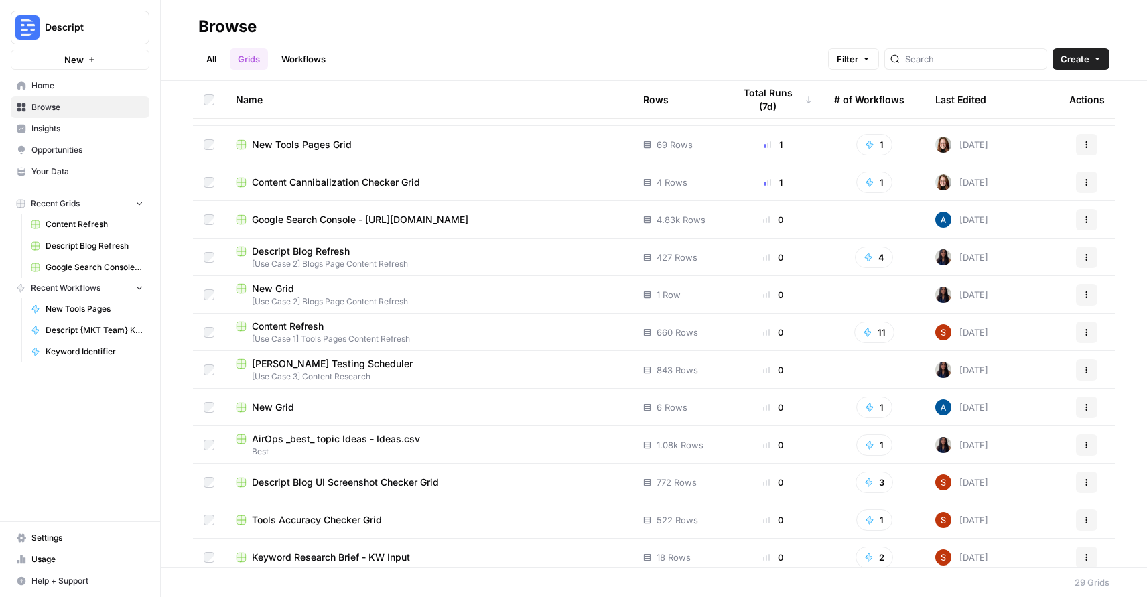
scroll to position [188, 0]
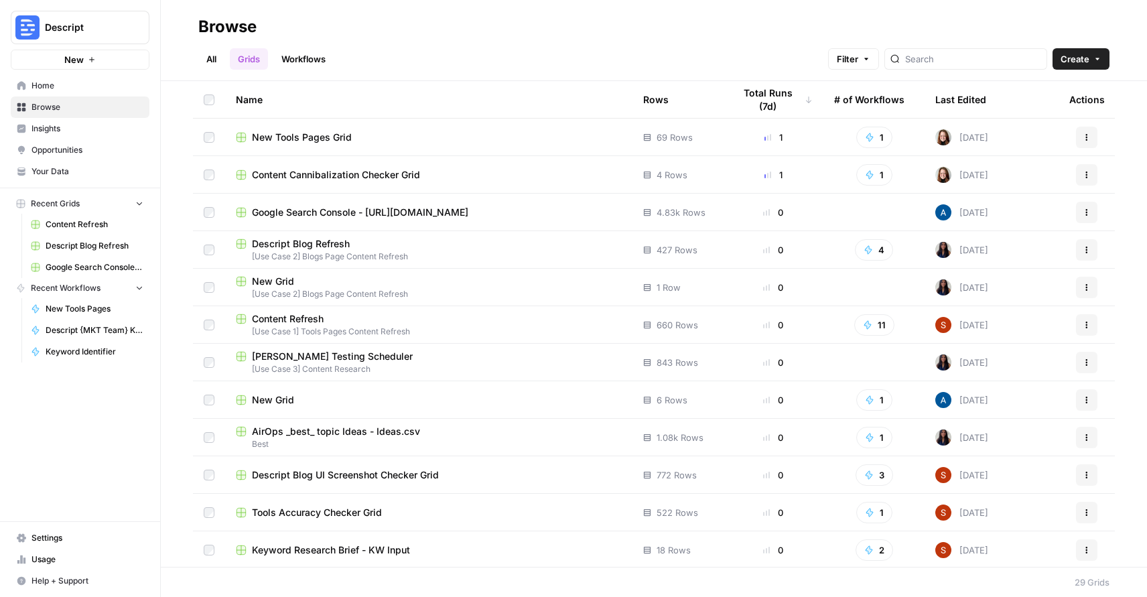
click at [402, 393] on div "New Grid" at bounding box center [429, 399] width 386 height 13
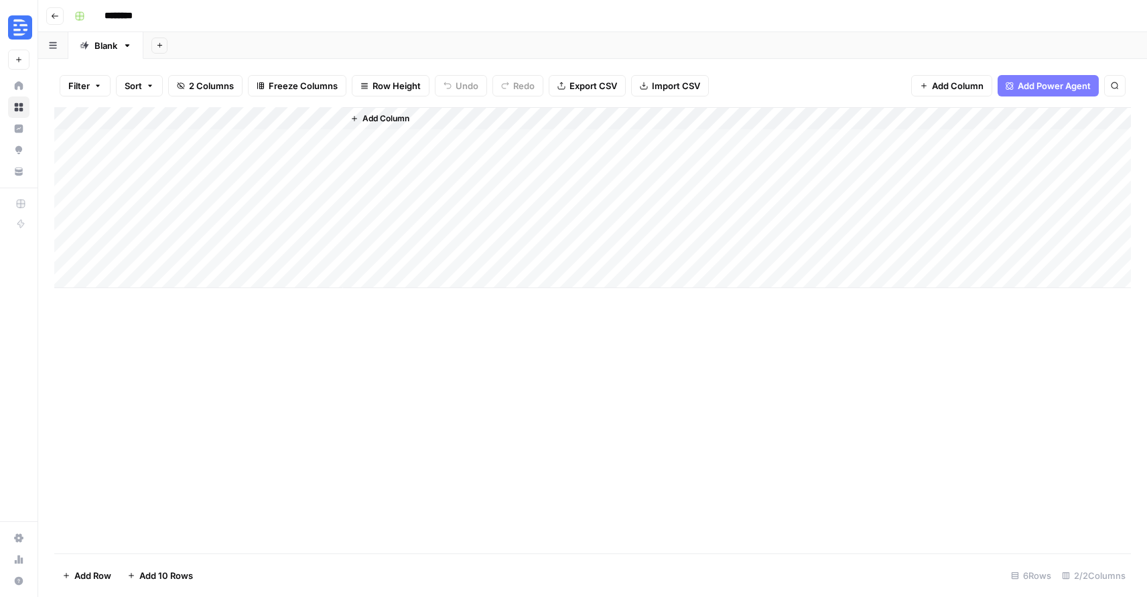
click at [57, 17] on icon "button" at bounding box center [55, 16] width 8 height 8
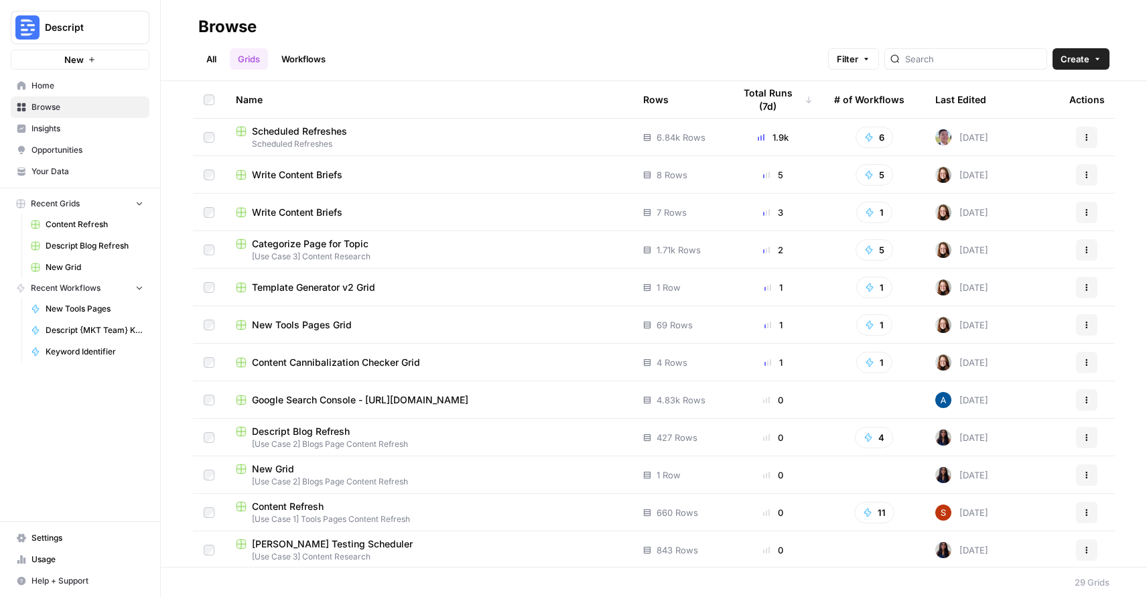
click at [210, 59] on link "All" at bounding box center [211, 58] width 26 height 21
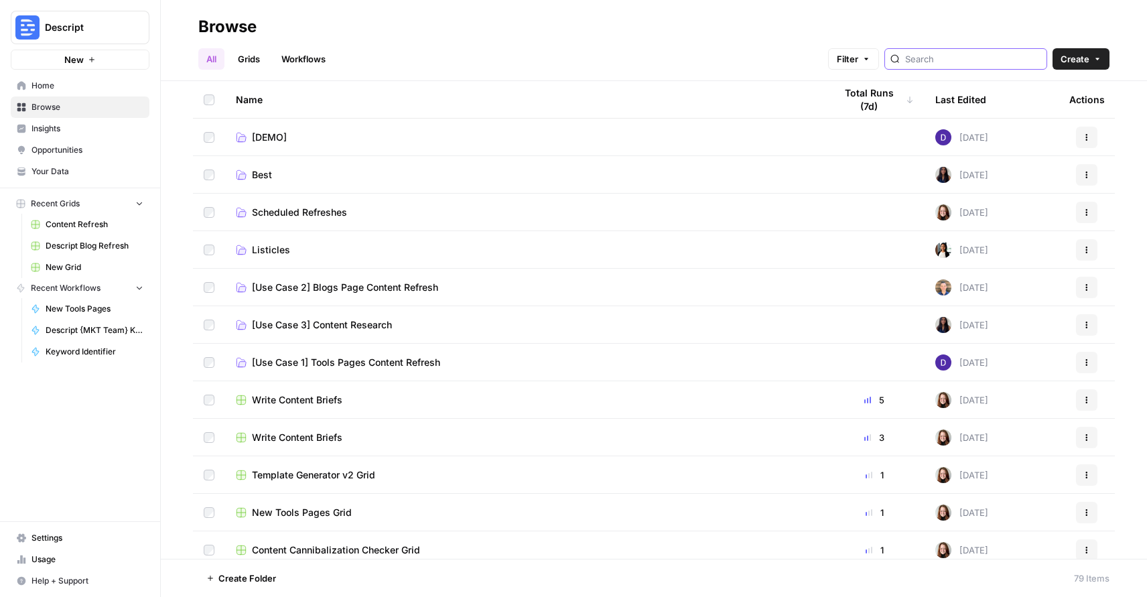
click at [997, 54] on input "search" at bounding box center [973, 58] width 136 height 13
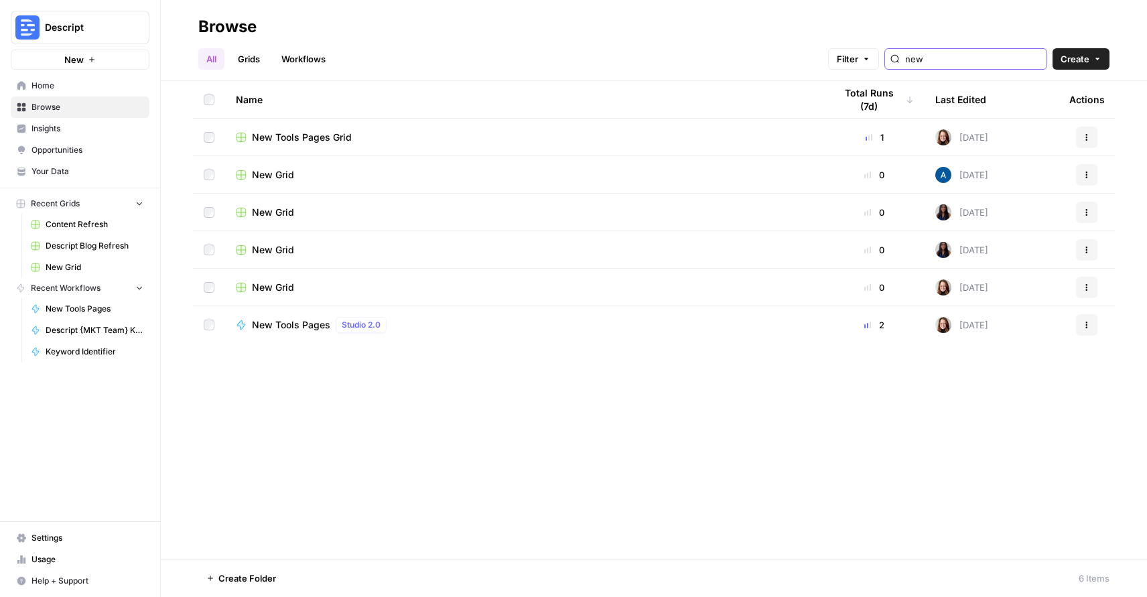
type input "new"
click at [662, 294] on td "New Grid" at bounding box center [524, 287] width 599 height 37
click at [268, 287] on span "New Grid" at bounding box center [273, 287] width 42 height 13
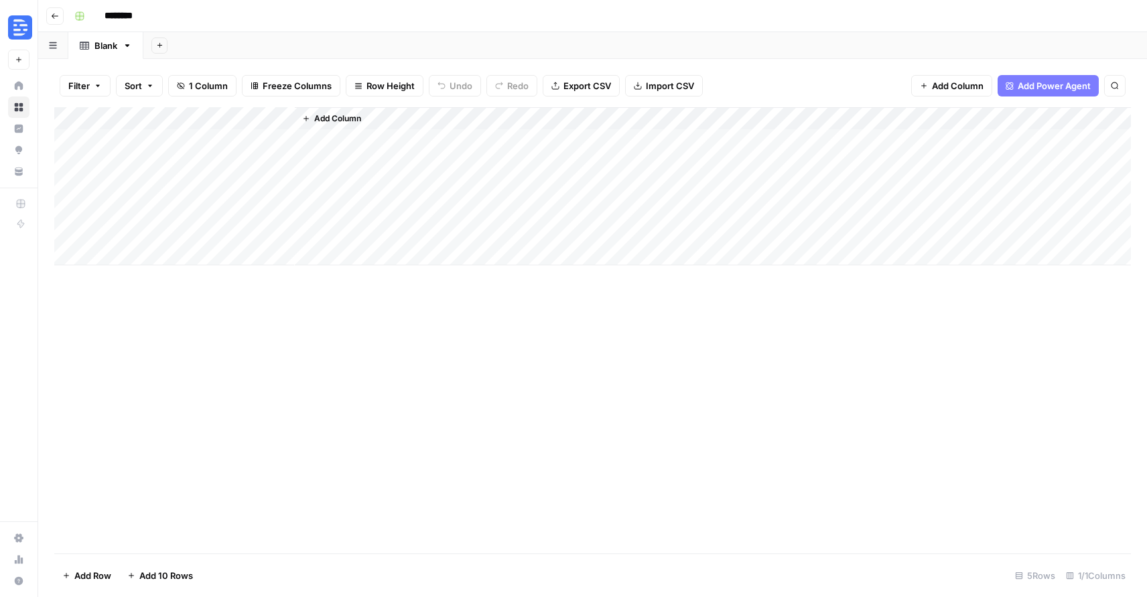
click at [47, 14] on button "Go back" at bounding box center [54, 15] width 17 height 17
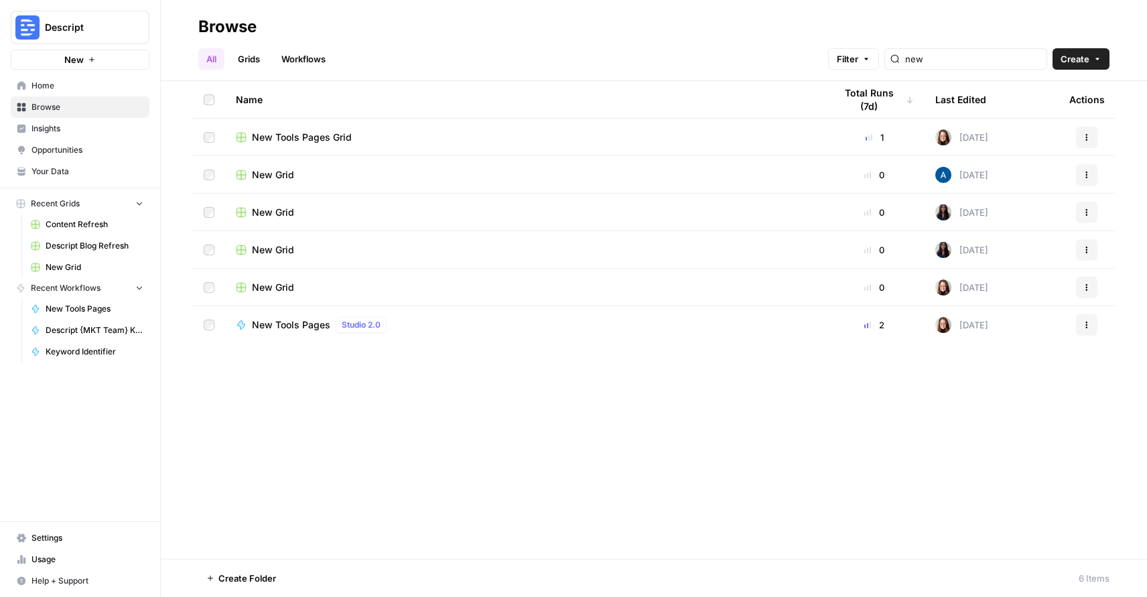
click at [281, 254] on span "New Grid" at bounding box center [273, 249] width 42 height 13
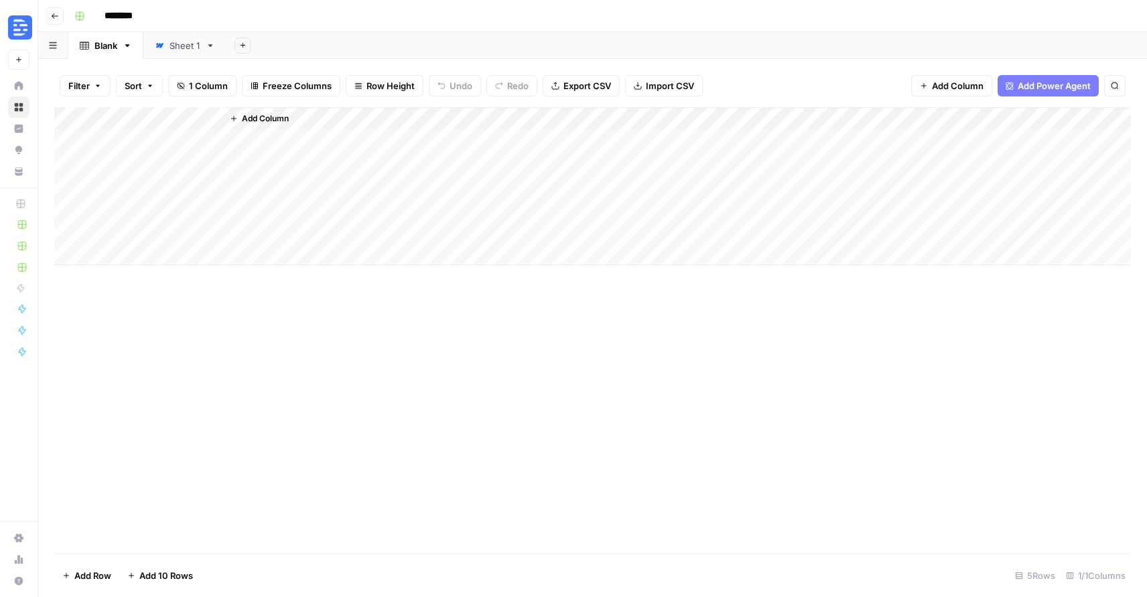
click at [191, 51] on div "Sheet 1" at bounding box center [185, 45] width 31 height 13
type input "********"
click at [58, 13] on icon "button" at bounding box center [55, 16] width 8 height 8
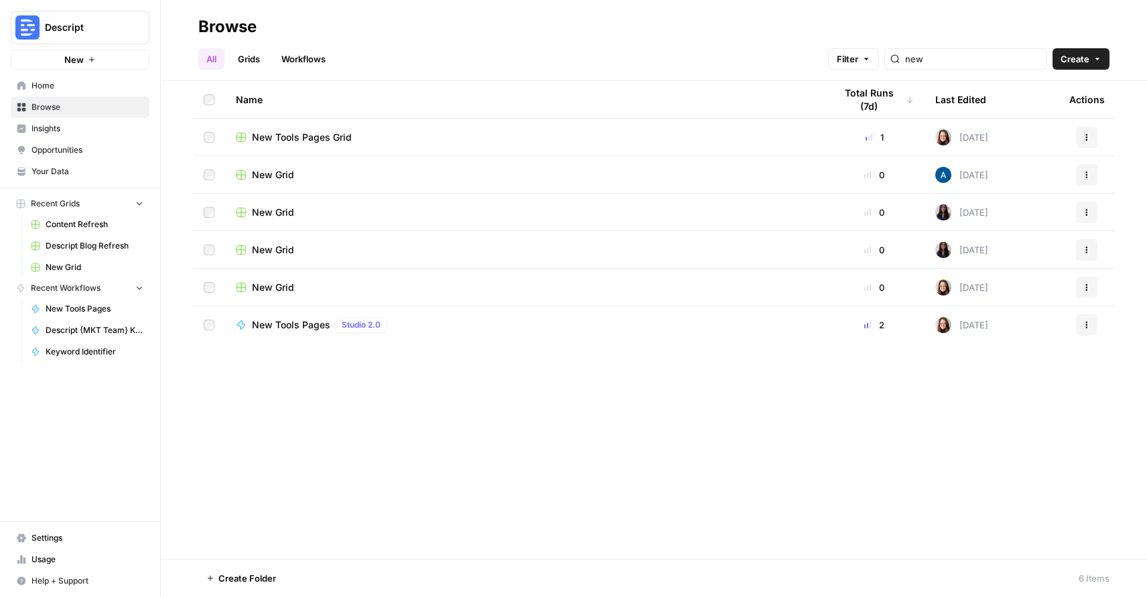
click at [287, 224] on td "New Grid" at bounding box center [524, 212] width 599 height 37
click at [277, 212] on span "New Grid" at bounding box center [273, 212] width 42 height 13
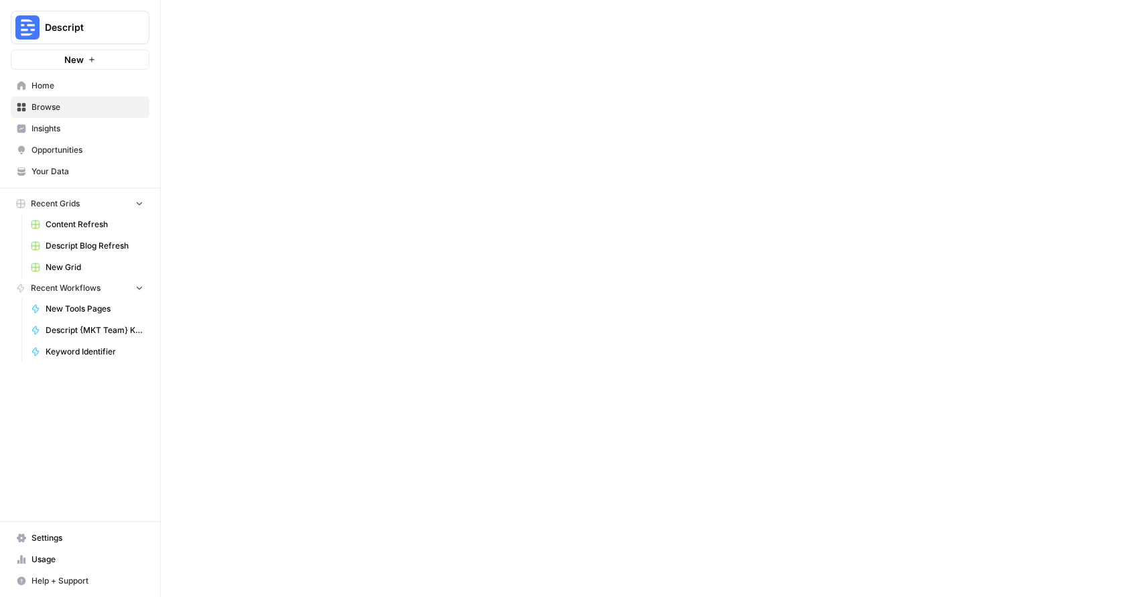
click at [277, 212] on div at bounding box center [654, 298] width 986 height 597
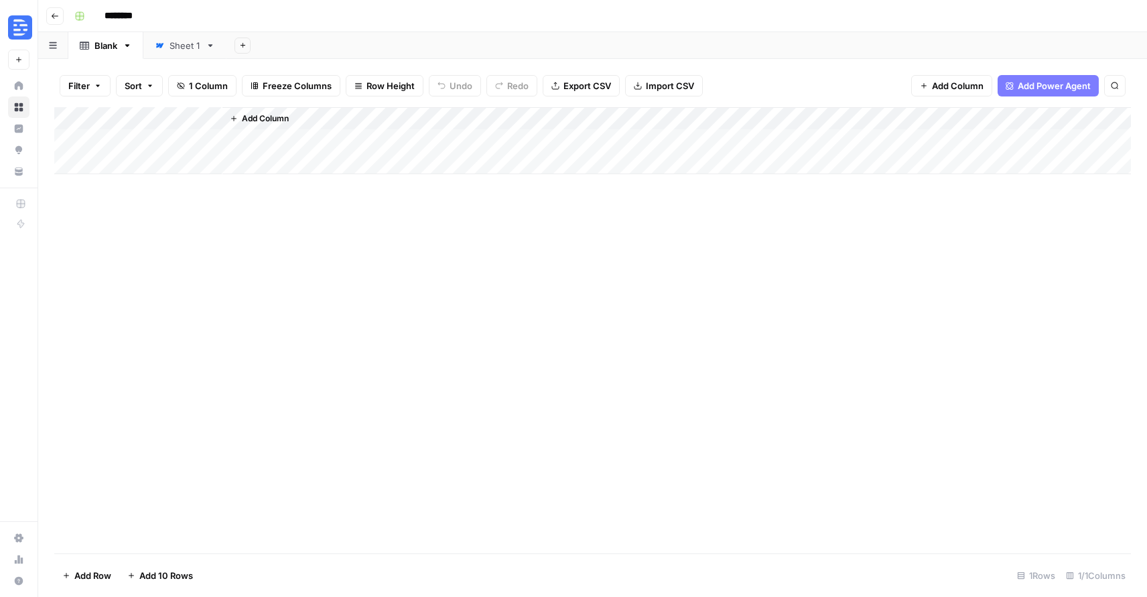
click at [164, 54] on link "Sheet 1" at bounding box center [184, 45] width 83 height 27
click at [51, 12] on icon "button" at bounding box center [55, 16] width 8 height 8
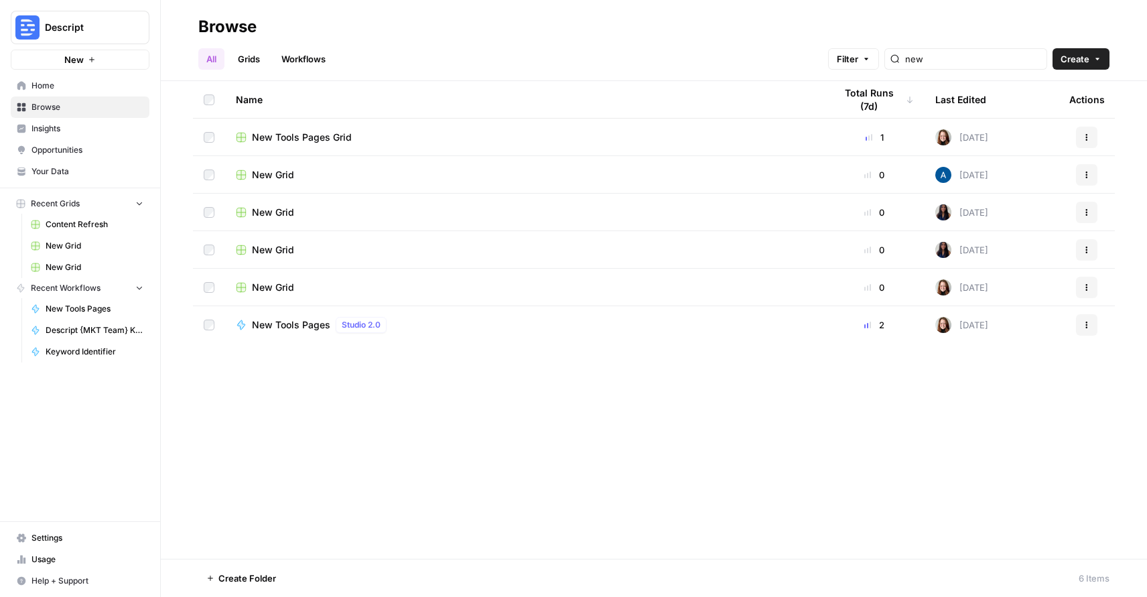
click at [326, 178] on div "New Grid" at bounding box center [525, 174] width 578 height 13
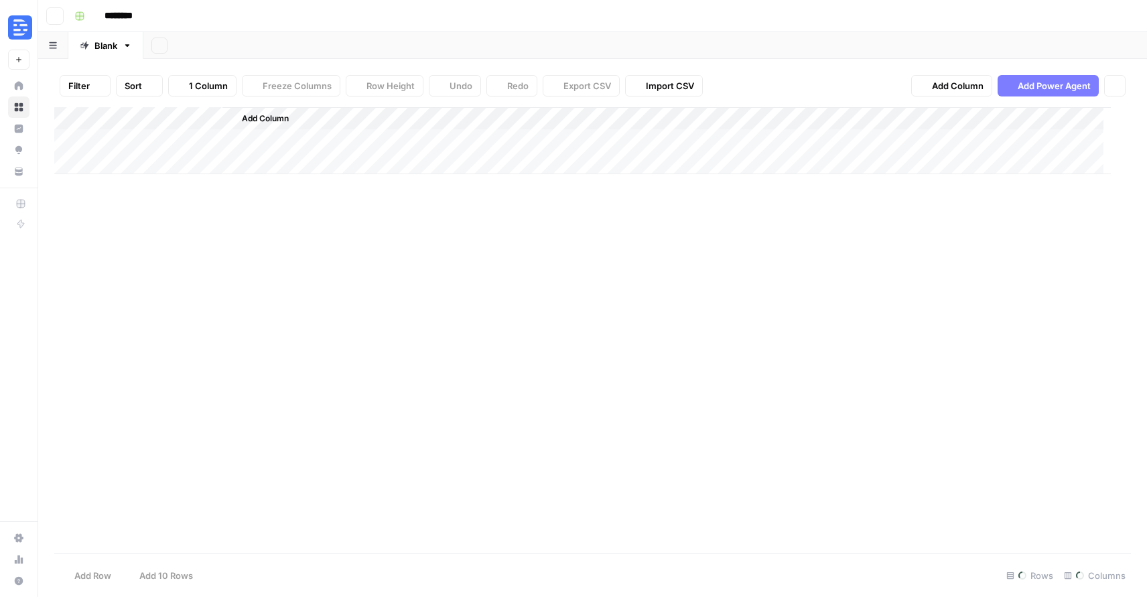
click at [326, 178] on div "Add Column" at bounding box center [592, 330] width 1077 height 446
click at [54, 15] on icon "button" at bounding box center [55, 15] width 7 height 5
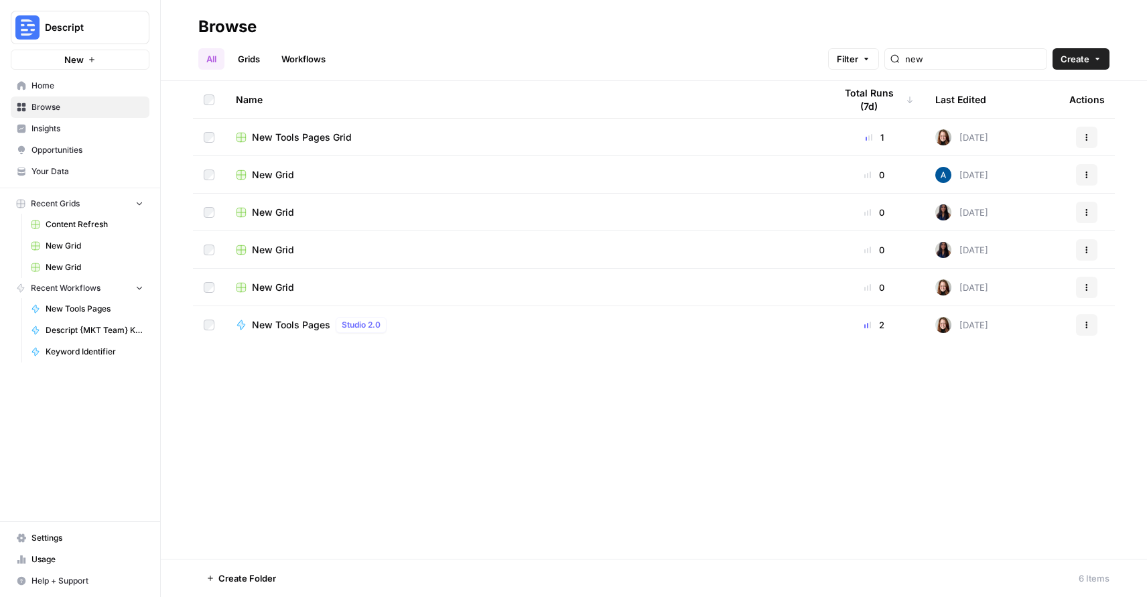
click at [312, 135] on span "New Tools Pages Grid" at bounding box center [302, 137] width 100 height 13
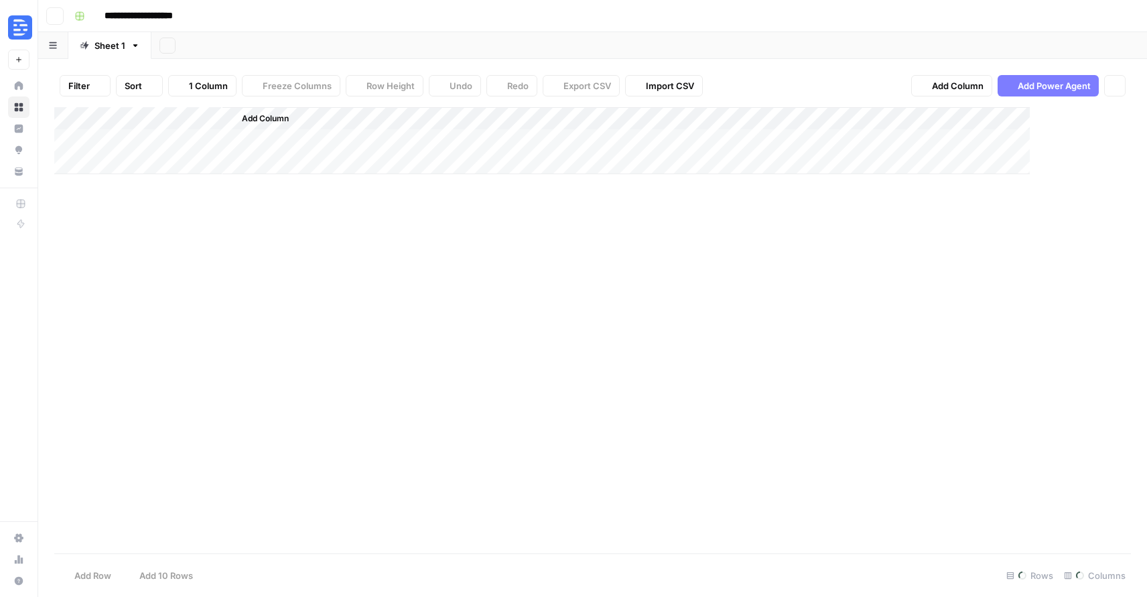
click at [312, 135] on div "Add Column" at bounding box center [592, 140] width 1077 height 67
click at [574, 149] on div "Add Column" at bounding box center [592, 330] width 1077 height 446
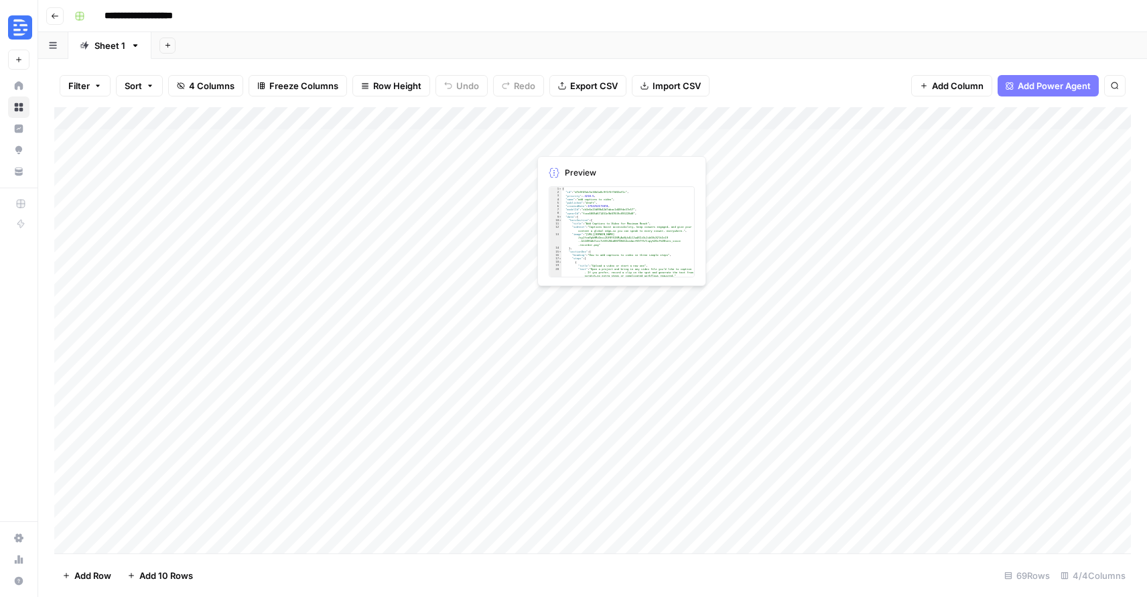
click at [574, 149] on div "Add Column" at bounding box center [592, 330] width 1077 height 446
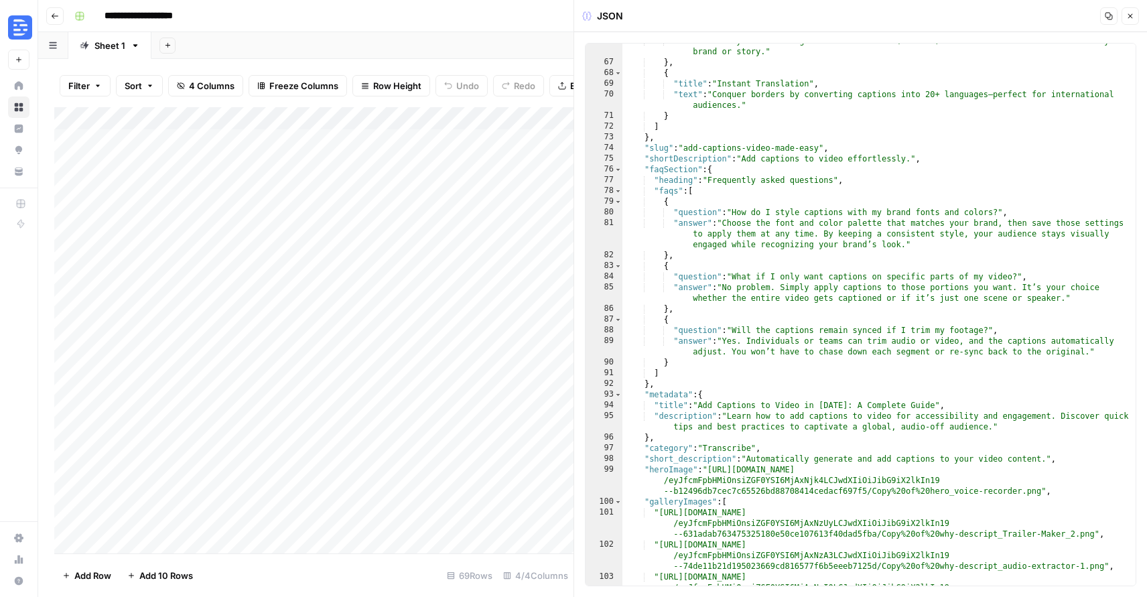
scroll to position [980, 0]
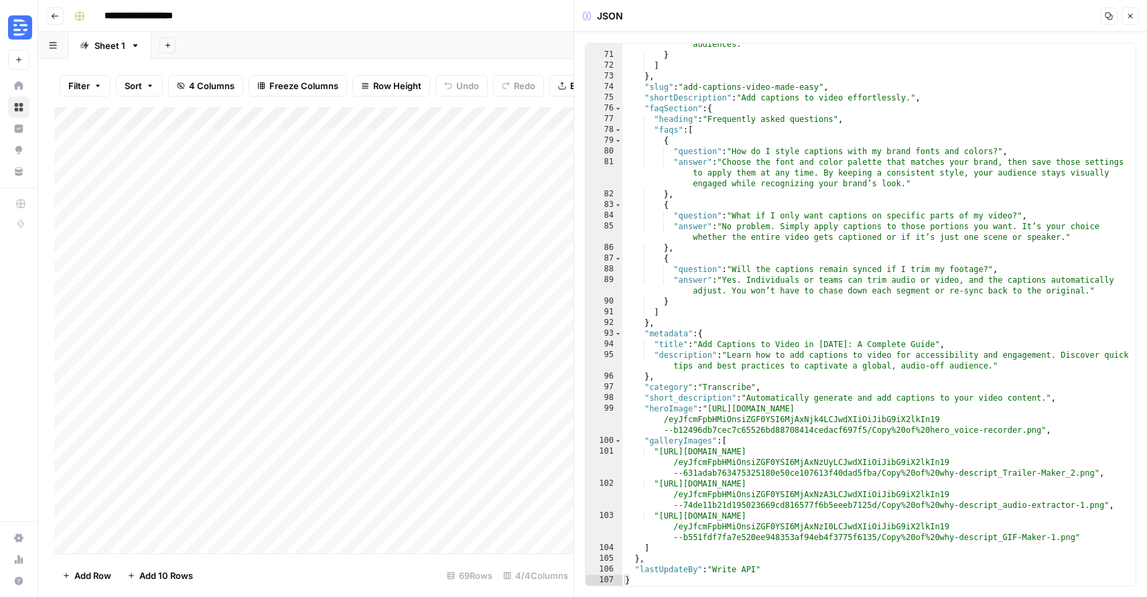
click at [444, 336] on div "Add Column" at bounding box center [313, 330] width 519 height 446
click at [219, 139] on div "Add Column" at bounding box center [313, 330] width 519 height 446
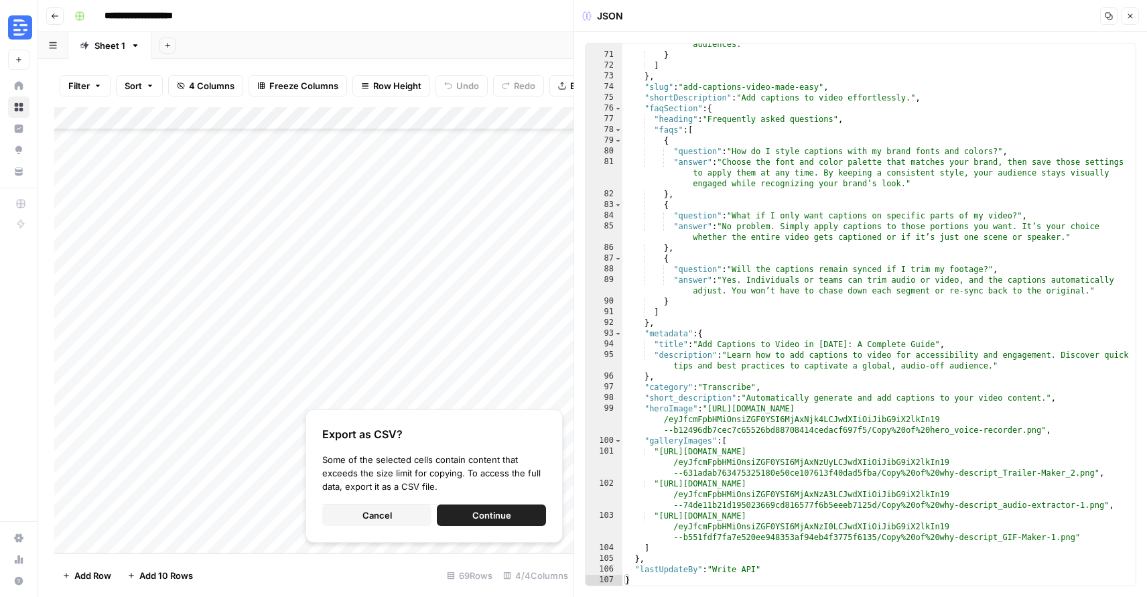
click at [1130, 14] on icon "button" at bounding box center [1130, 16] width 8 height 8
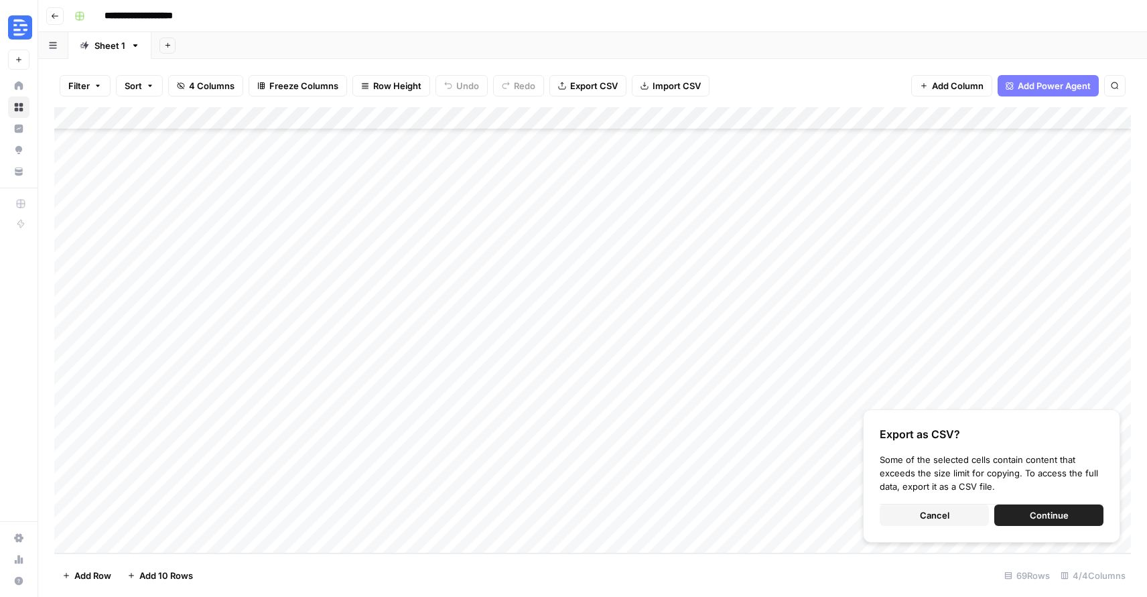
click at [263, 242] on div "Add Column" at bounding box center [592, 330] width 1077 height 446
click at [205, 139] on div "Add Column" at bounding box center [592, 330] width 1077 height 446
click at [160, 254] on div "Add Column" at bounding box center [592, 330] width 1077 height 446
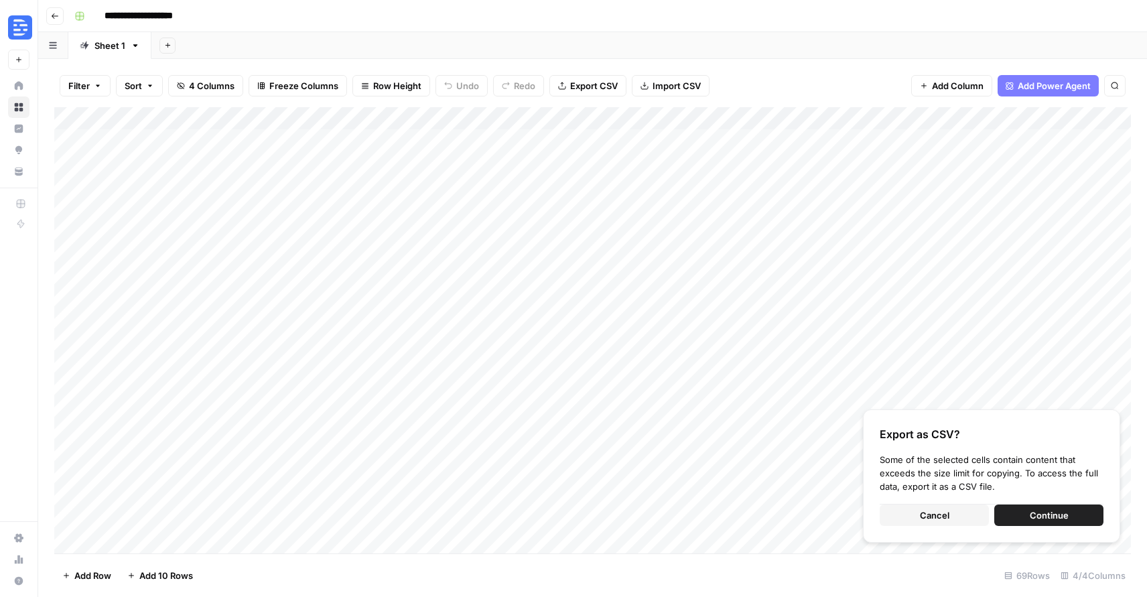
click at [183, 145] on div "Add Column" at bounding box center [592, 330] width 1077 height 446
click at [221, 159] on button "button" at bounding box center [195, 154] width 188 height 23
click at [230, 115] on div "Add Column" at bounding box center [592, 330] width 1077 height 446
click at [236, 139] on div "Add Column" at bounding box center [592, 330] width 1077 height 446
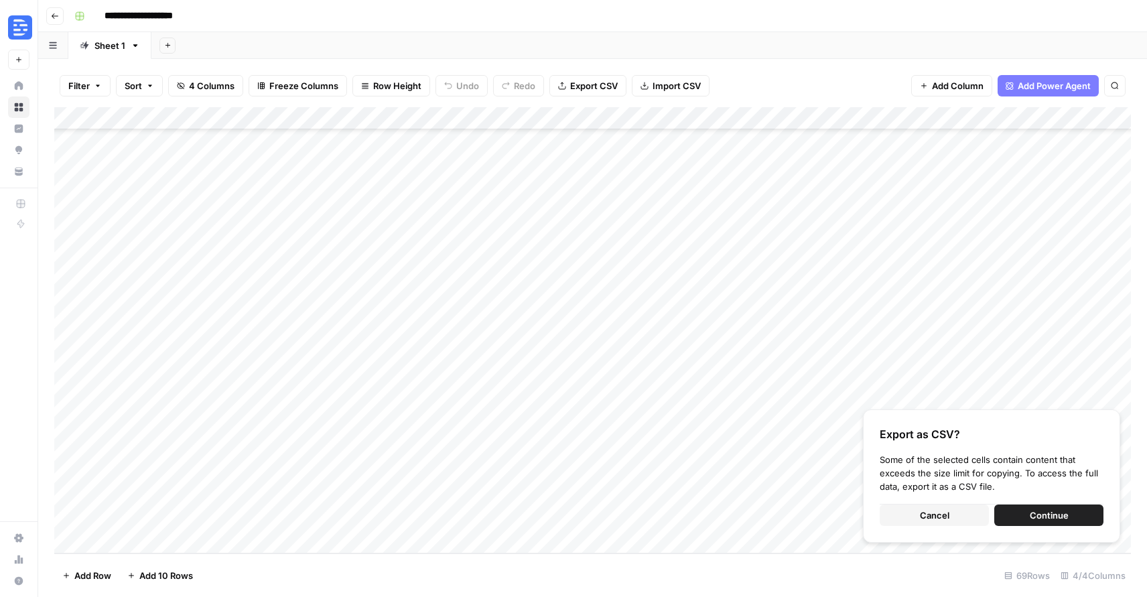
click at [157, 512] on div "Add Column" at bounding box center [592, 330] width 1077 height 446
click at [450, 143] on div "Add Column" at bounding box center [592, 330] width 1077 height 446
click at [572, 86] on span "Export CSV" at bounding box center [594, 85] width 48 height 13
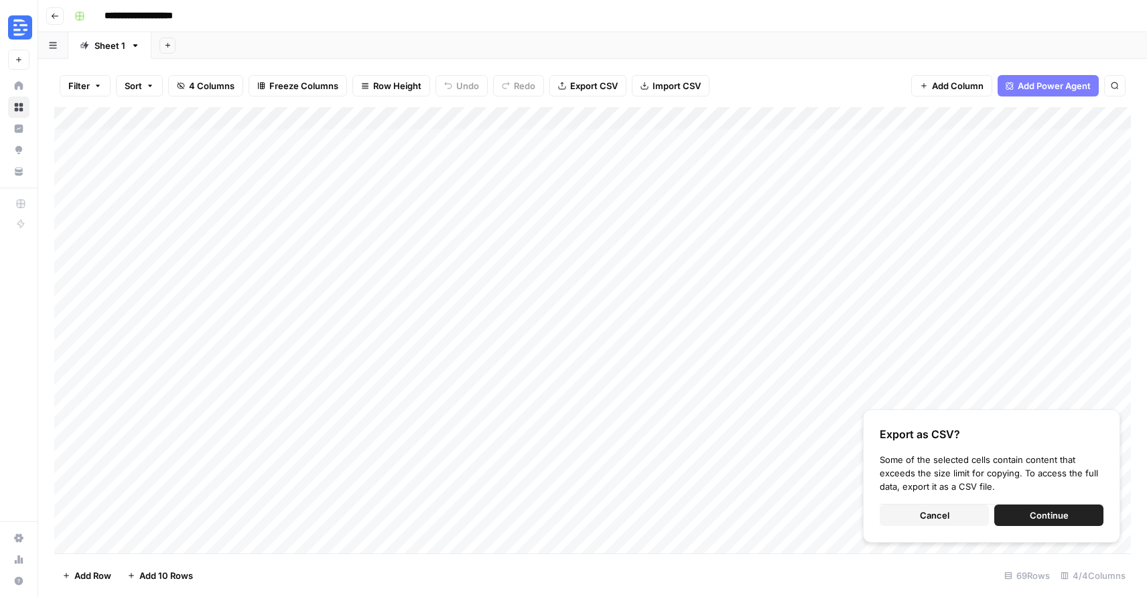
scroll to position [0, 1]
click at [480, 121] on div "Add Column" at bounding box center [592, 330] width 1077 height 446
click at [515, 114] on div at bounding box center [468, 120] width 121 height 27
click at [556, 119] on div "Add Column" at bounding box center [592, 330] width 1077 height 446
click at [472, 117] on div "Add Column" at bounding box center [592, 330] width 1077 height 446
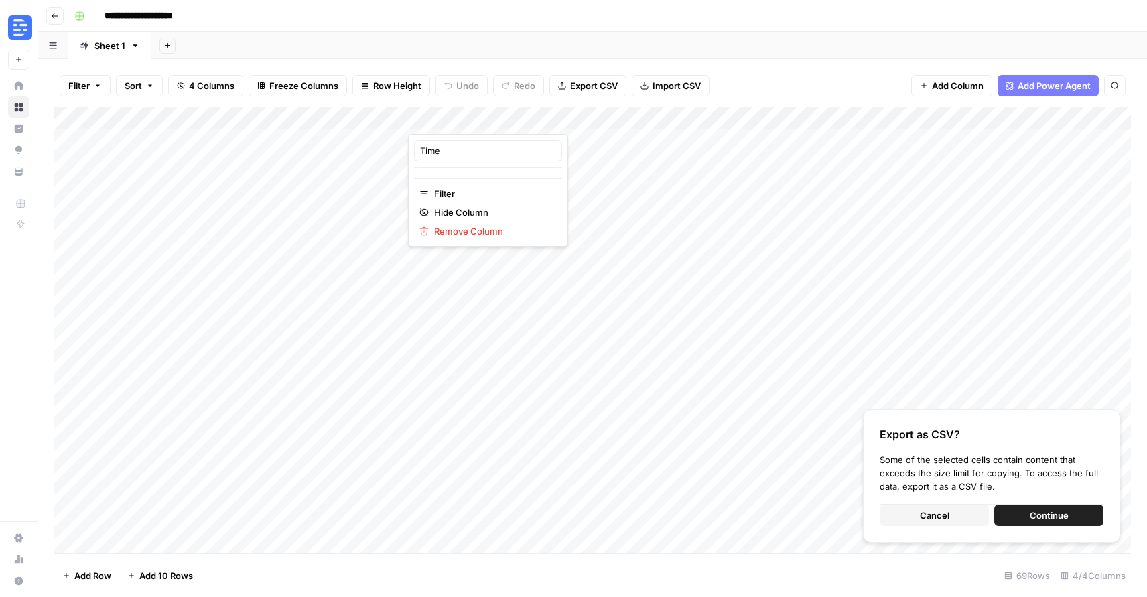
click at [507, 378] on div "Add Column" at bounding box center [592, 330] width 1077 height 446
click at [490, 117] on div "Add Column" at bounding box center [592, 330] width 1077 height 446
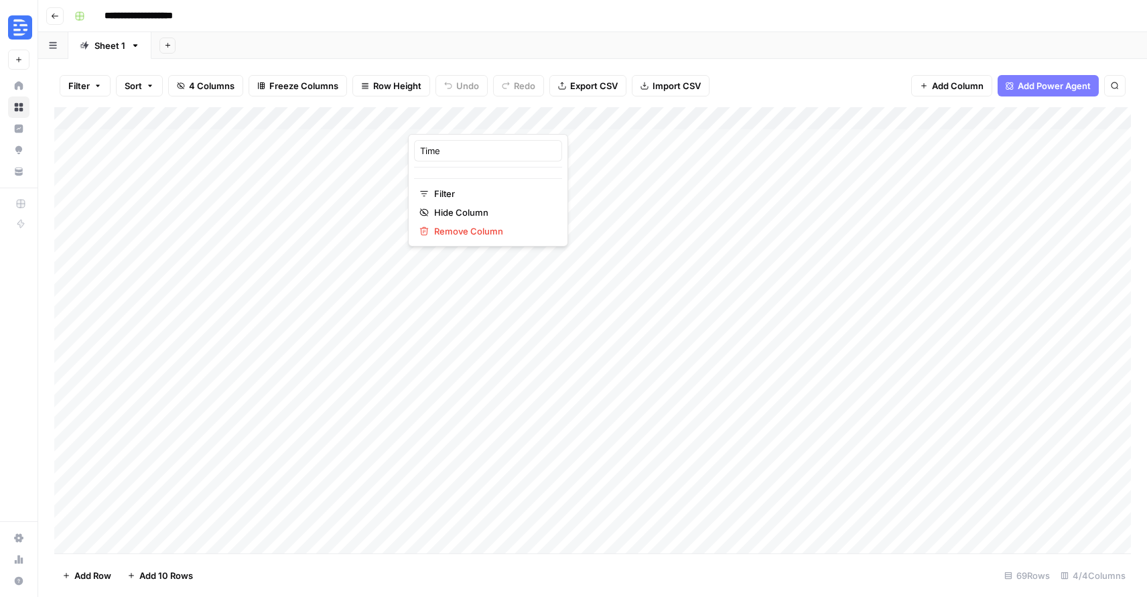
click at [53, 17] on icon "button" at bounding box center [55, 15] width 7 height 5
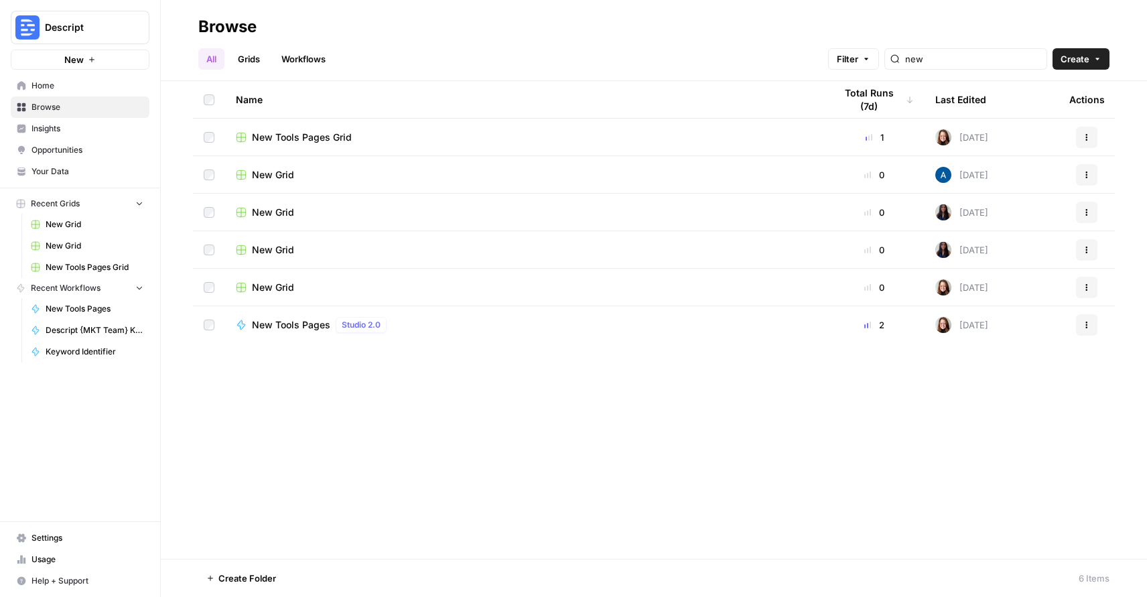
click at [271, 172] on span "New Grid" at bounding box center [273, 174] width 42 height 13
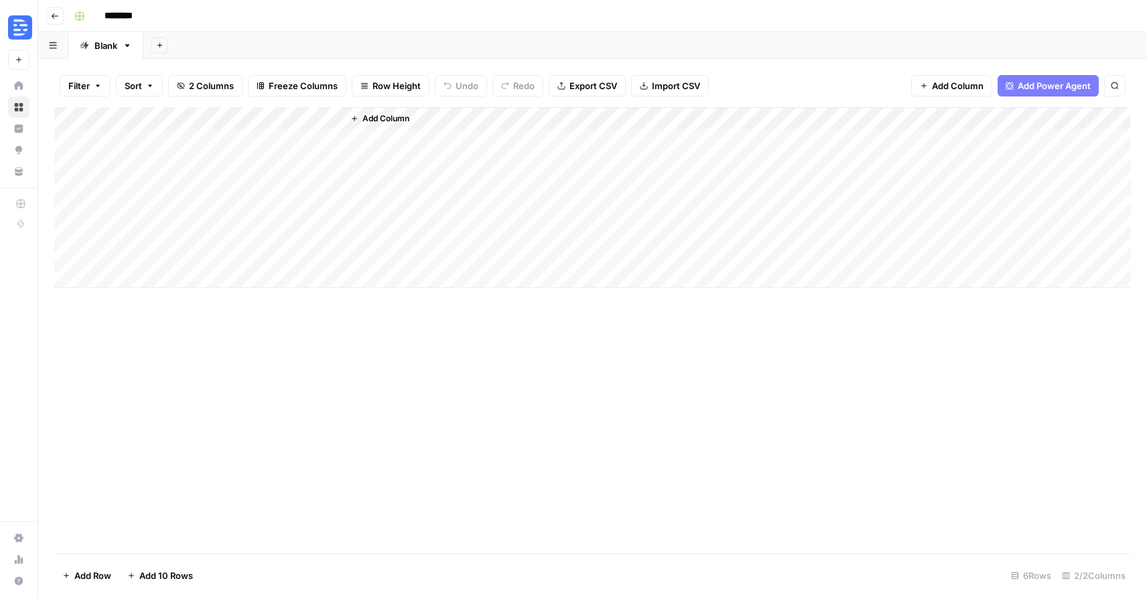
click at [54, 15] on icon "button" at bounding box center [55, 16] width 8 height 8
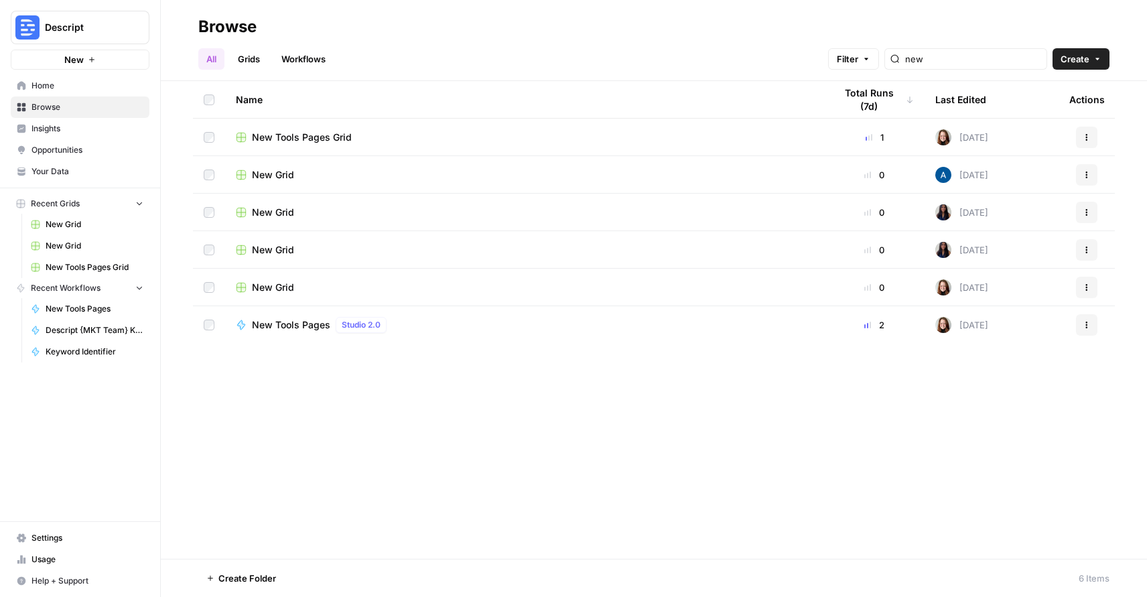
click at [302, 214] on div "New Grid" at bounding box center [525, 212] width 578 height 13
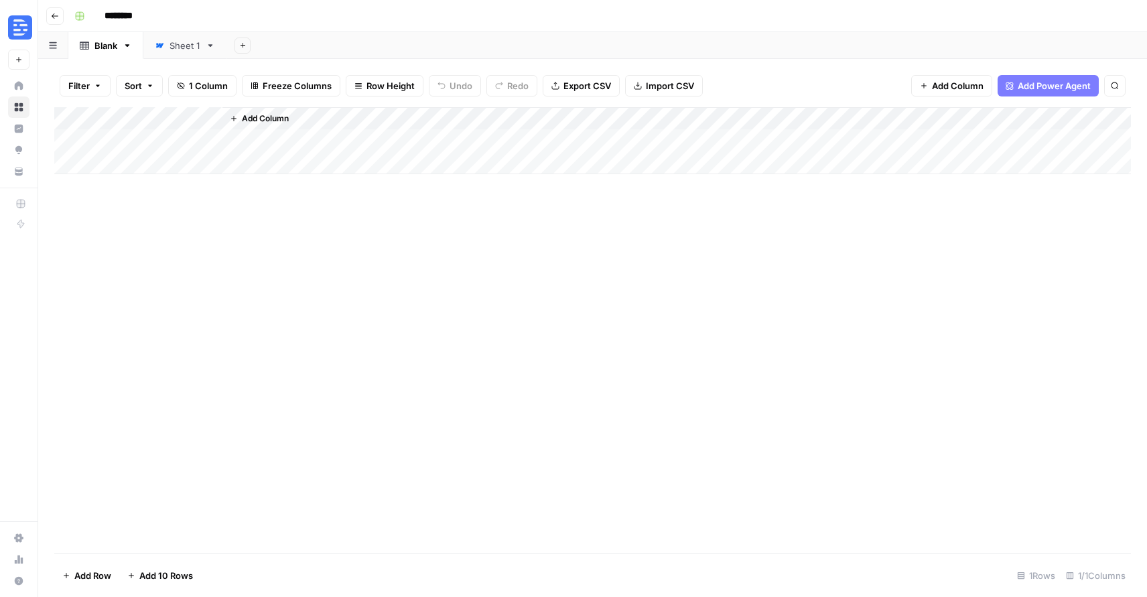
click at [172, 44] on div "Sheet 1" at bounding box center [185, 45] width 31 height 13
click at [62, 13] on button "Go back" at bounding box center [54, 15] width 17 height 17
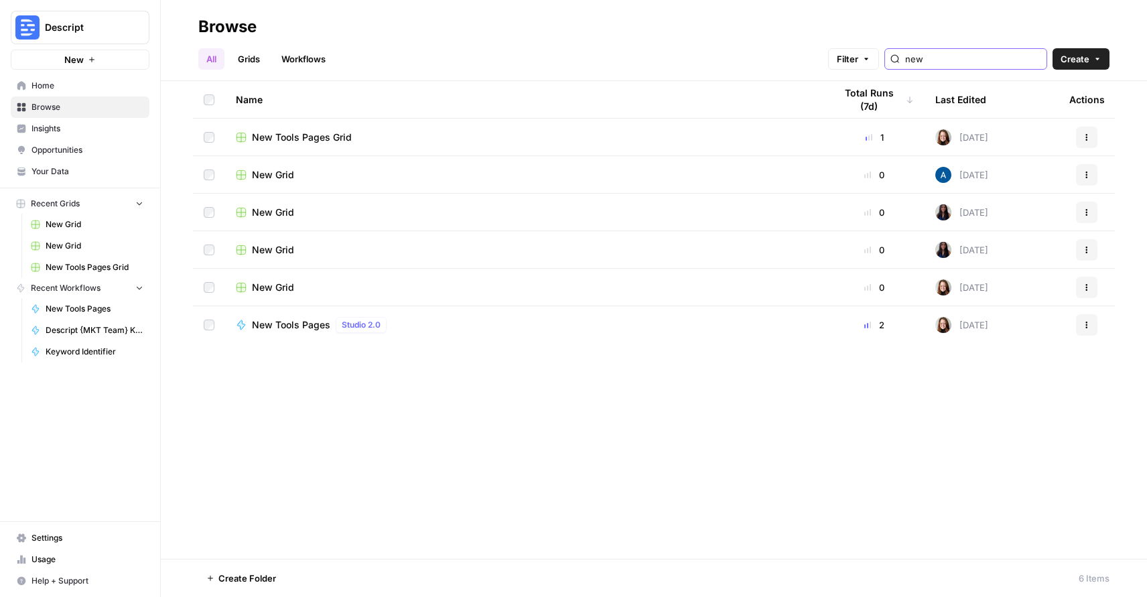
click at [958, 56] on input "new" at bounding box center [973, 58] width 136 height 13
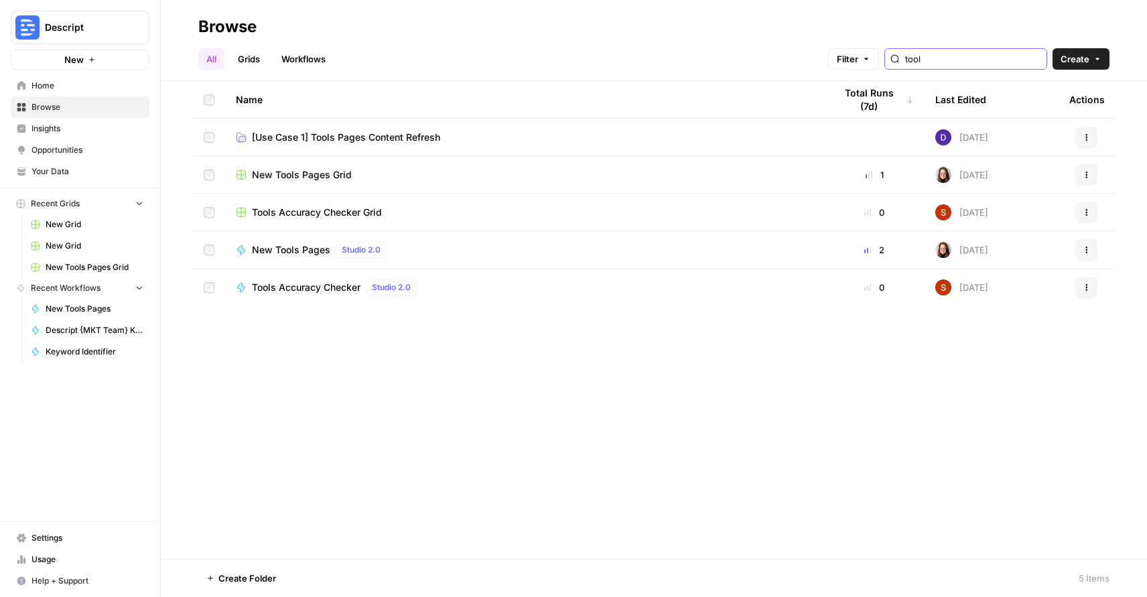
type input "tool"
click at [380, 135] on span "[Use Case 1] Tools Pages Content Refresh" at bounding box center [346, 137] width 188 height 13
